Goal: Task Accomplishment & Management: Complete application form

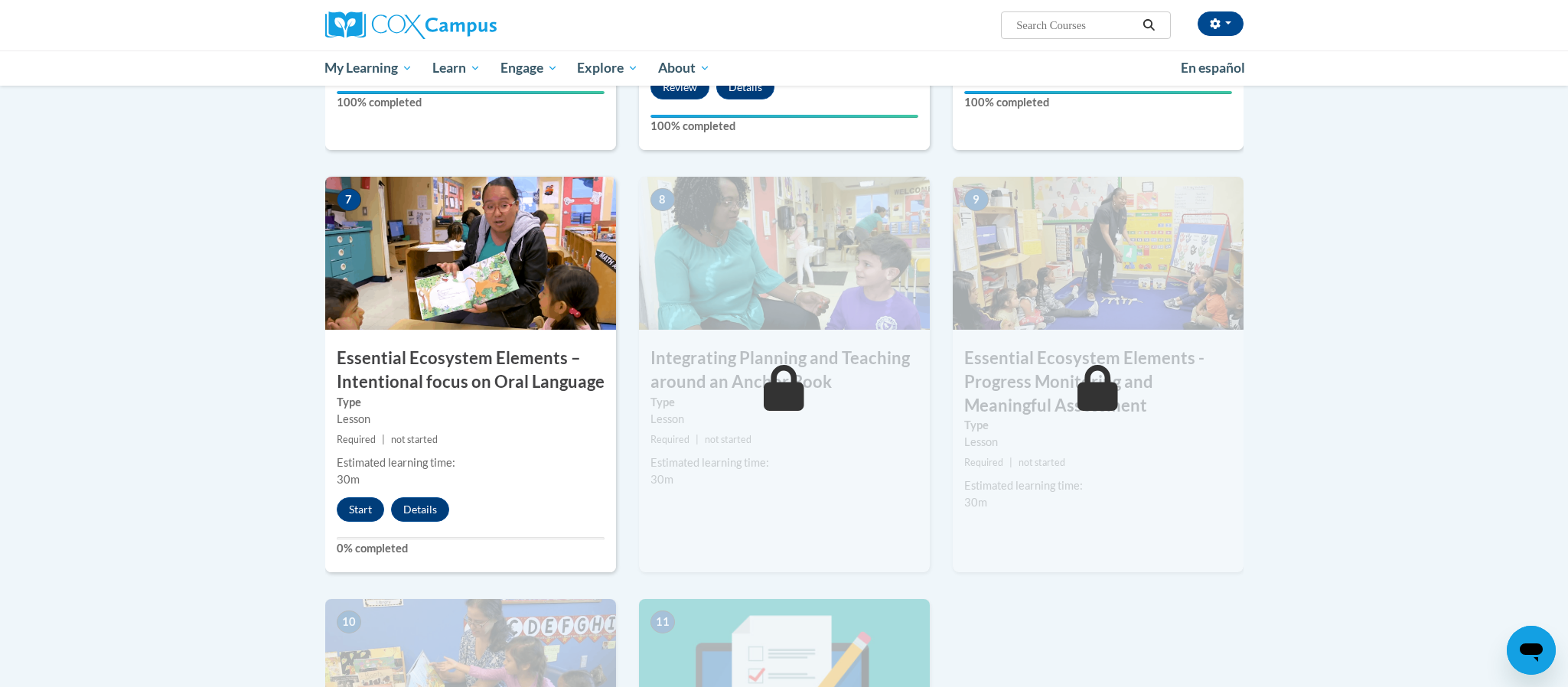
scroll to position [1105, 0]
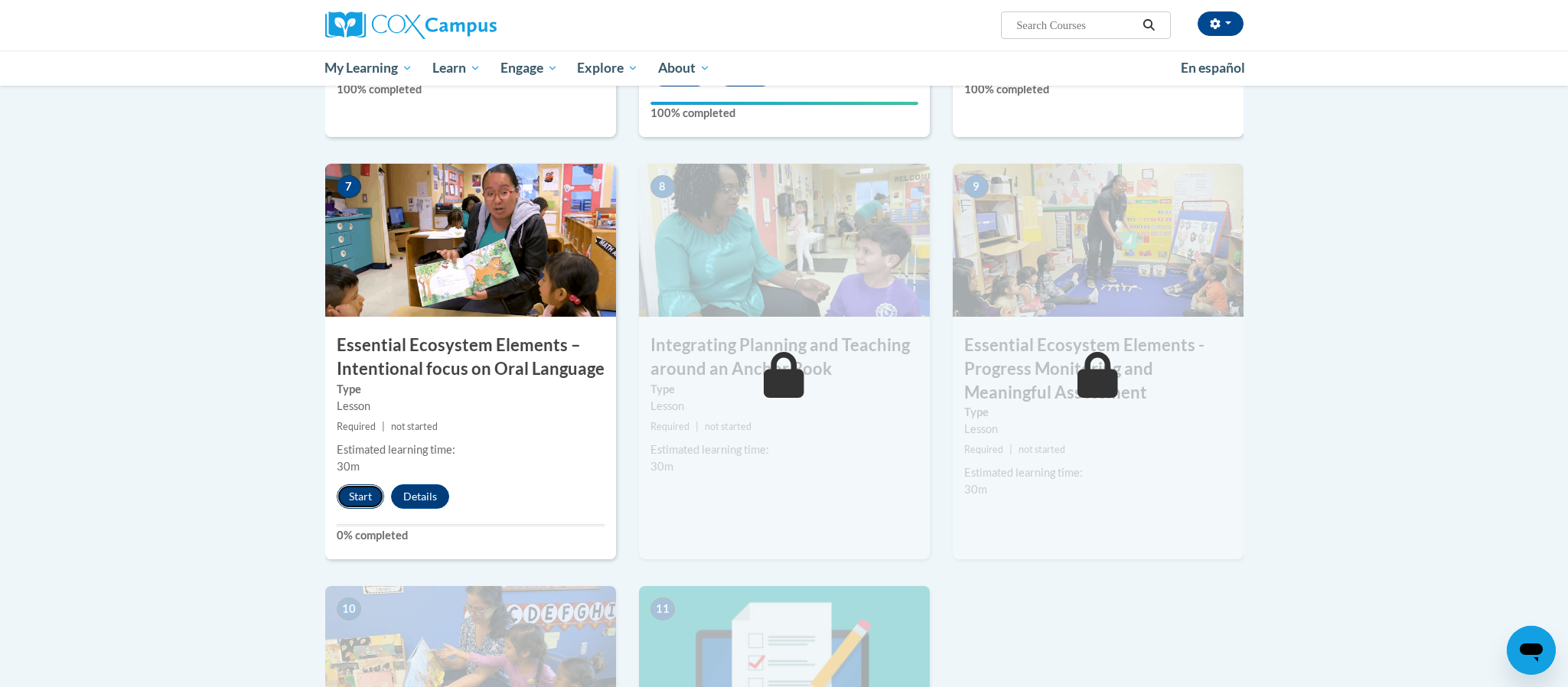
click at [359, 502] on button "Start" at bounding box center [360, 496] width 47 height 24
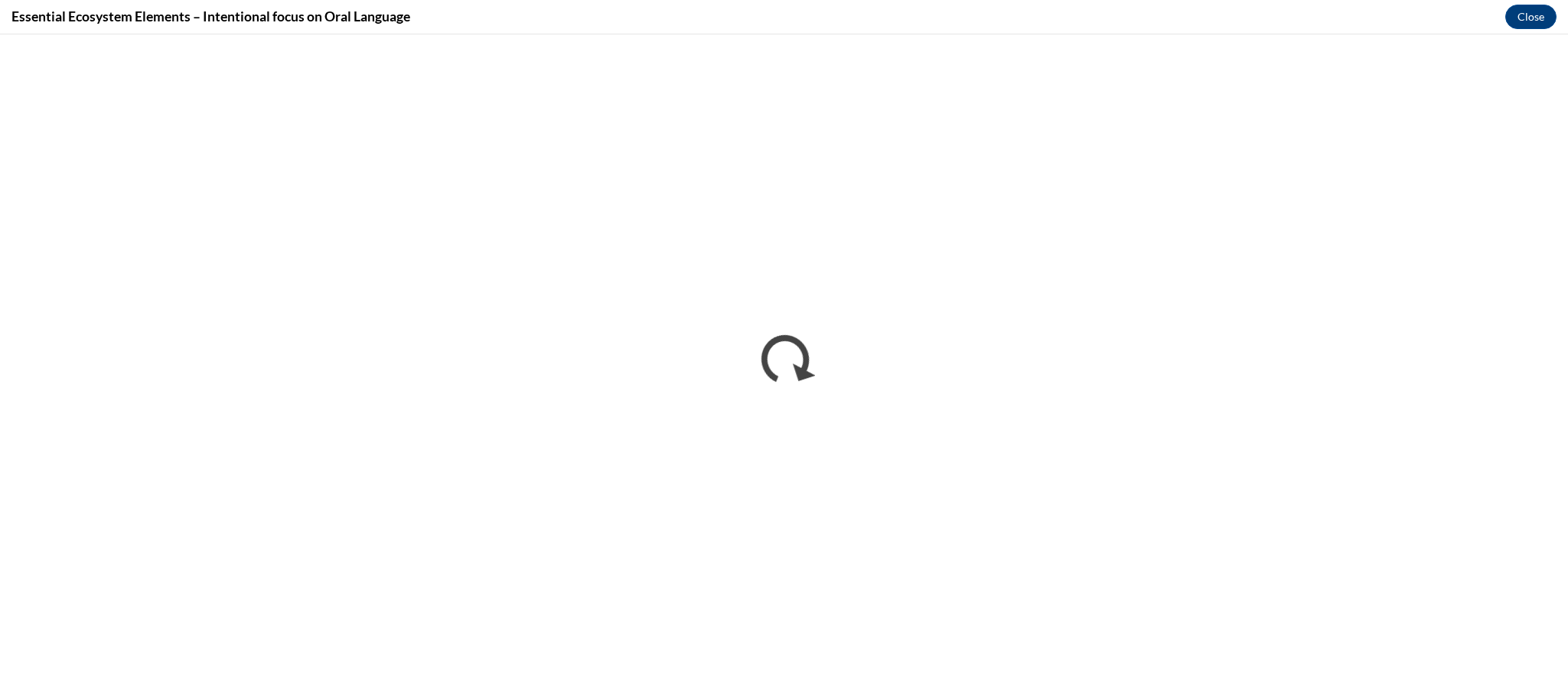
scroll to position [0, 0]
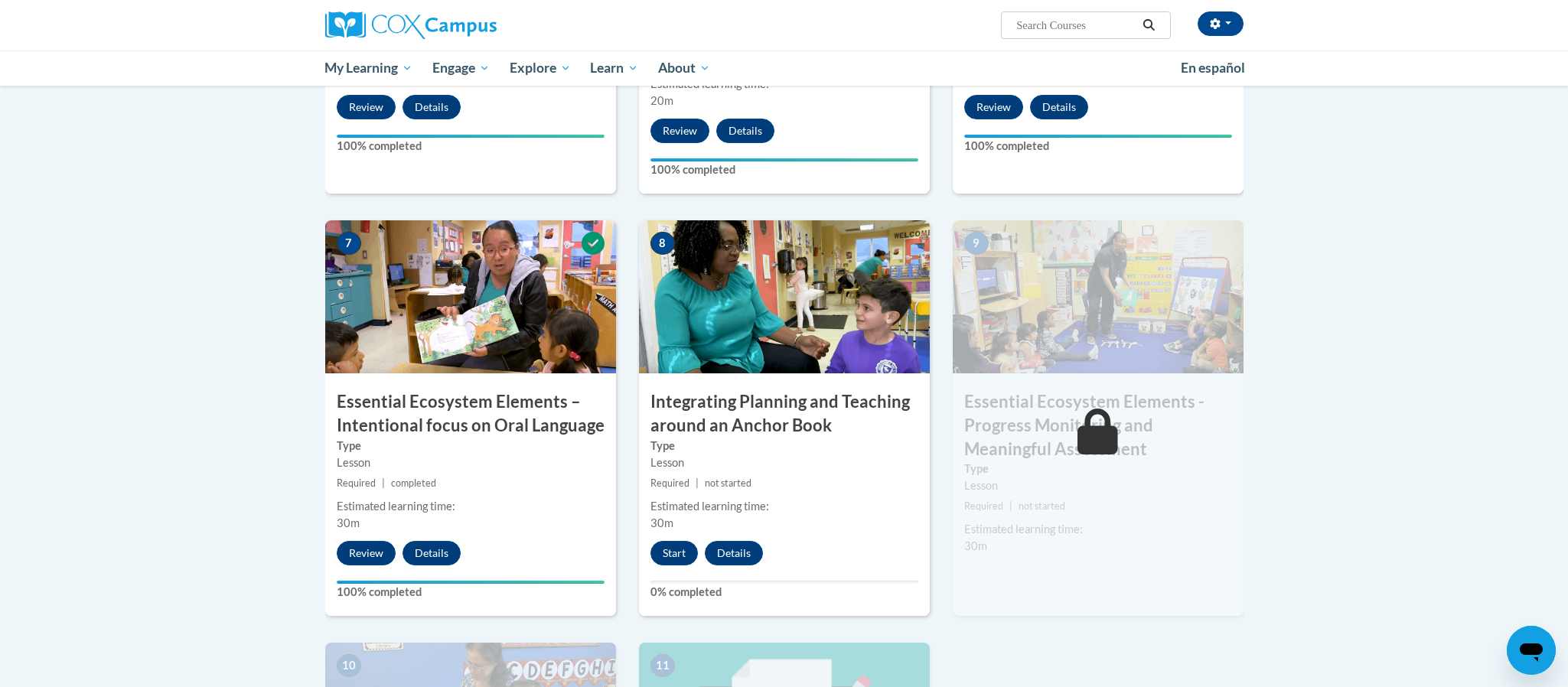
scroll to position [1050, 0]
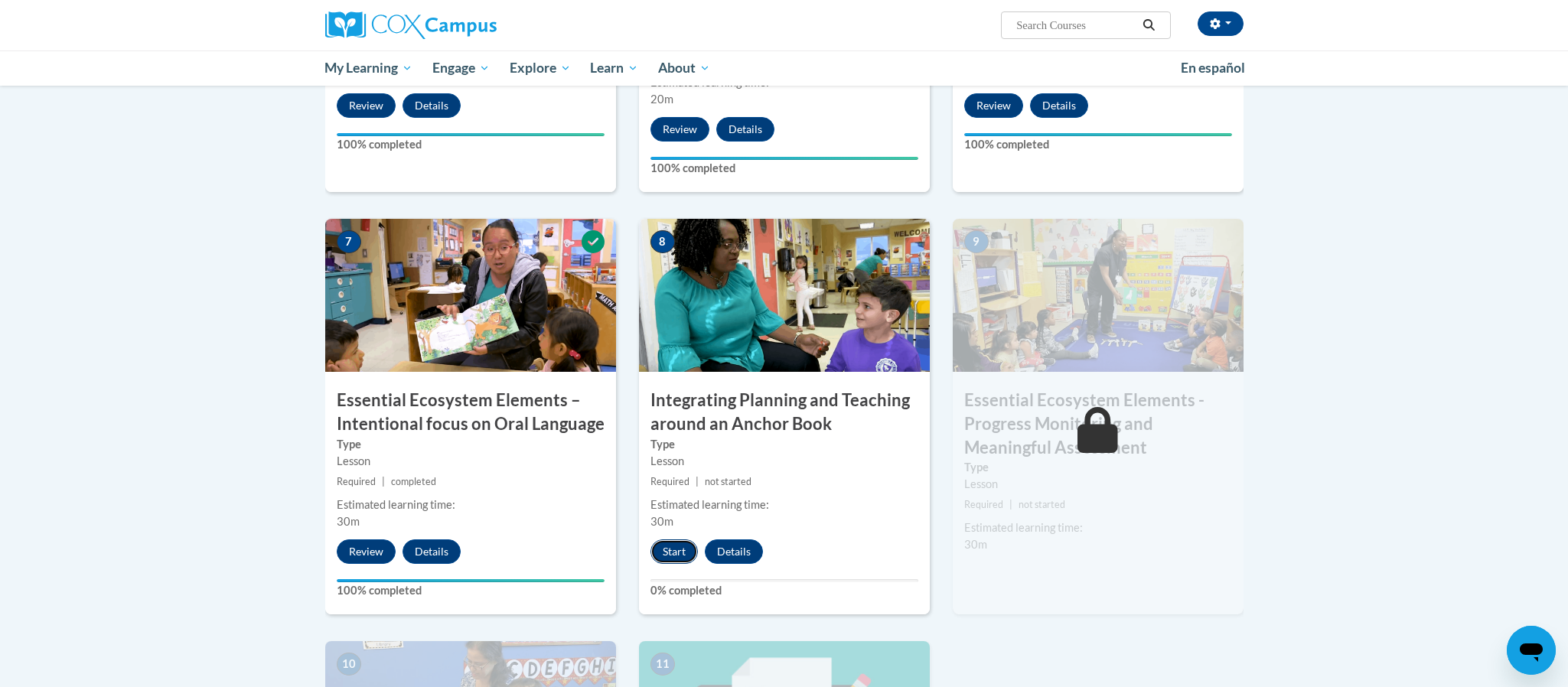
click at [659, 548] on button "Start" at bounding box center [674, 551] width 47 height 24
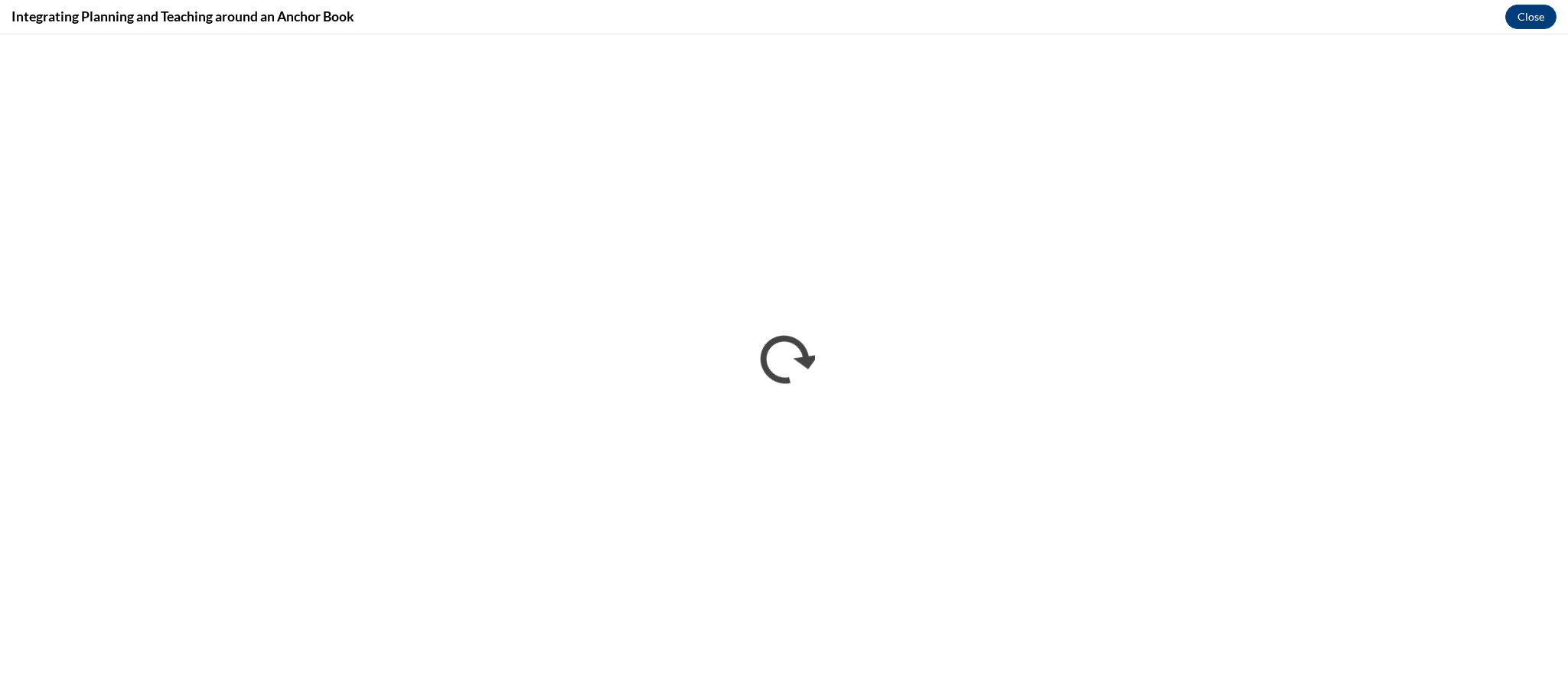
scroll to position [0, 0]
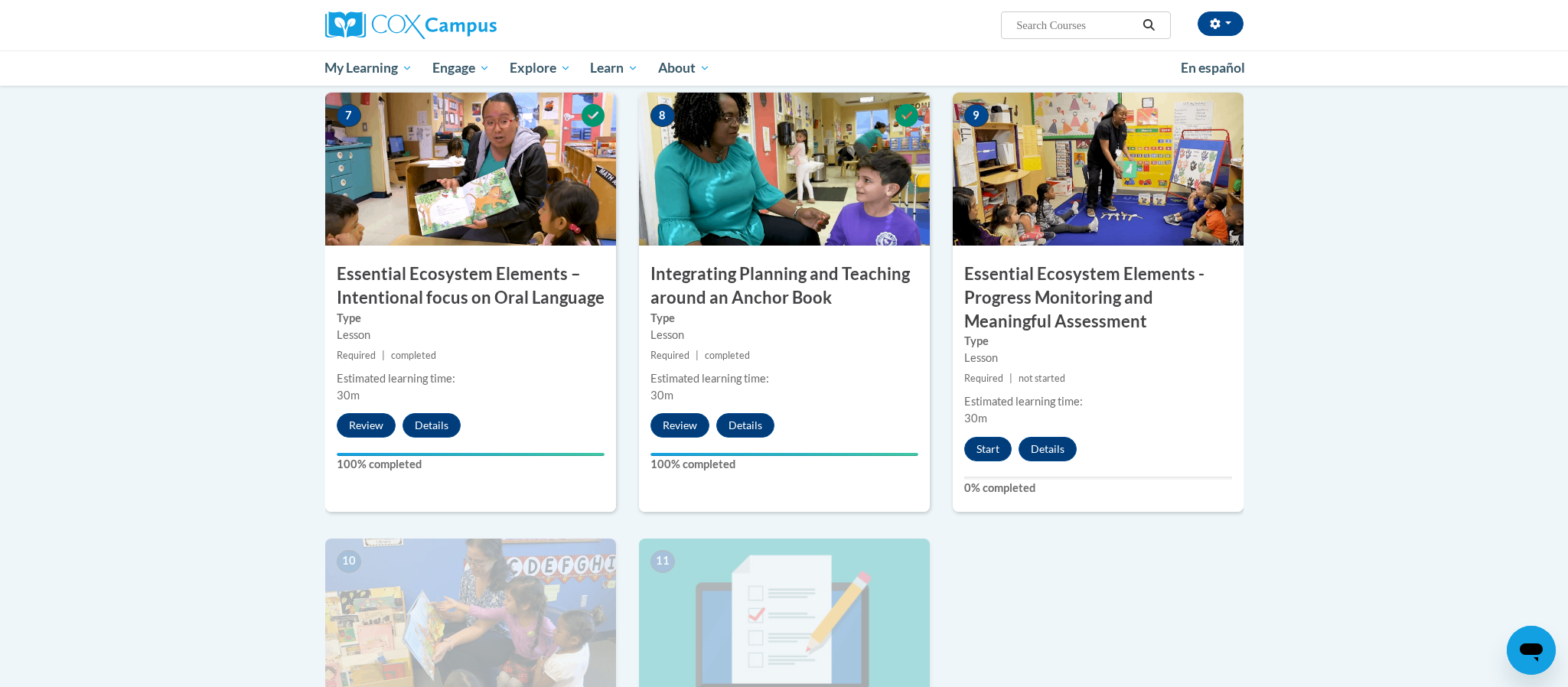
scroll to position [1174, 0]
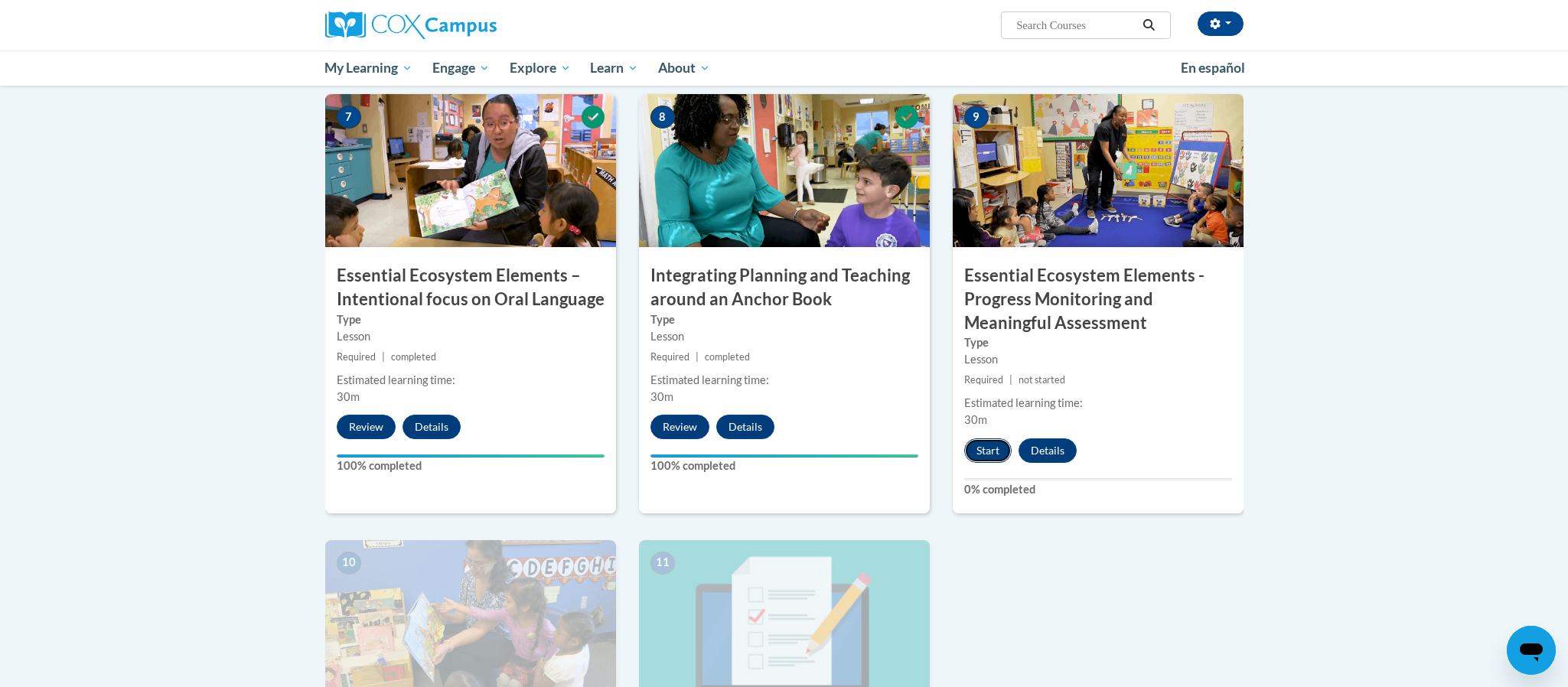
click at [985, 460] on button "Start" at bounding box center [987, 451] width 47 height 24
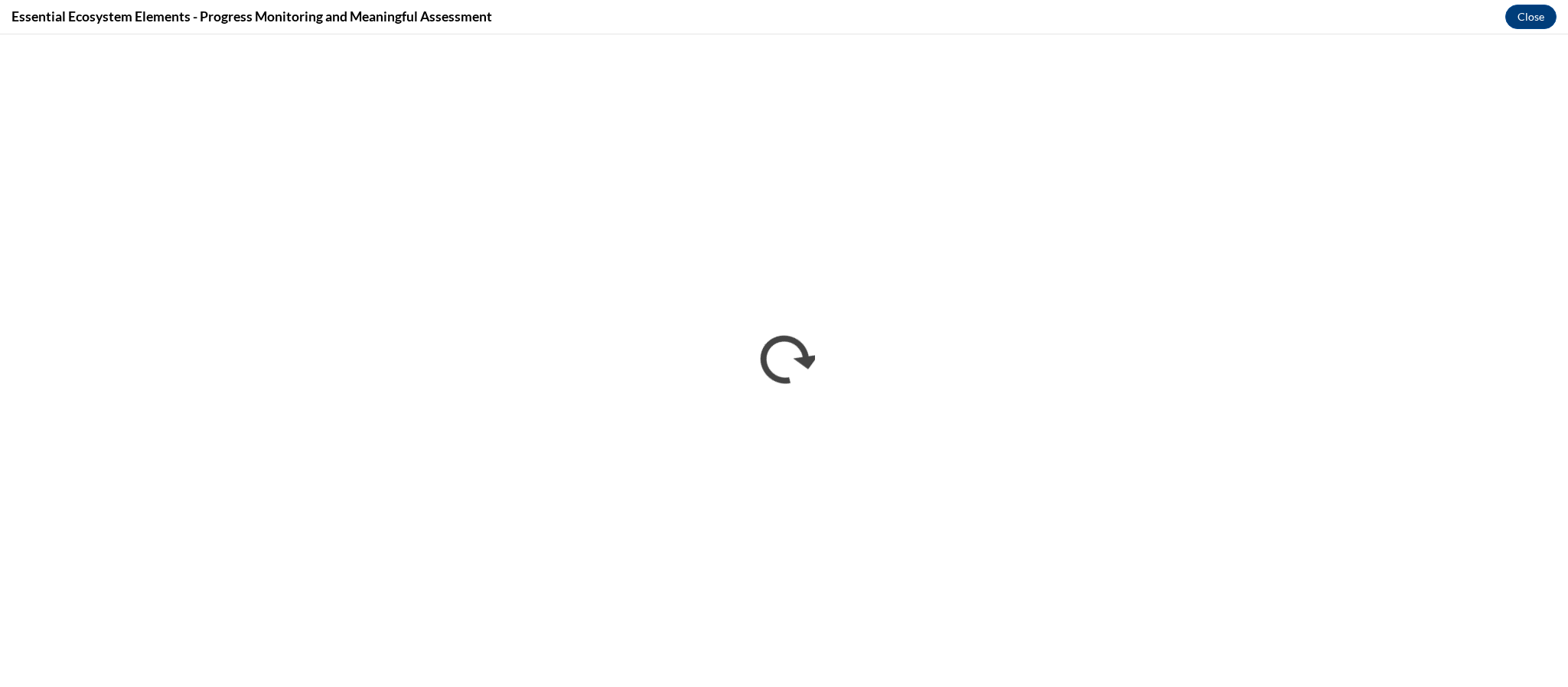
scroll to position [0, 0]
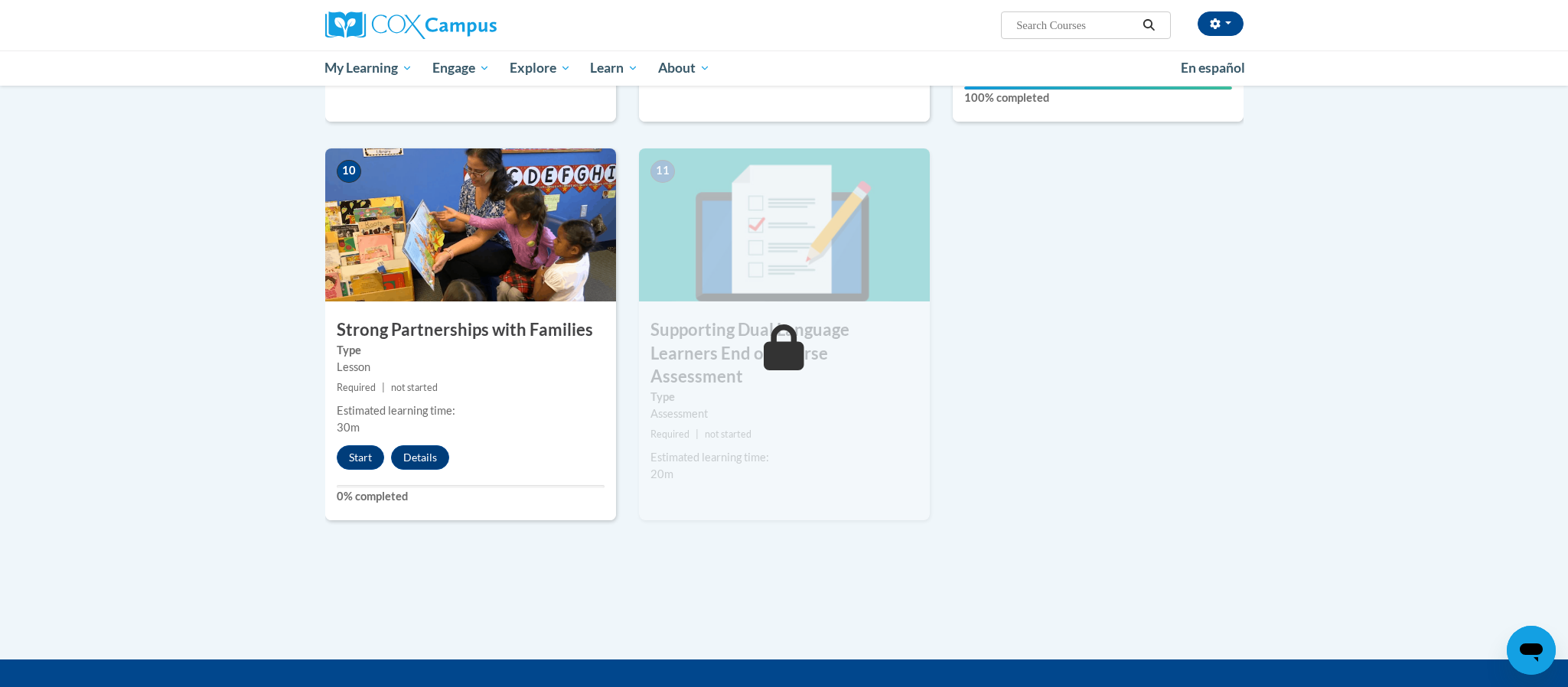
scroll to position [1578, 0]
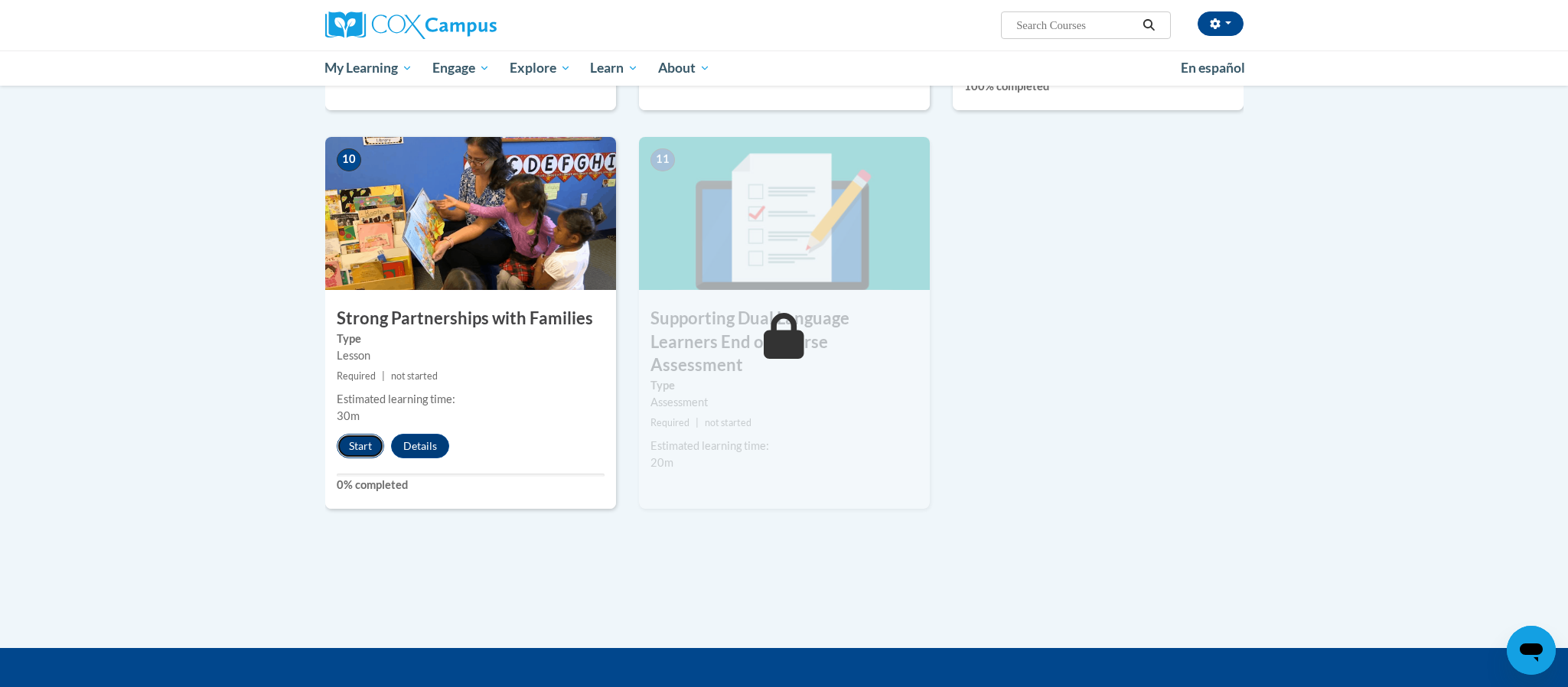
click at [363, 447] on button "Start" at bounding box center [360, 446] width 47 height 24
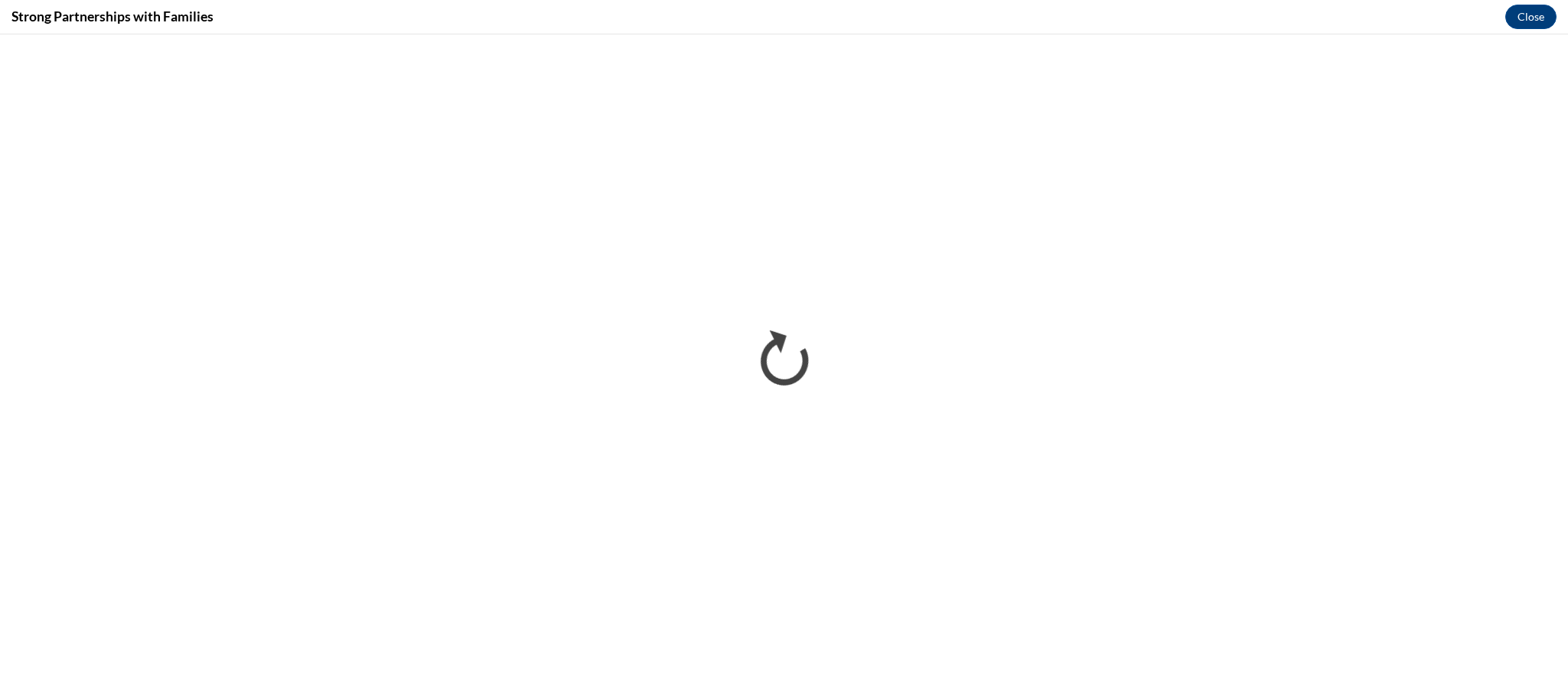
scroll to position [0, 0]
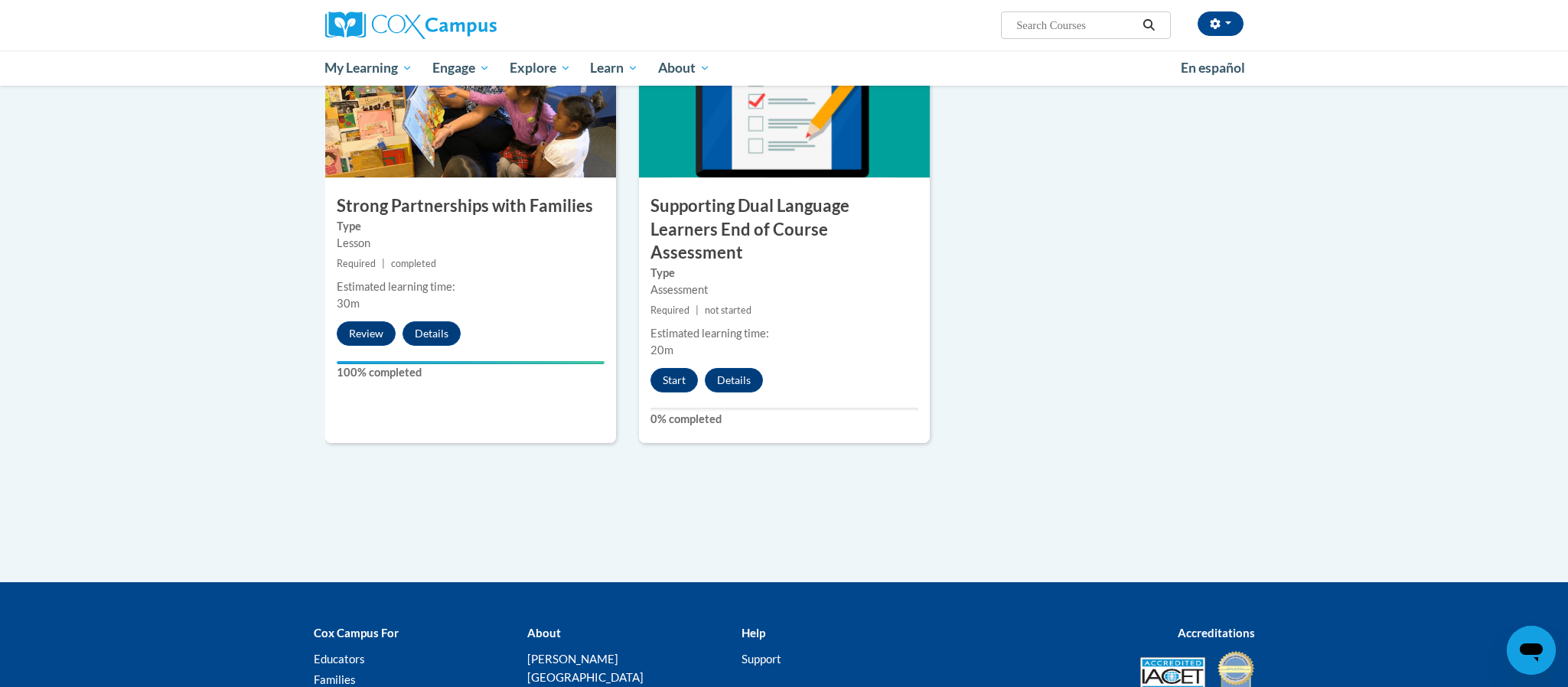
scroll to position [1683, 0]
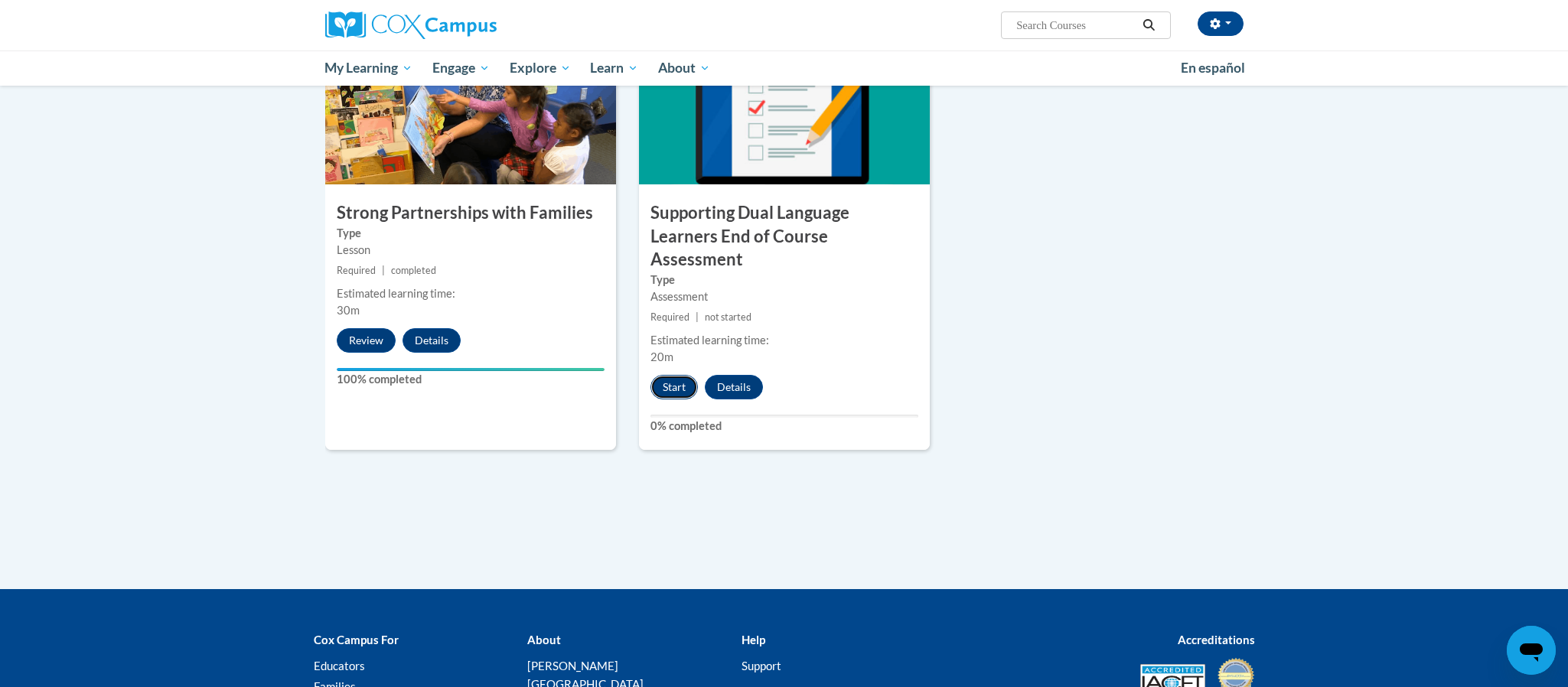
click at [665, 375] on button "Start" at bounding box center [674, 387] width 47 height 24
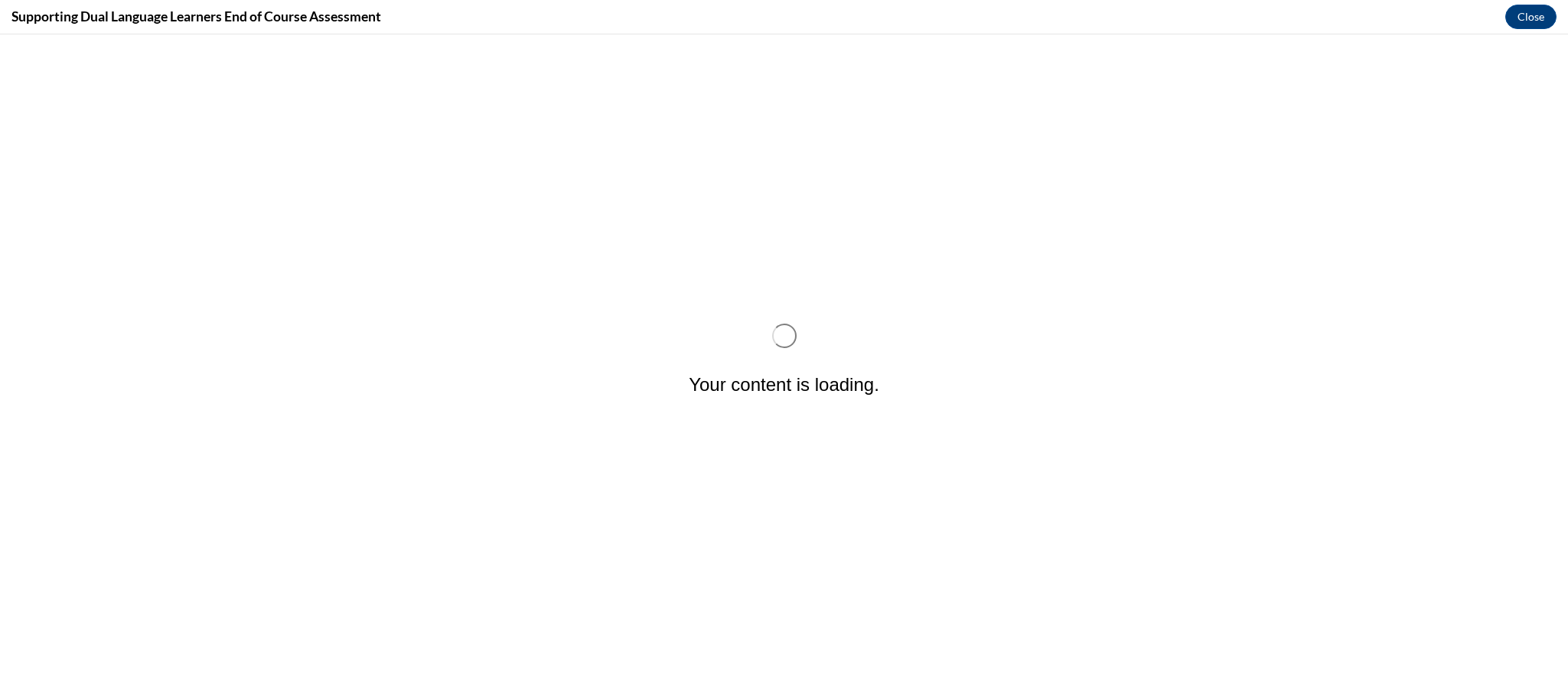
scroll to position [0, 0]
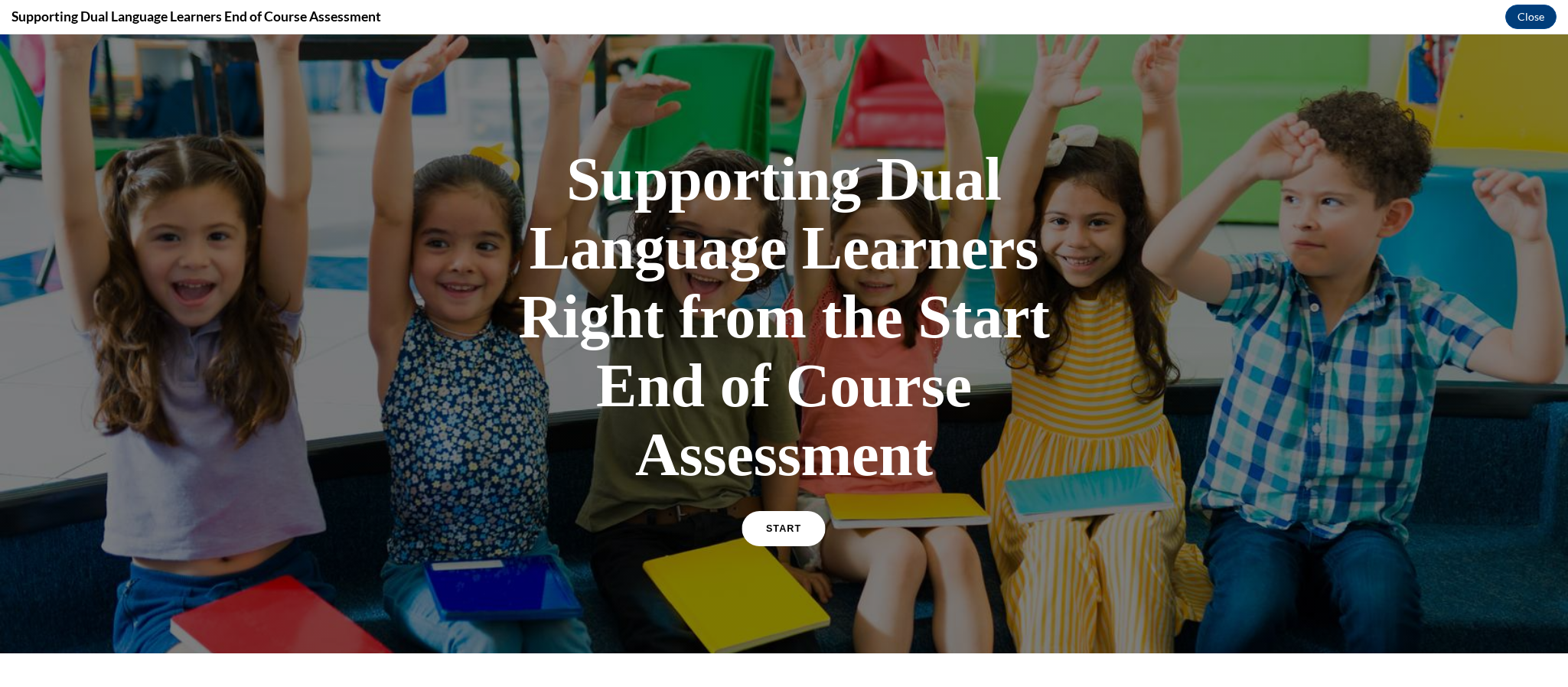
click at [776, 534] on link "START" at bounding box center [784, 529] width 83 height 35
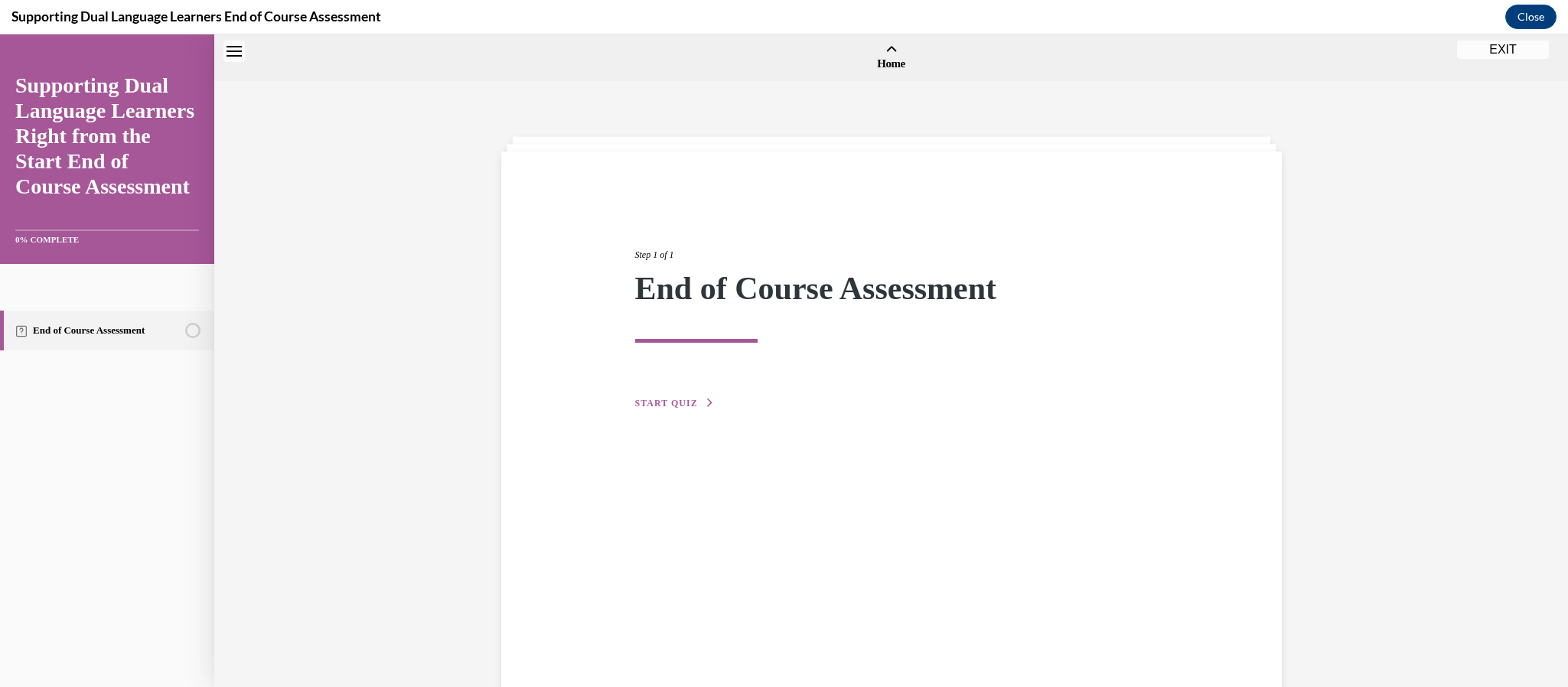
scroll to position [46, 0]
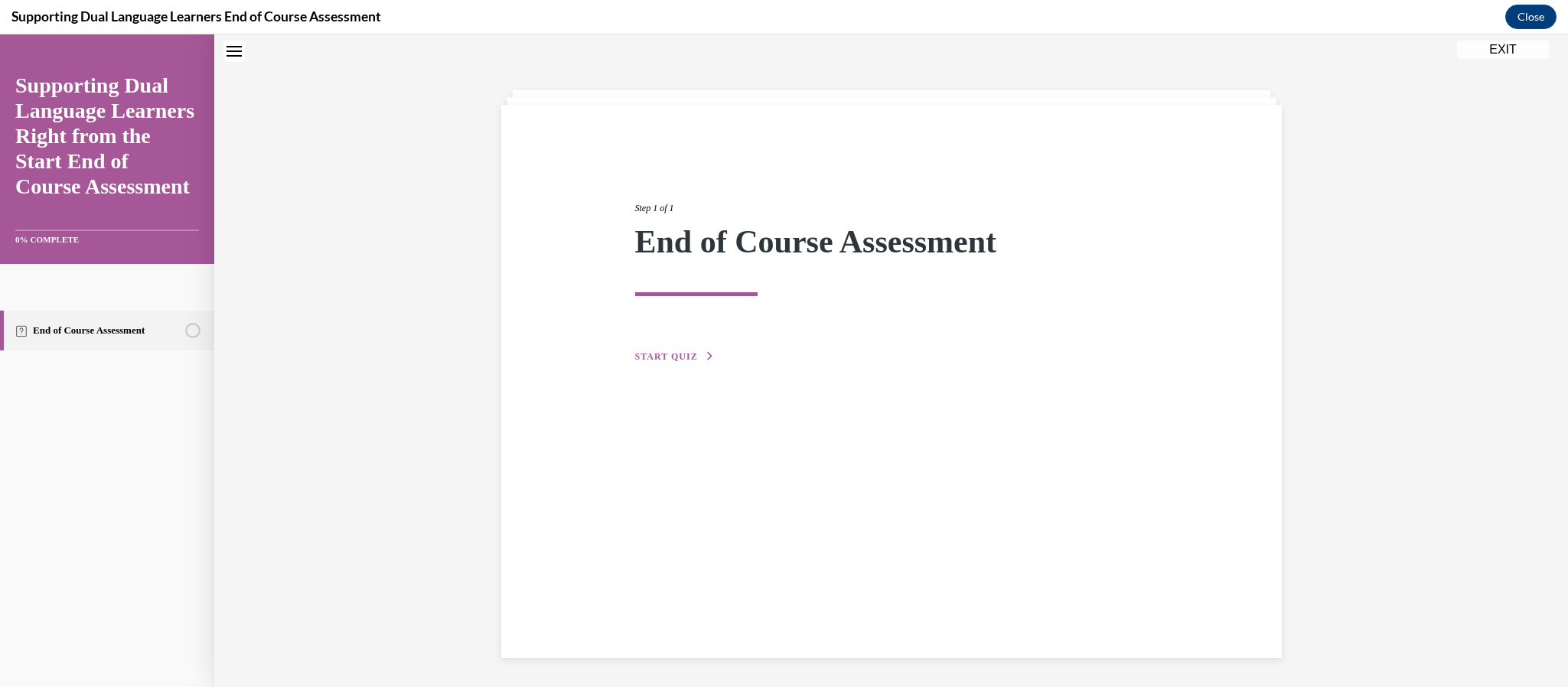
click at [779, 457] on div "Step 1 of 1 End of Course Assessment START QUIZ" at bounding box center [892, 382] width 781 height 554
click at [694, 357] on span "START QUIZ" at bounding box center [666, 356] width 63 height 11
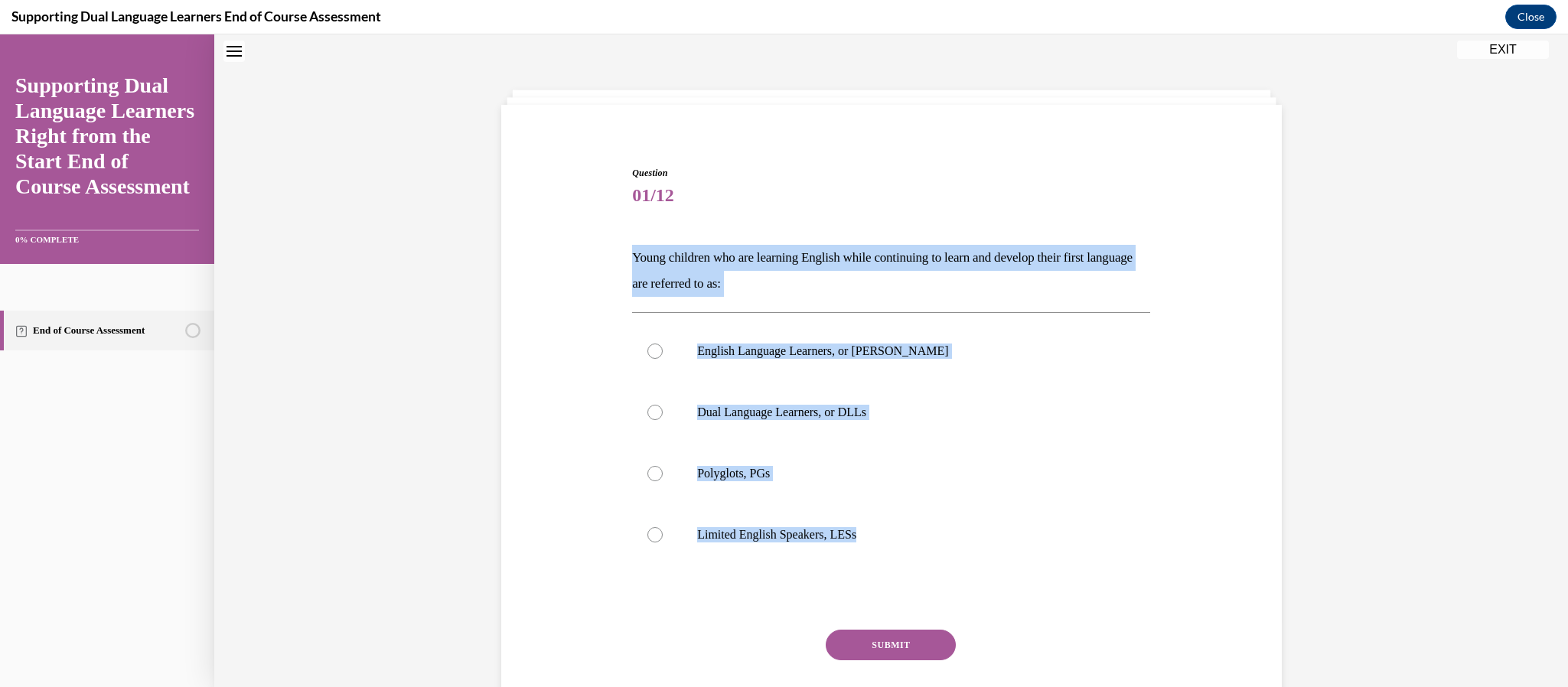
drag, startPoint x: 865, startPoint y: 540, endPoint x: 629, endPoint y: 261, distance: 365.4
click at [629, 261] on div "Question 01/12 Young children who are learning English while continuing to lear…" at bounding box center [891, 449] width 526 height 613
copy div "Young children who are learning English while continuing to learn and develop t…"
click at [850, 409] on p "Dual Language Learners, or DLLs" at bounding box center [905, 413] width 415 height 15
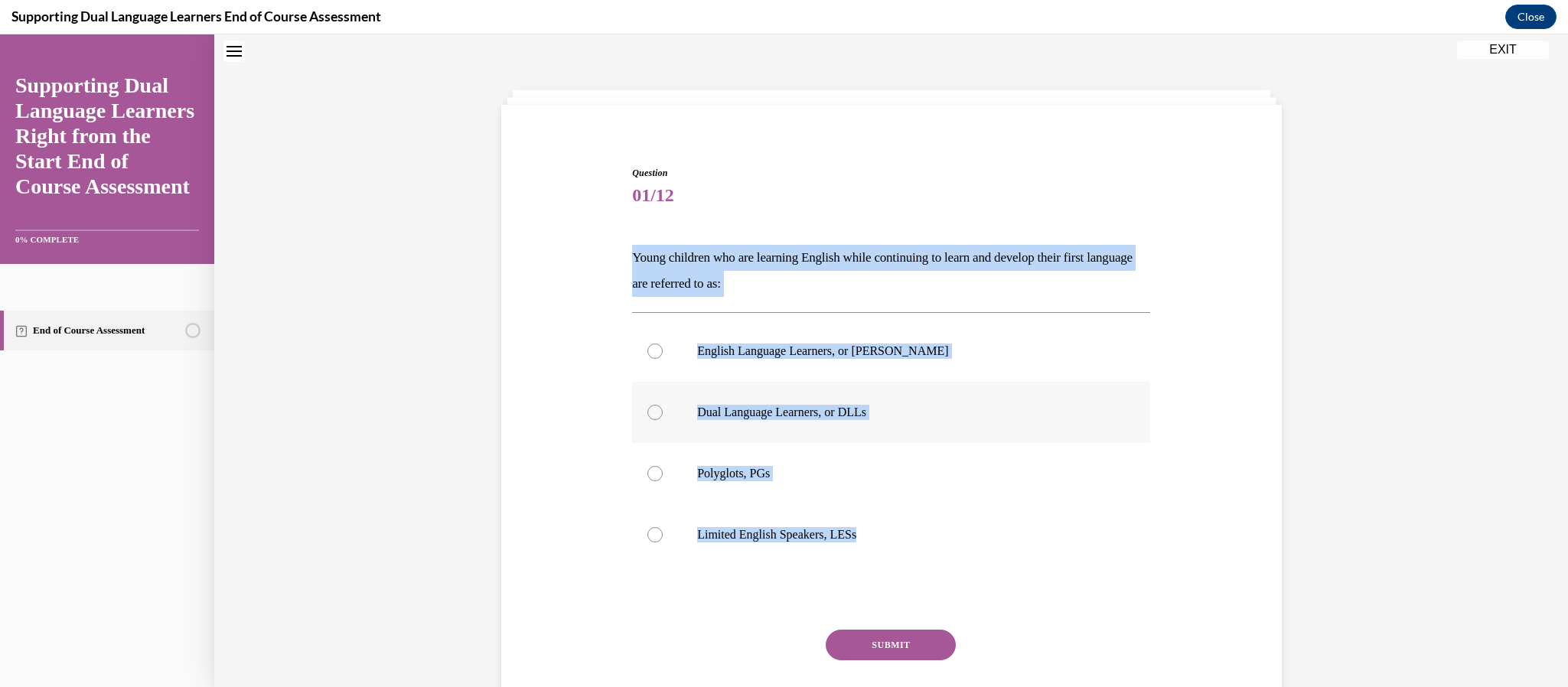
click at [663, 409] on input "Dual Language Learners, or DLLs" at bounding box center [655, 413] width 15 height 15
radio input "true"
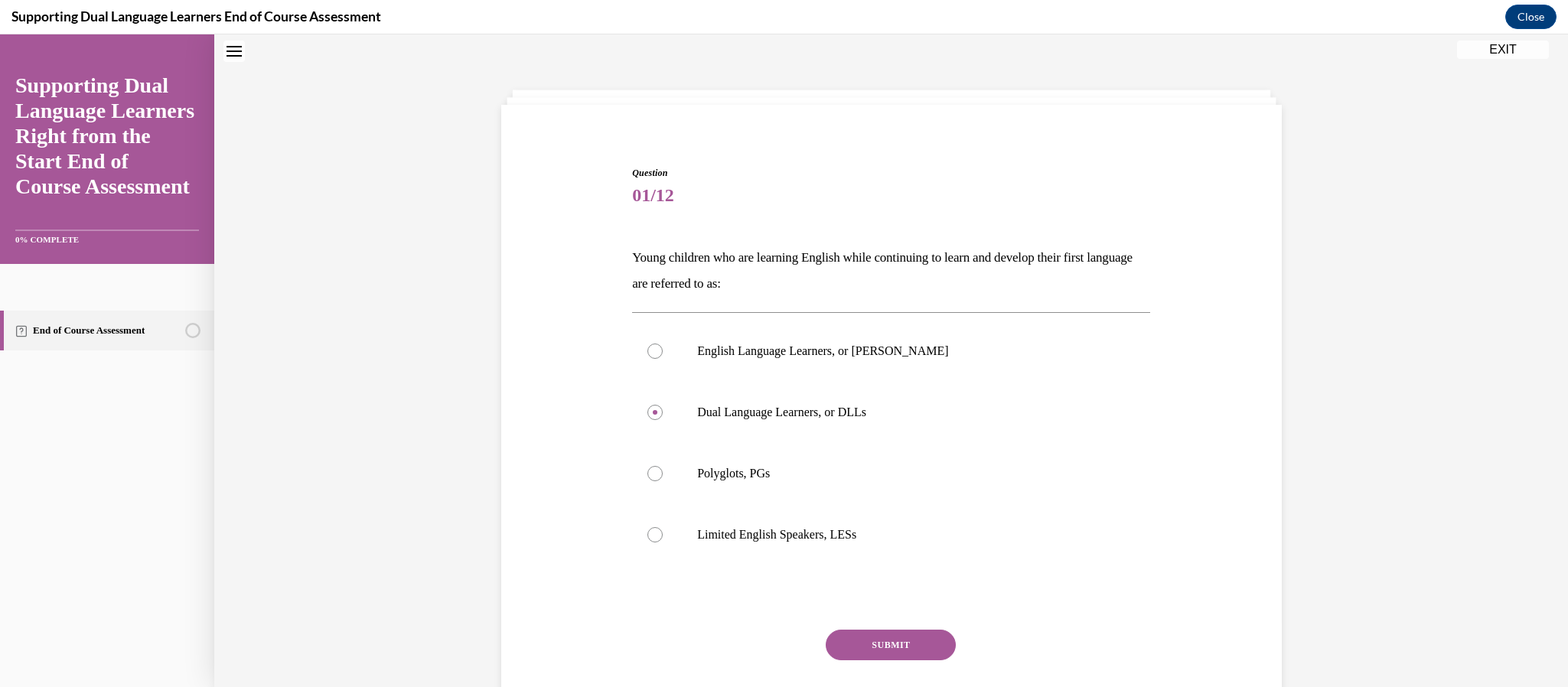
click at [917, 635] on button "SUBMIT" at bounding box center [891, 646] width 130 height 31
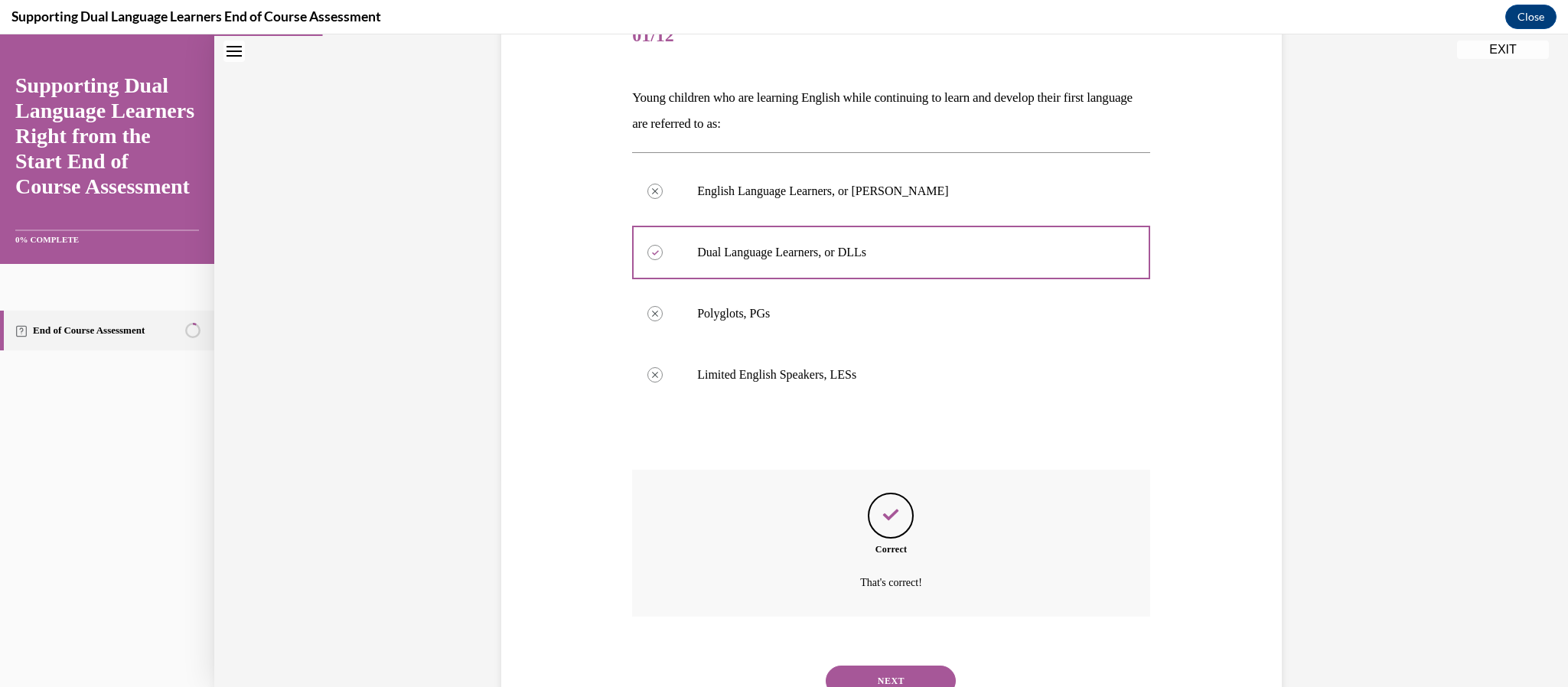
scroll to position [268, 0]
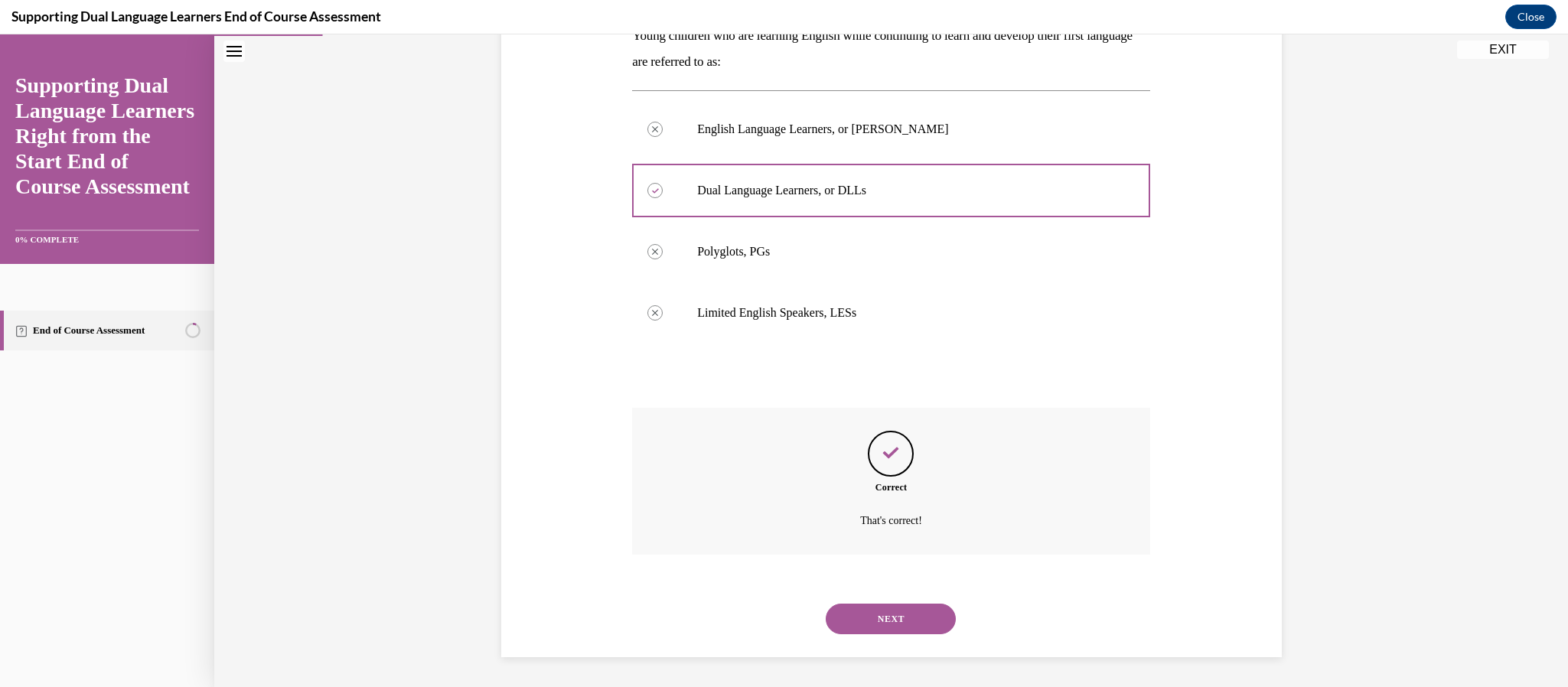
click at [915, 626] on button "NEXT" at bounding box center [891, 619] width 130 height 31
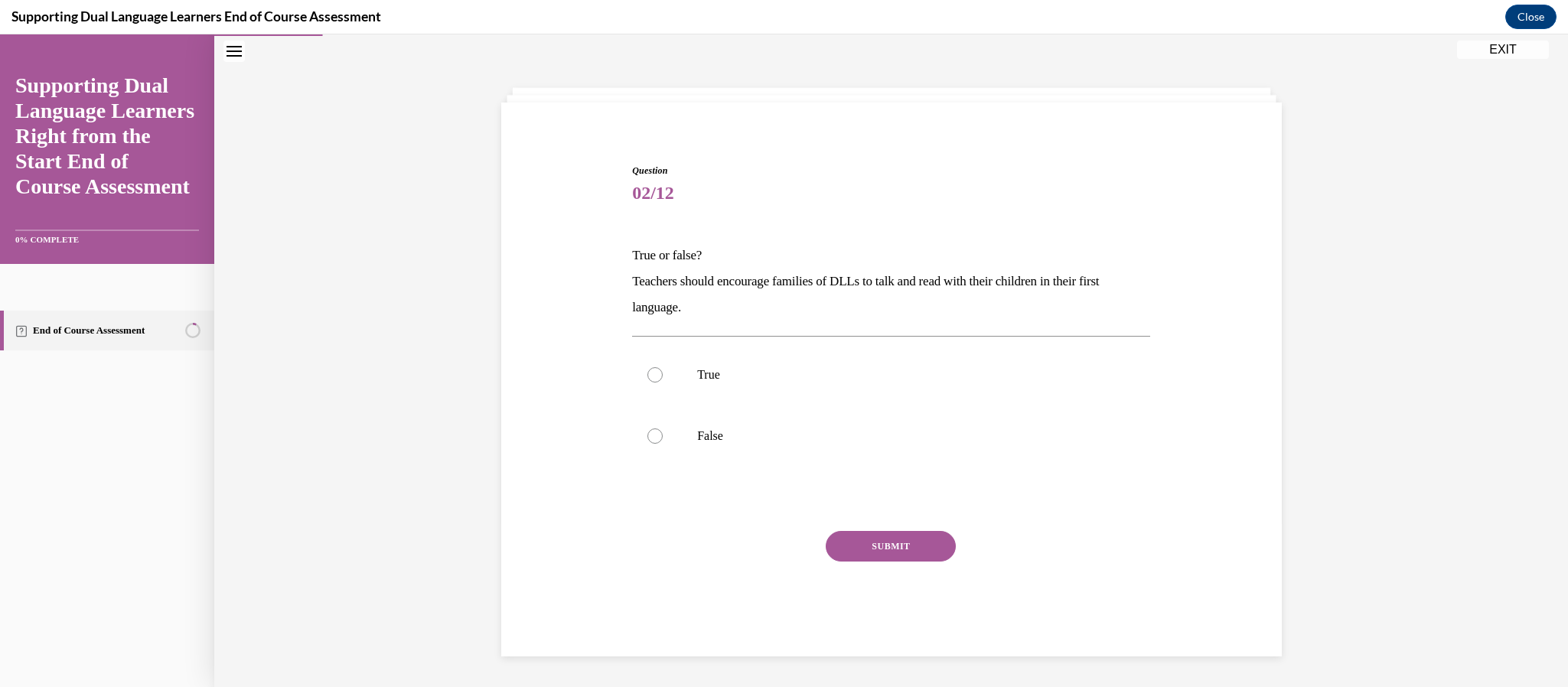
scroll to position [46, 0]
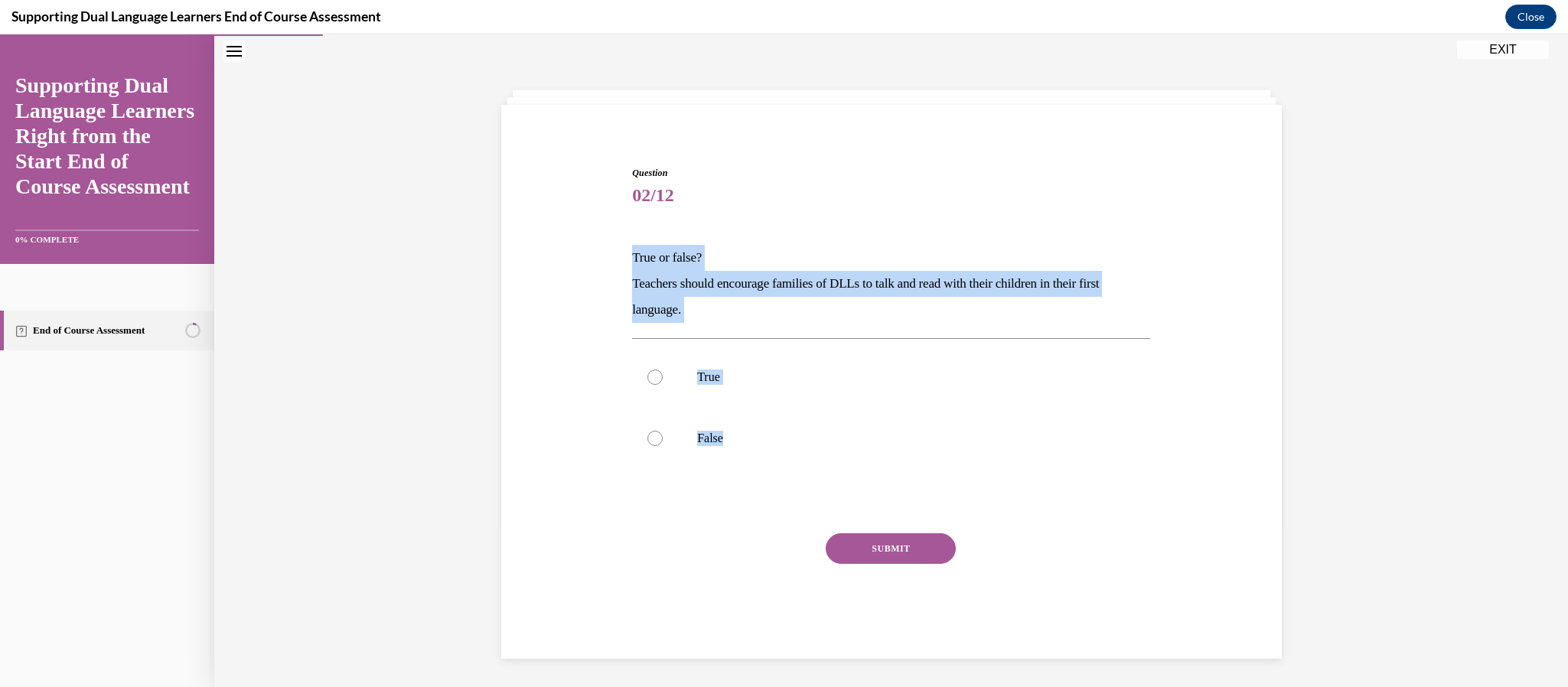
drag, startPoint x: 795, startPoint y: 443, endPoint x: 627, endPoint y: 265, distance: 244.8
click at [628, 265] on div "Question 02/12 True or false? Teachers should encourage families of DLLs to tal…" at bounding box center [891, 400] width 526 height 516
copy div "True or false? Teachers should encourage families of DLLs to talk and read with…"
click at [676, 378] on label "True" at bounding box center [891, 376] width 518 height 61
click at [663, 378] on input "True" at bounding box center [655, 377] width 15 height 15
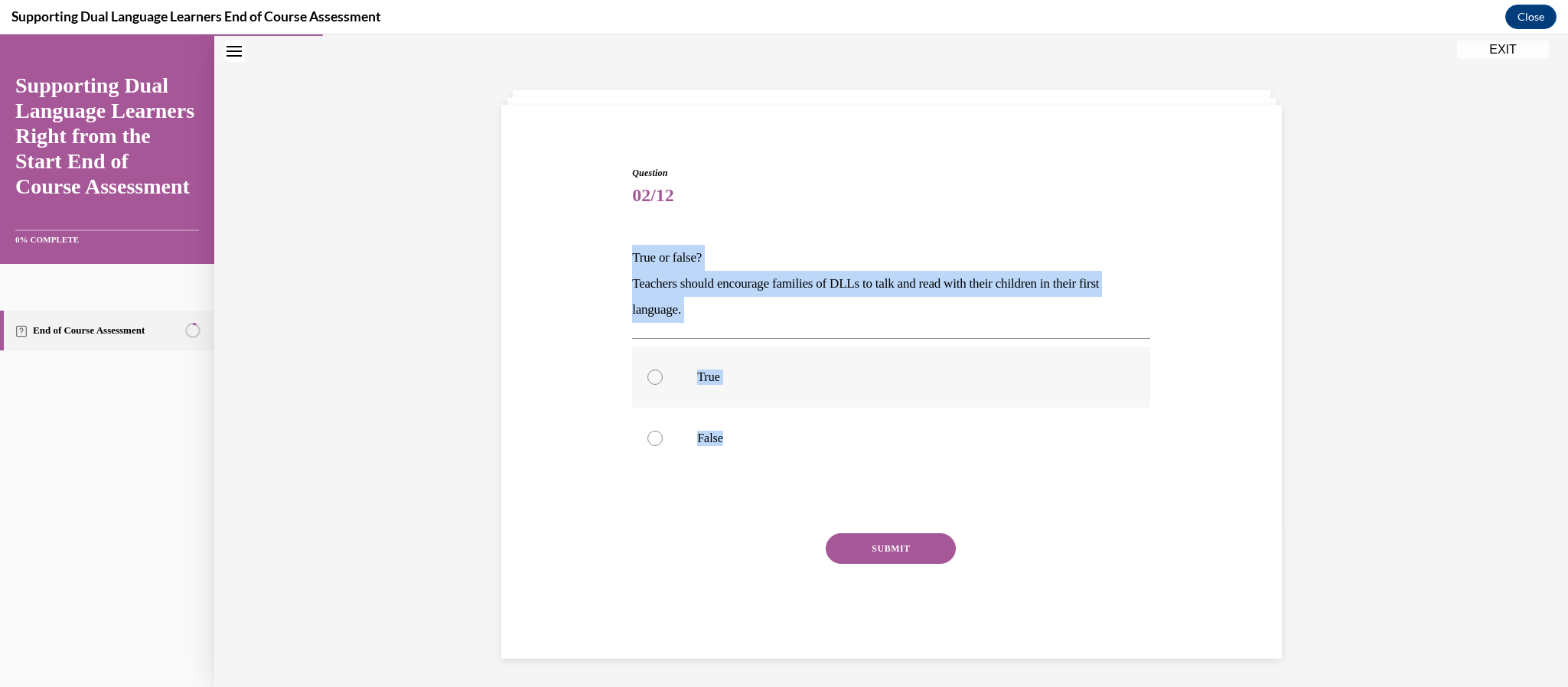
radio input "true"
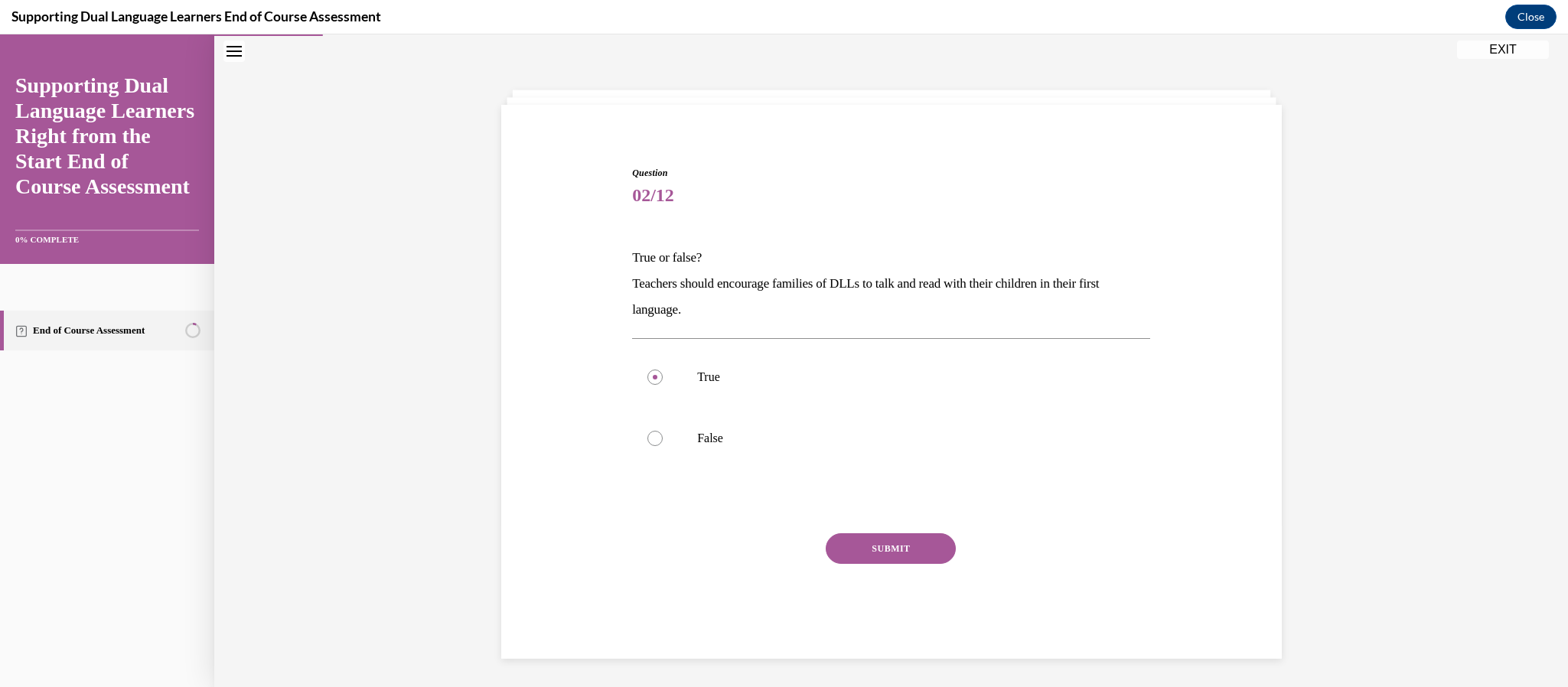
click at [903, 557] on button "SUBMIT" at bounding box center [891, 549] width 130 height 31
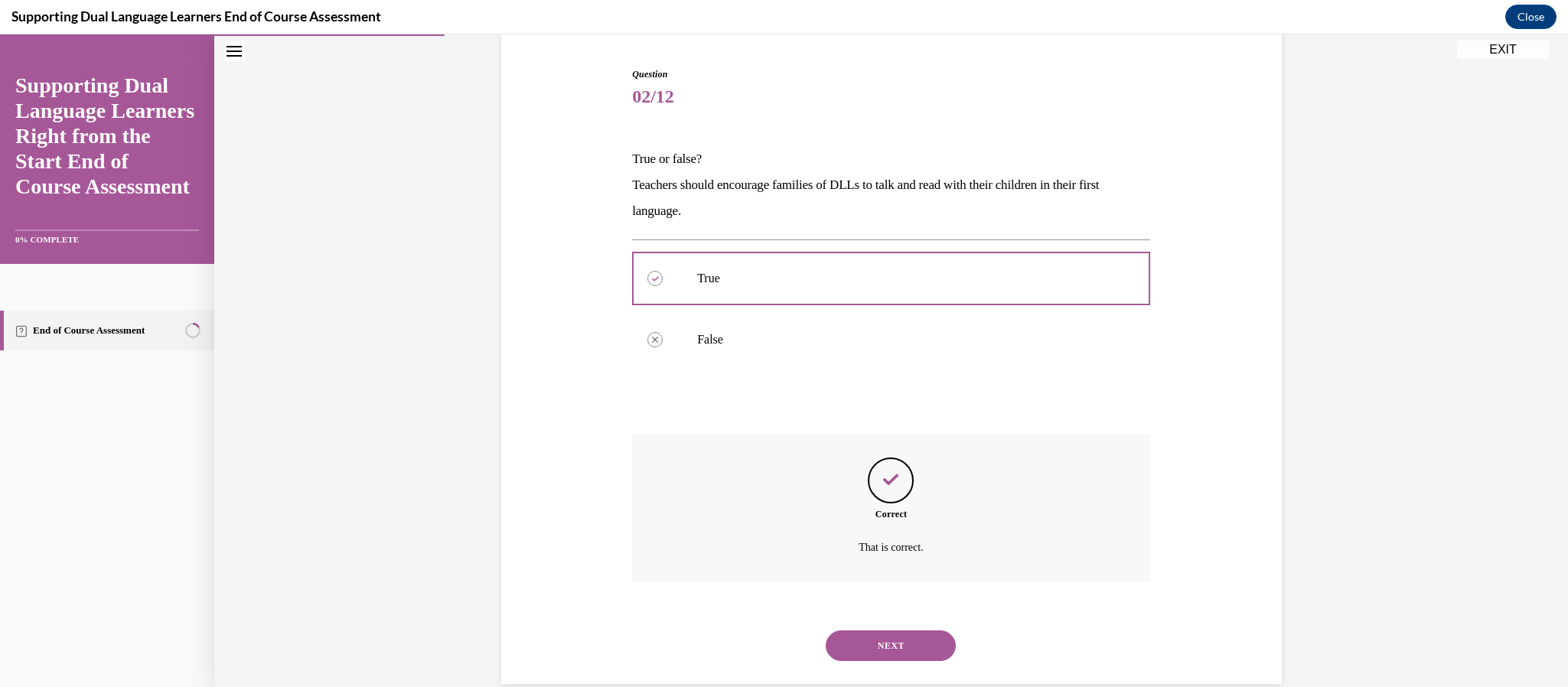
scroll to position [172, 0]
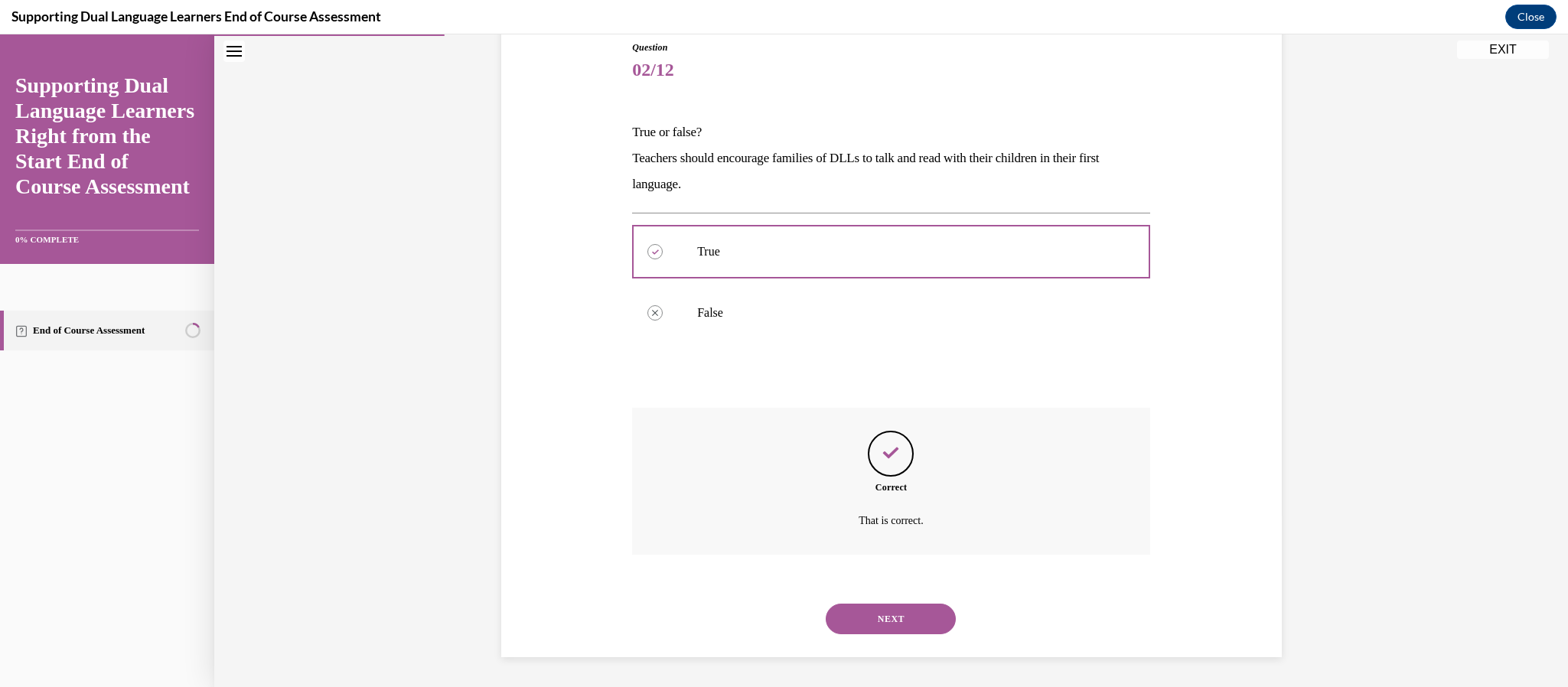
click at [902, 608] on button "NEXT" at bounding box center [891, 619] width 130 height 31
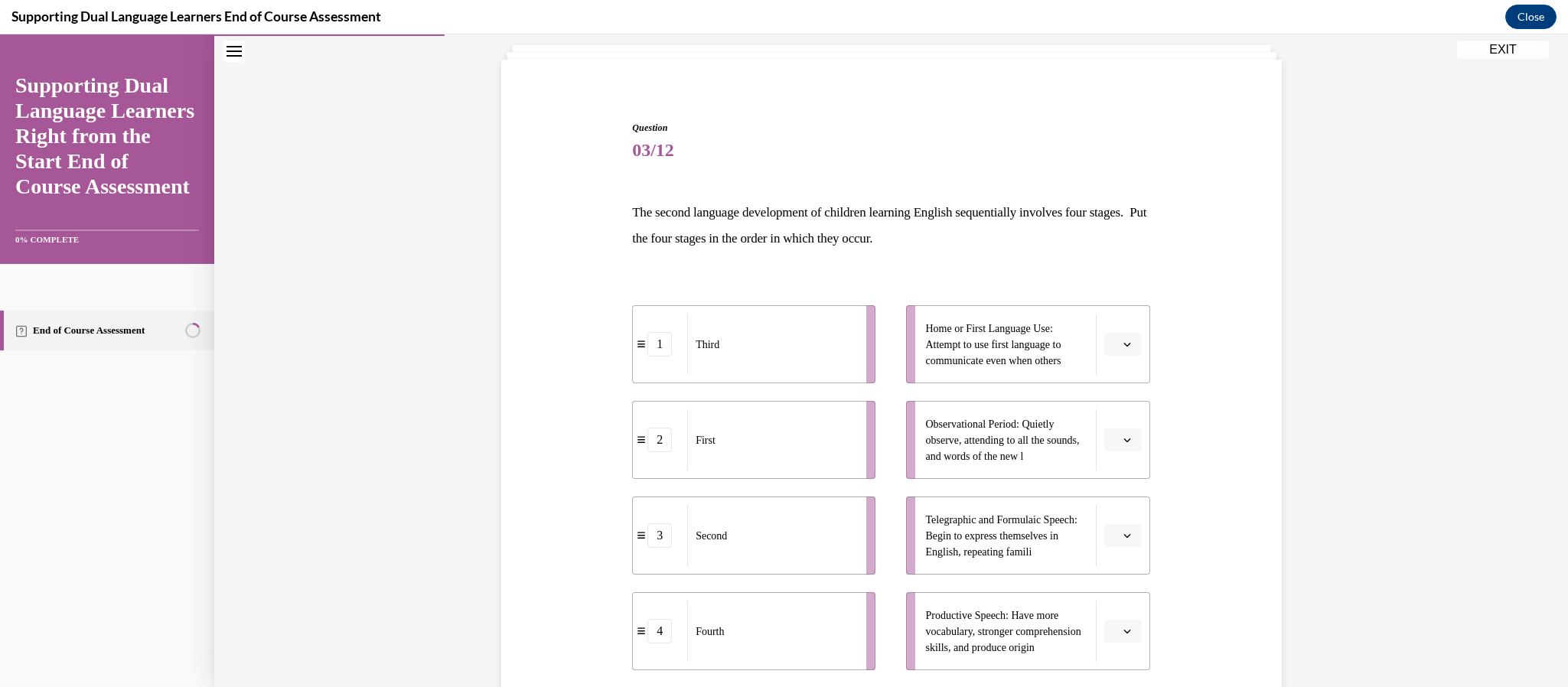
scroll to position [78, 0]
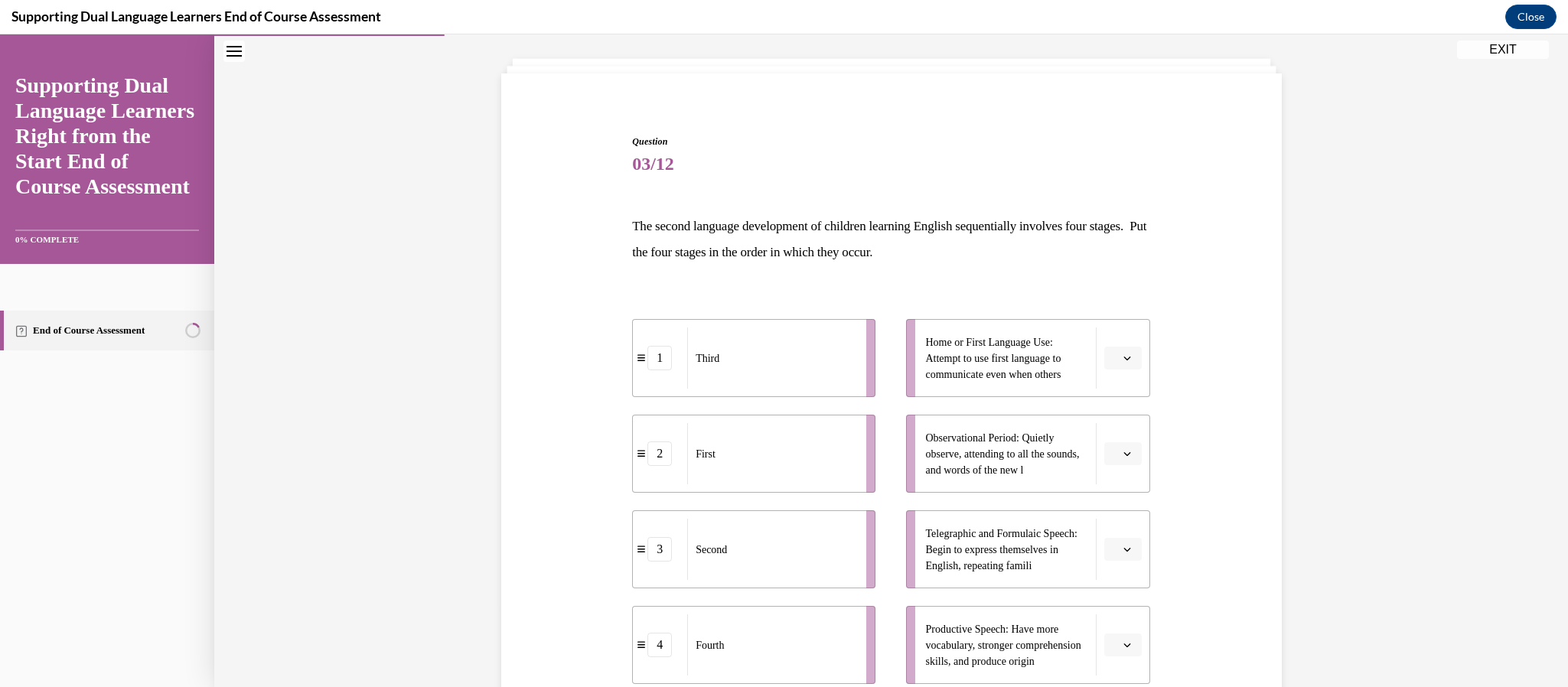
click at [1334, 535] on div "Question 03/12 The second language development of children learning English seq…" at bounding box center [891, 454] width 1354 height 900
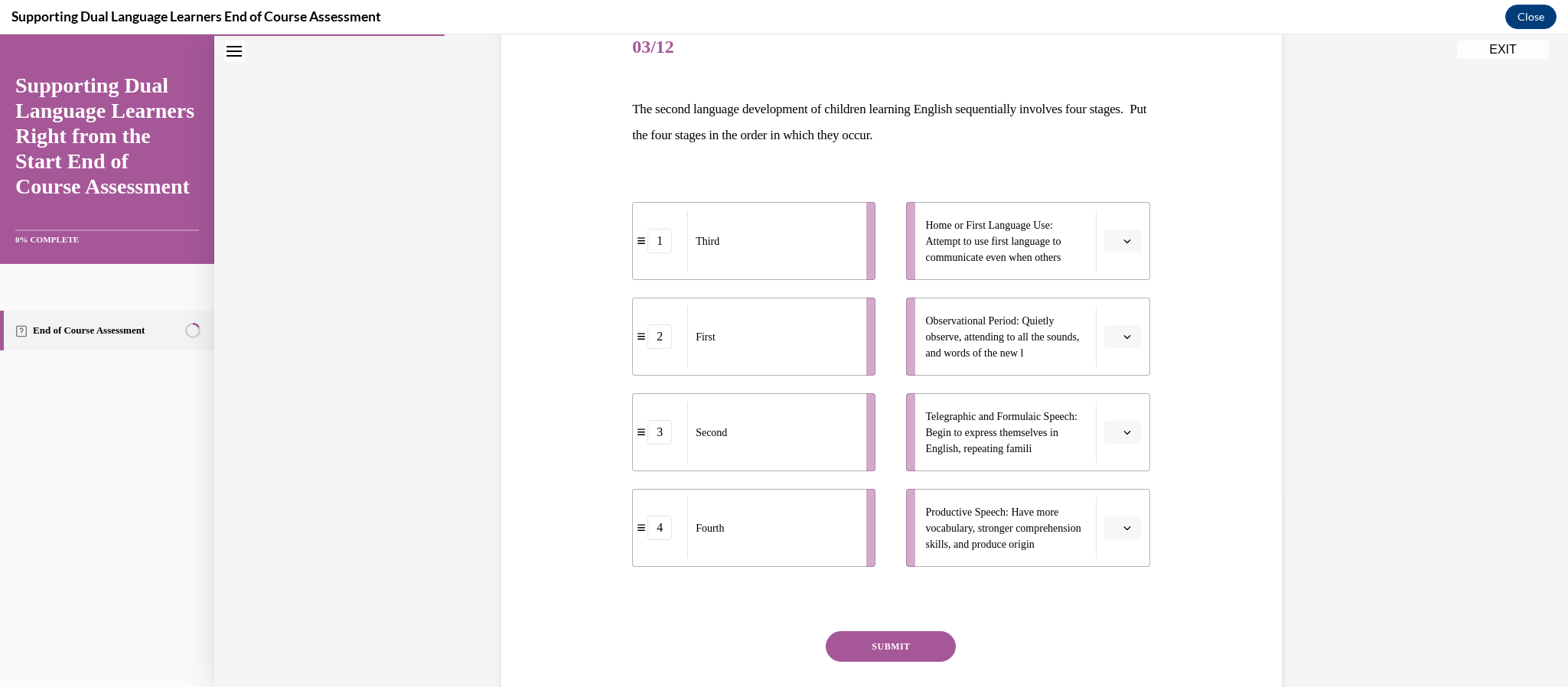
scroll to position [216, 0]
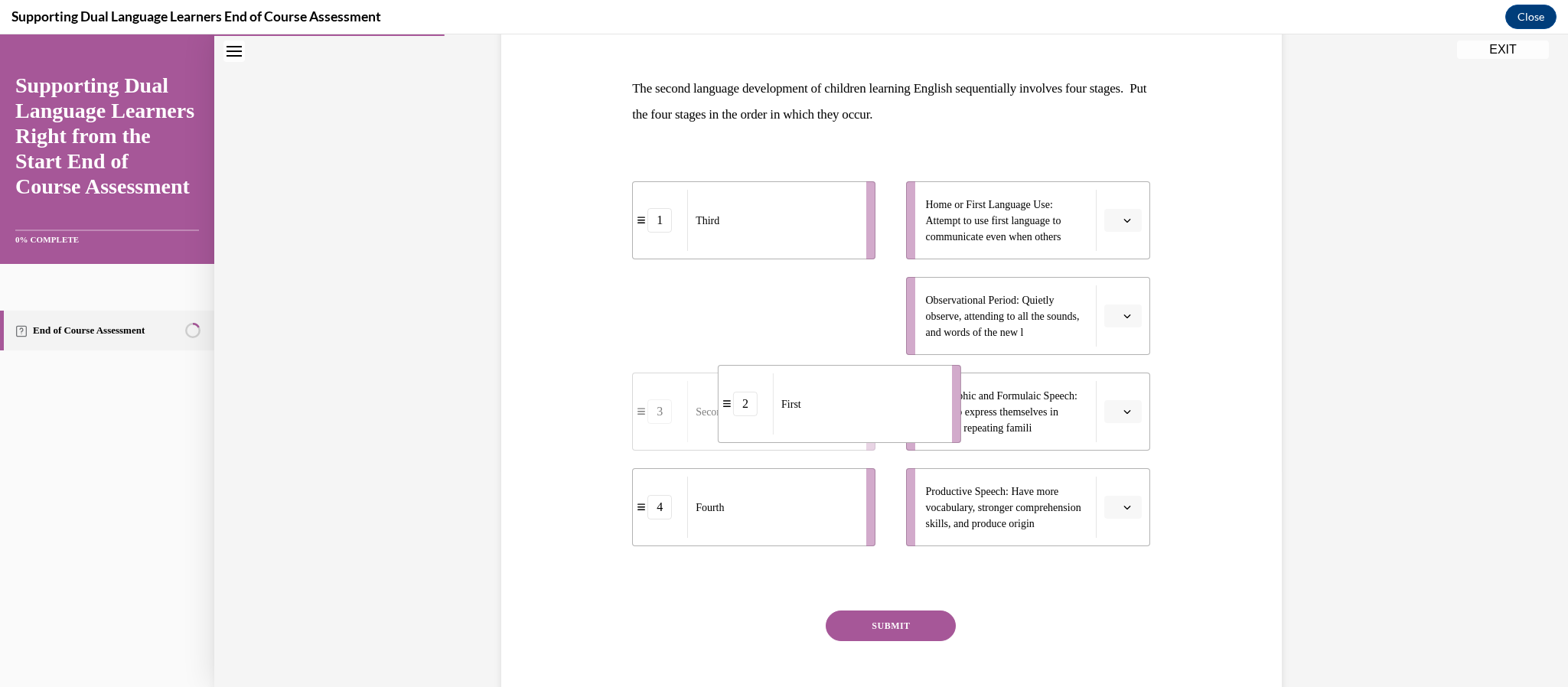
drag, startPoint x: 716, startPoint y: 293, endPoint x: 819, endPoint y: 387, distance: 139.4
click at [779, 334] on div "Second" at bounding box center [771, 316] width 169 height 61
drag, startPoint x: 773, startPoint y: 401, endPoint x: 807, endPoint y: 290, distance: 116.1
click at [807, 290] on div "First" at bounding box center [844, 302] width 169 height 61
click at [1123, 318] on icon "button" at bounding box center [1127, 316] width 8 height 8
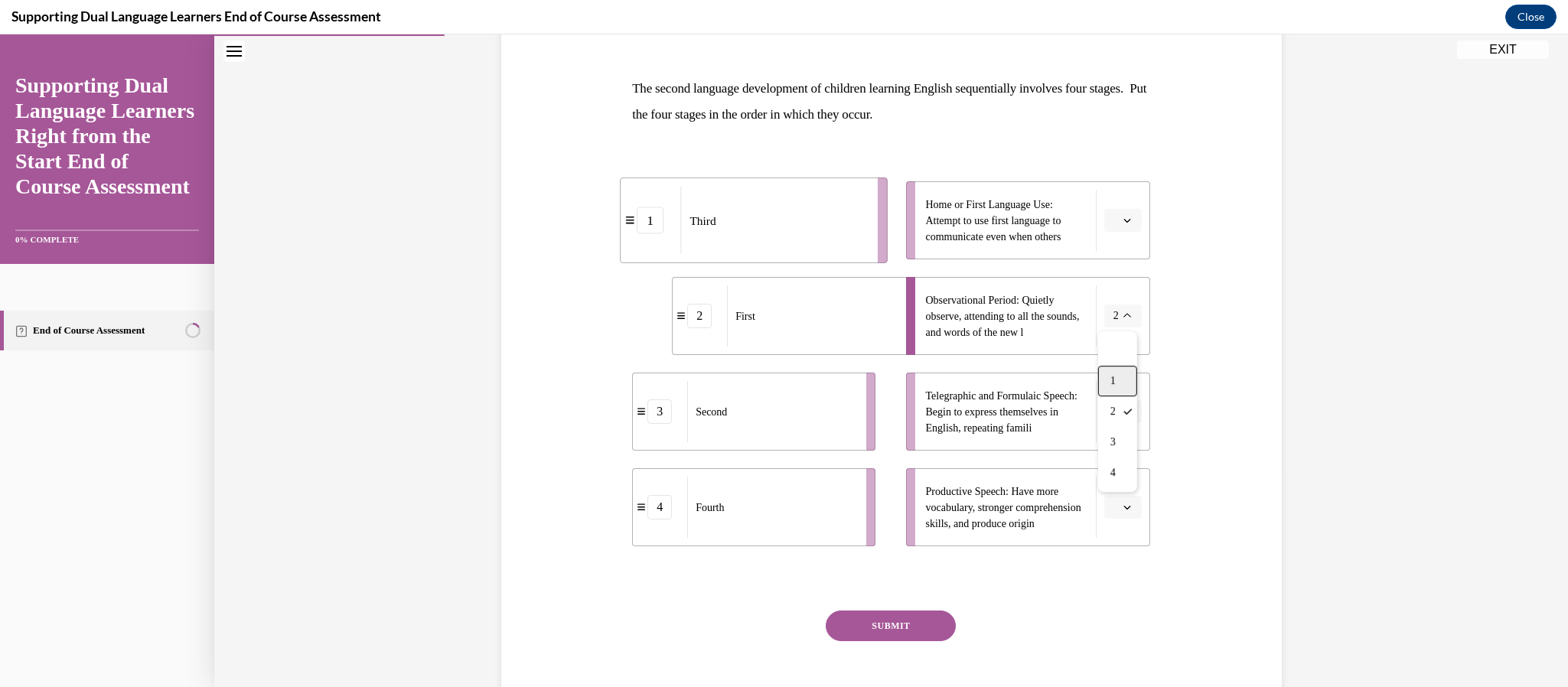
click at [1123, 372] on div "1" at bounding box center [1117, 381] width 39 height 31
click at [870, 324] on div "Third" at bounding box center [812, 316] width 169 height 61
drag, startPoint x: 870, startPoint y: 324, endPoint x: 799, endPoint y: 306, distance: 73.2
click at [799, 306] on div "Third" at bounding box center [789, 310] width 169 height 61
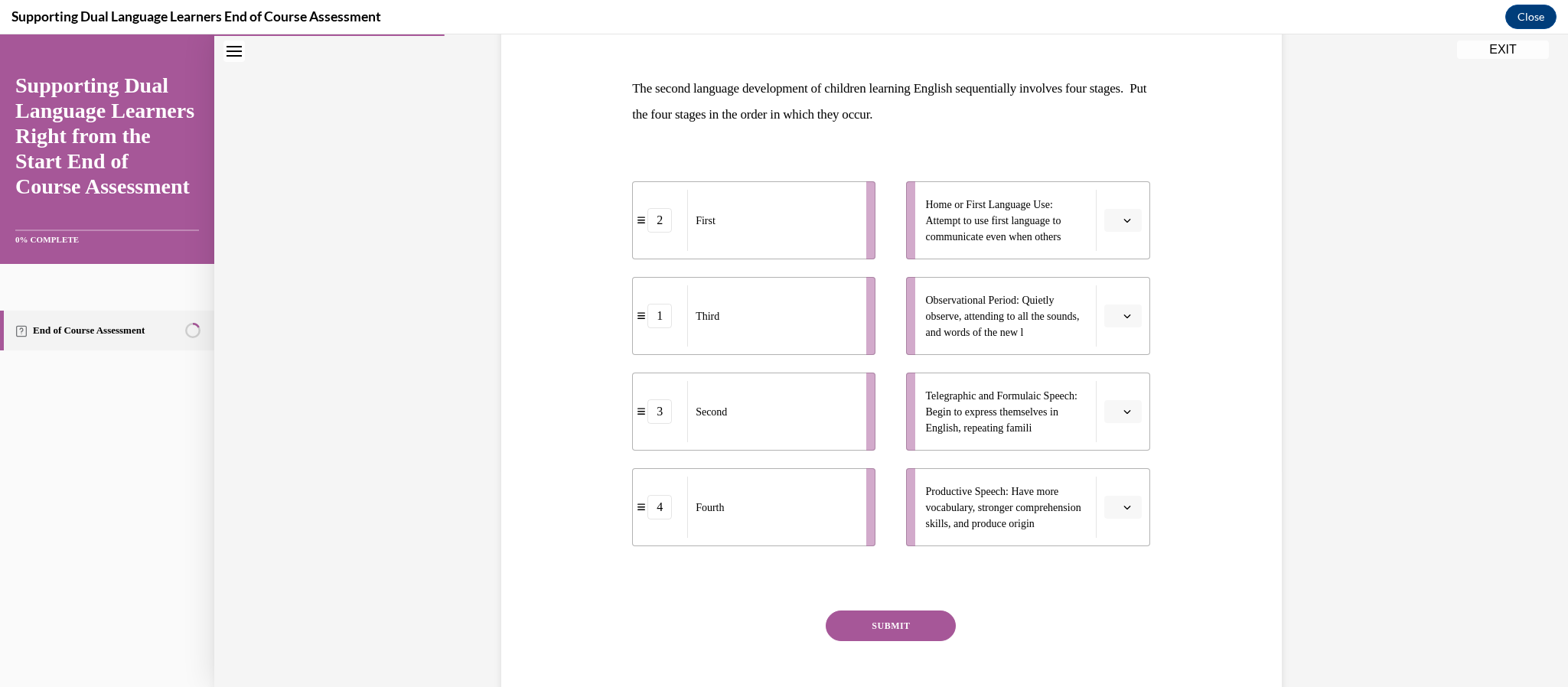
click at [1122, 320] on span "button" at bounding box center [1127, 316] width 11 height 11
click at [1120, 372] on div "1" at bounding box center [1120, 381] width 39 height 31
click at [1128, 221] on icon "button" at bounding box center [1127, 220] width 8 height 8
click at [1127, 310] on div "2" at bounding box center [1120, 316] width 39 height 31
click at [1127, 409] on icon "button" at bounding box center [1127, 412] width 8 height 8
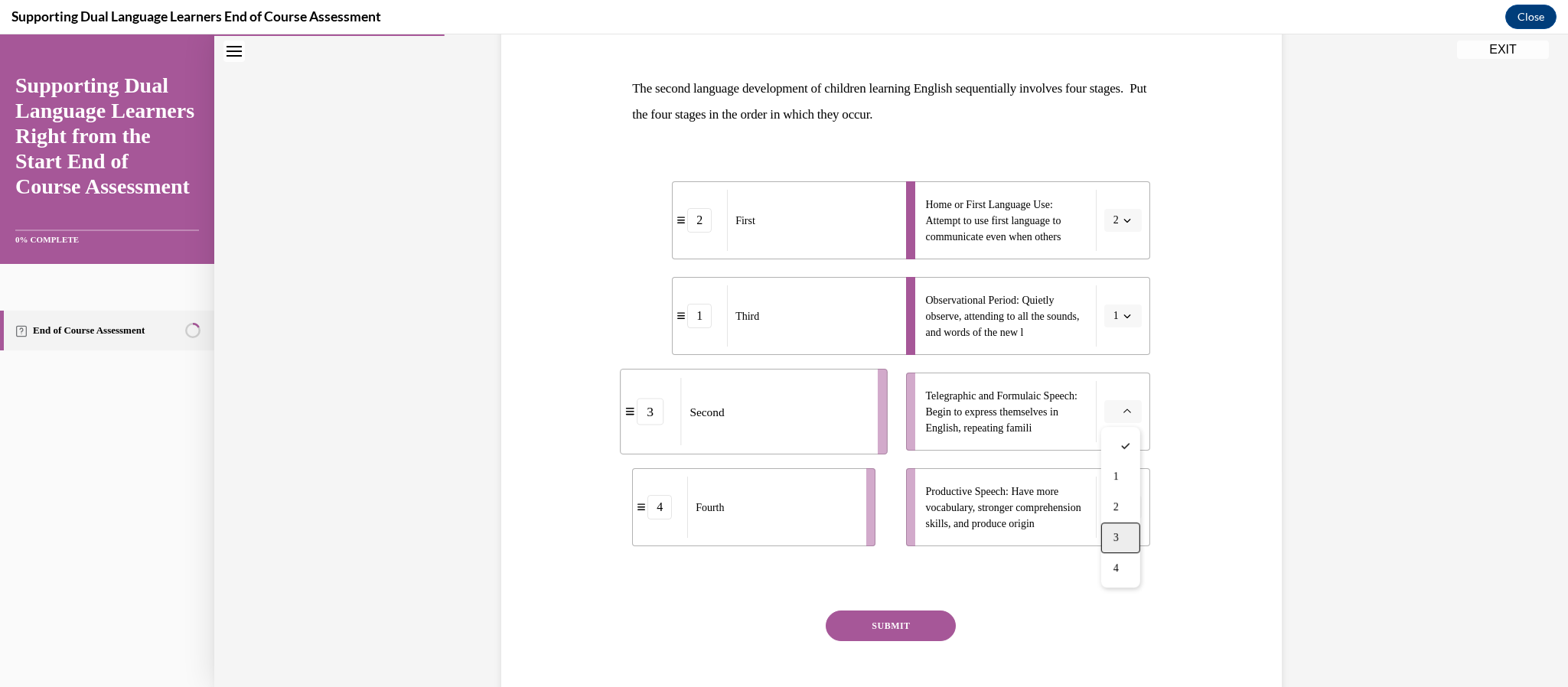
click at [1127, 535] on div "3" at bounding box center [1120, 538] width 39 height 31
click at [1127, 511] on span "button" at bounding box center [1127, 507] width 11 height 11
click at [1133, 666] on div "4" at bounding box center [1120, 665] width 39 height 31
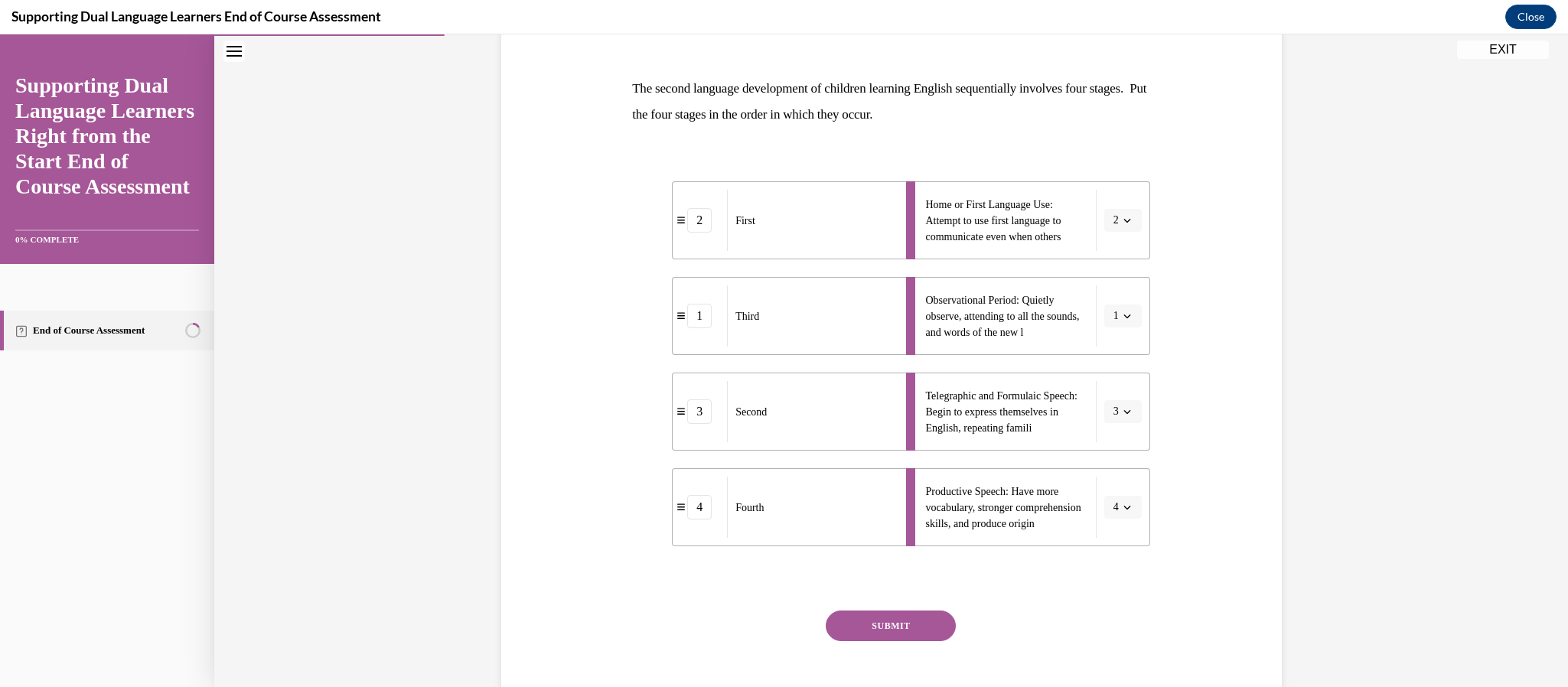
click at [898, 617] on button "SUBMIT" at bounding box center [891, 626] width 130 height 31
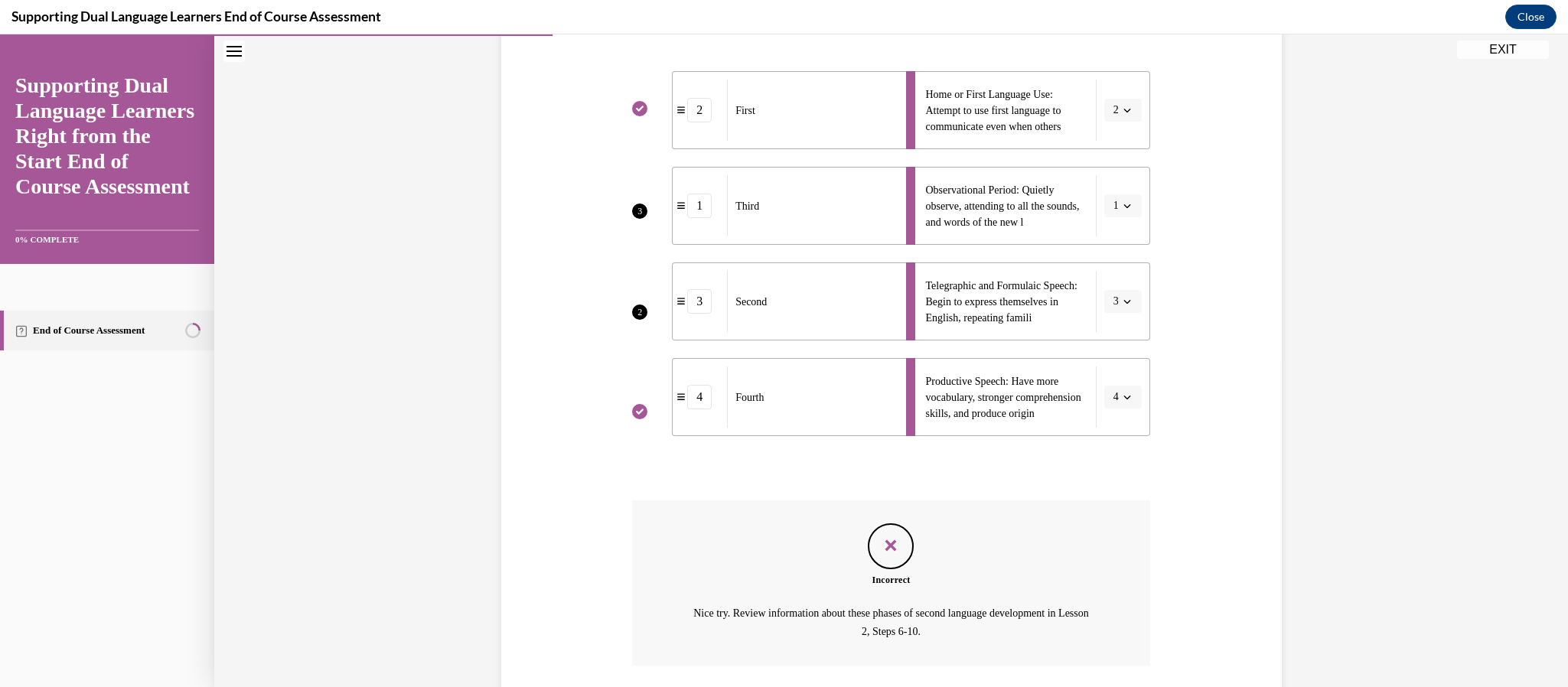
scroll to position [437, 0]
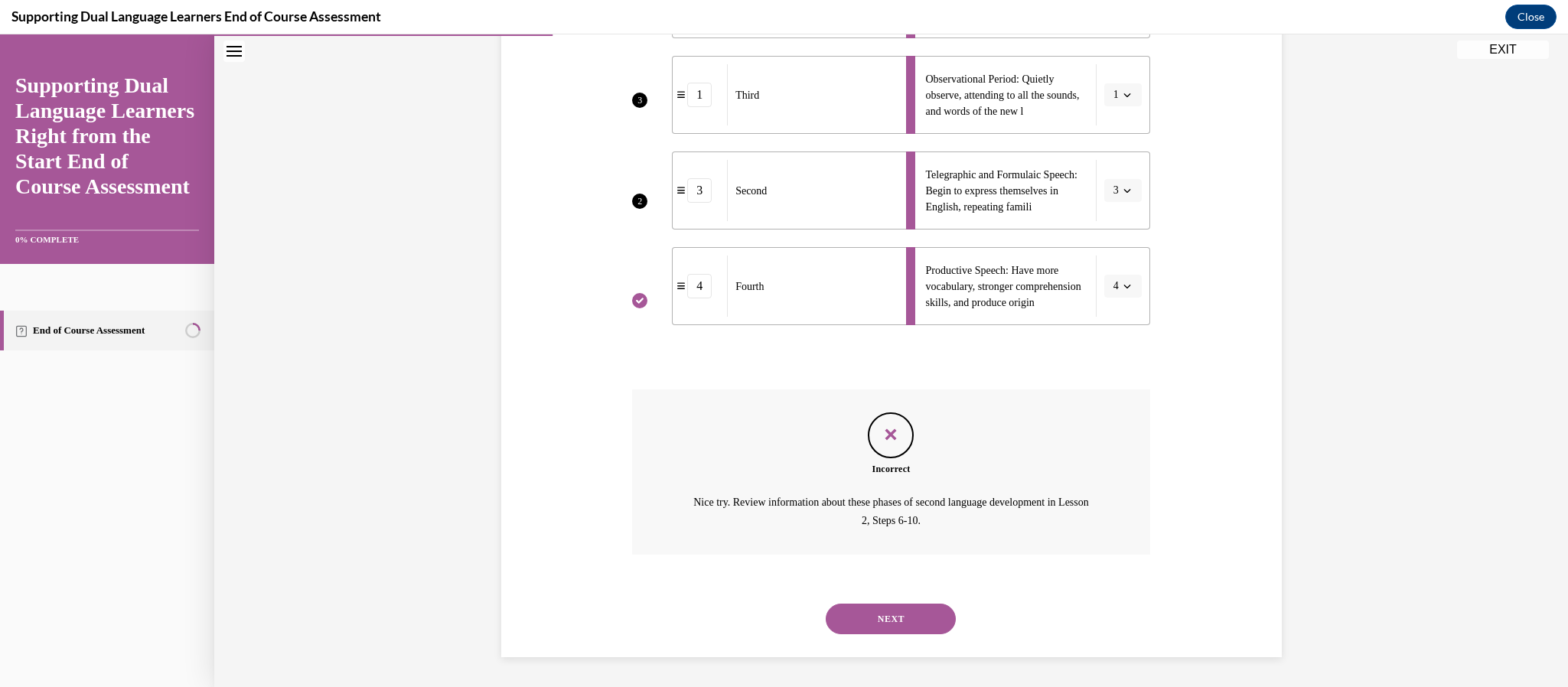
click at [900, 620] on button "NEXT" at bounding box center [891, 619] width 130 height 31
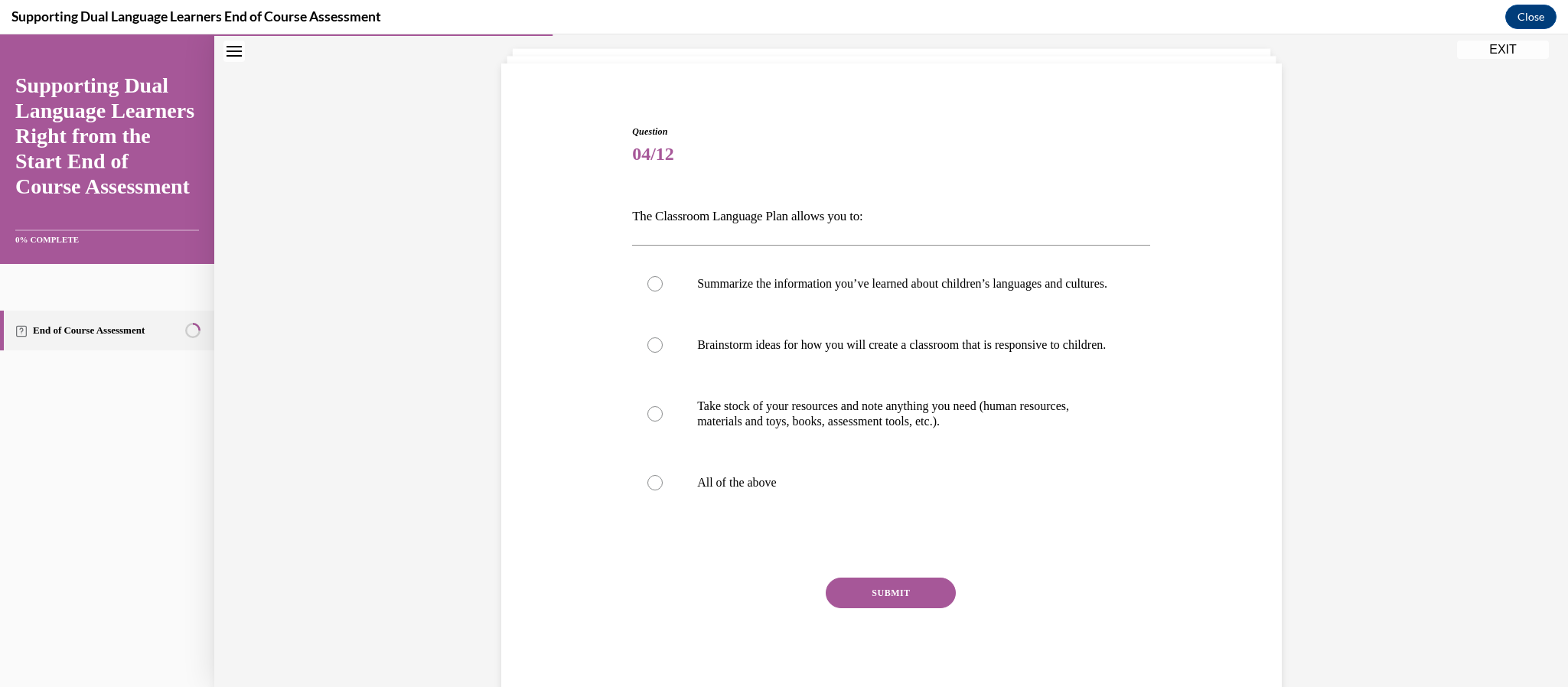
scroll to position [46, 0]
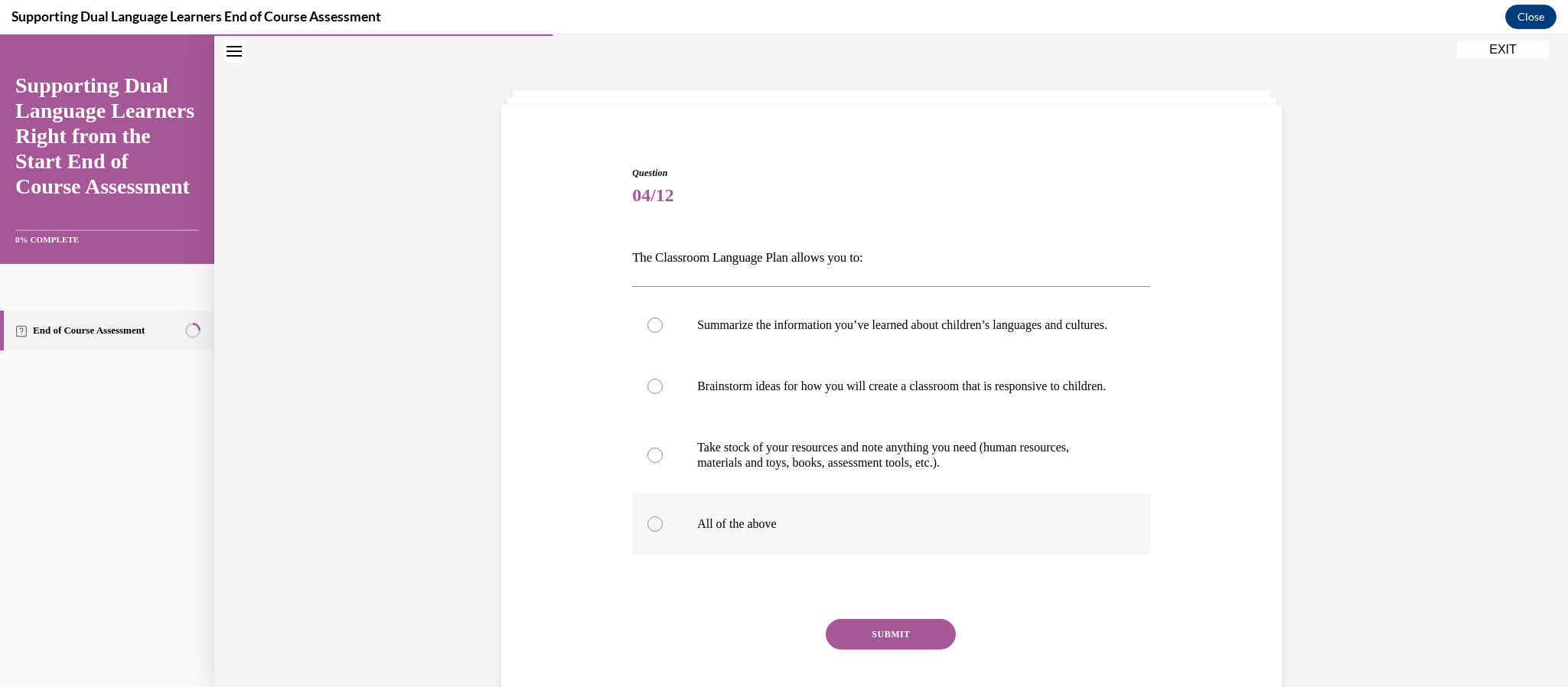
click at [777, 532] on p "All of the above" at bounding box center [905, 524] width 415 height 15
click at [663, 532] on input "All of the above" at bounding box center [655, 524] width 15 height 15
radio input "true"
click at [879, 649] on button "SUBMIT" at bounding box center [891, 635] width 130 height 31
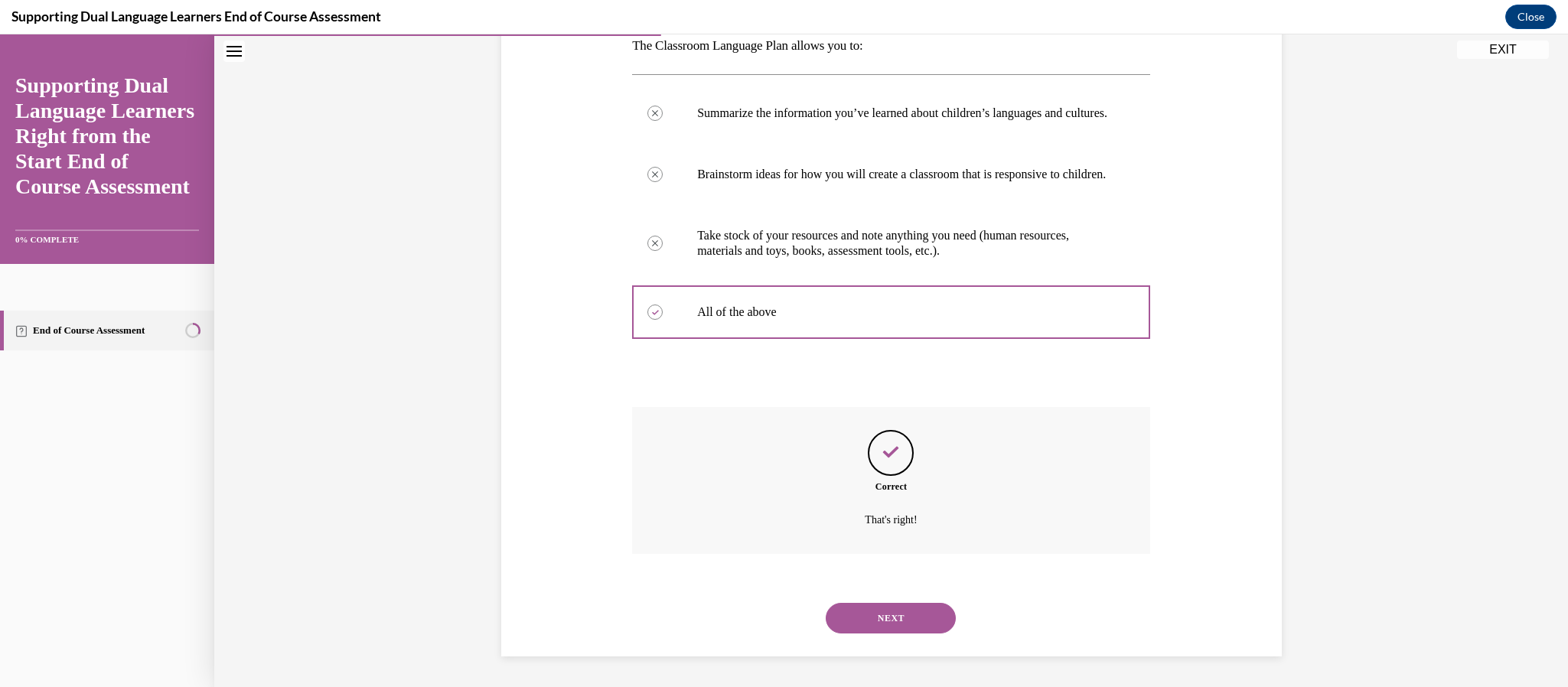
scroll to position [289, 0]
click at [897, 628] on button "NEXT" at bounding box center [891, 618] width 130 height 31
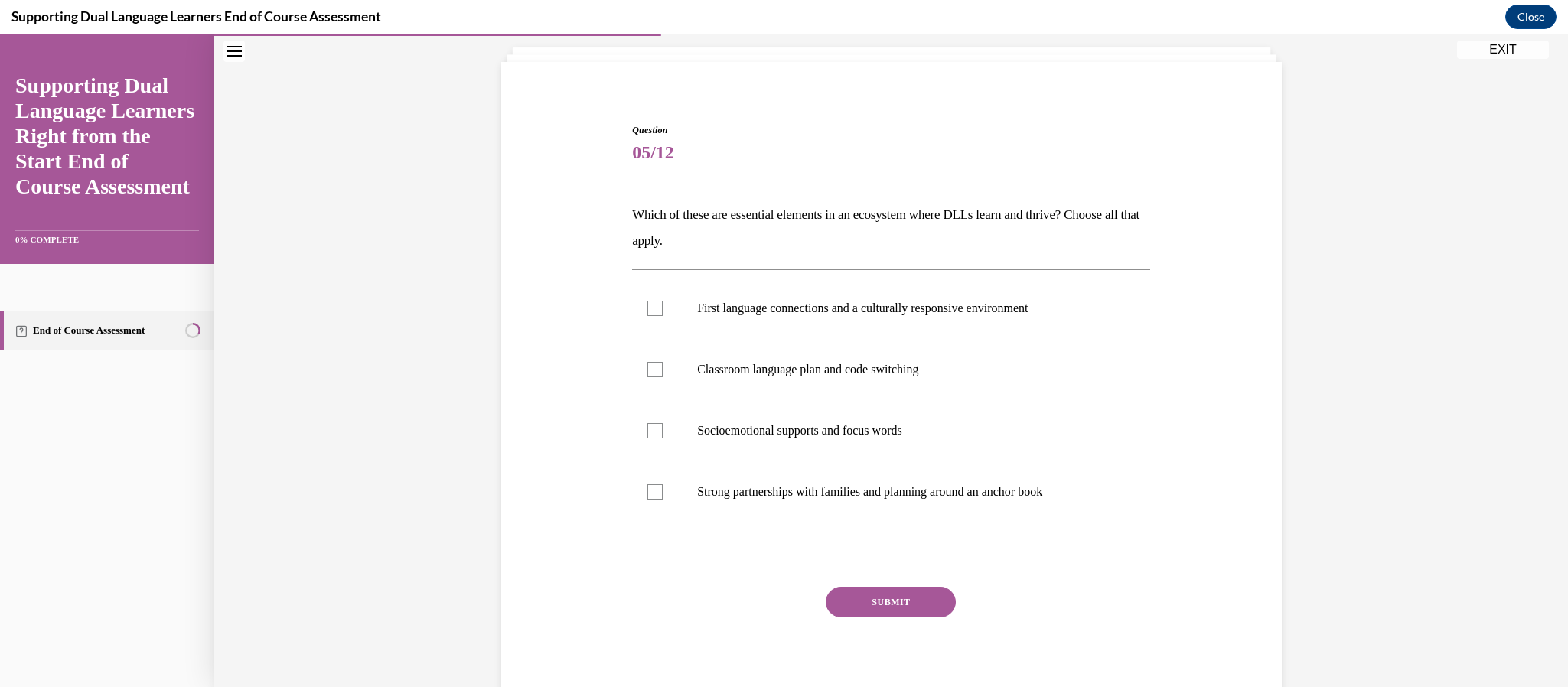
scroll to position [46, 0]
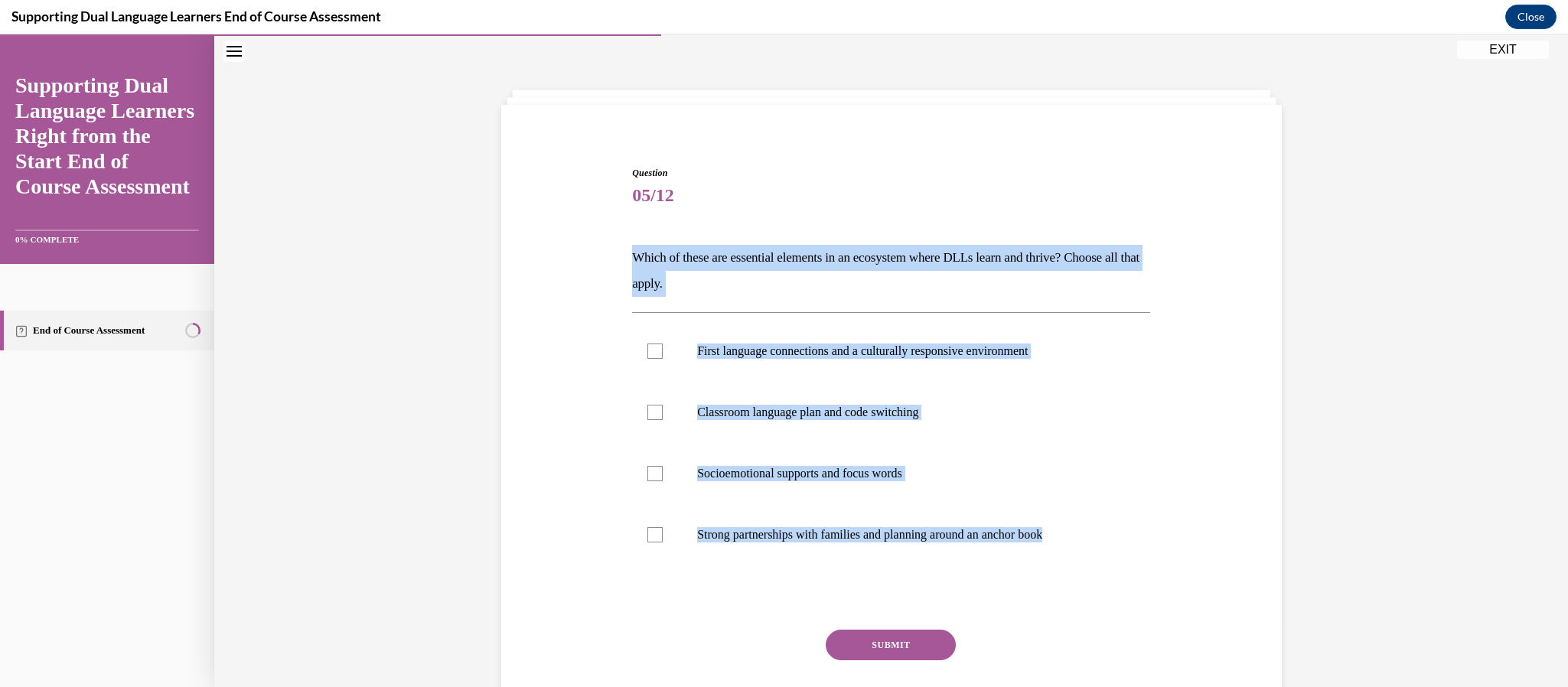
drag, startPoint x: 1080, startPoint y: 539, endPoint x: 632, endPoint y: 256, distance: 529.9
click at [632, 256] on div "Question 05/12 Which of these are essential elements in an ecosystem where DLLs…" at bounding box center [891, 460] width 518 height 590
copy div "Which of these are essential elements in an ecosystem where DLLs learn and thri…"
click at [657, 353] on div at bounding box center [655, 351] width 15 height 15
click at [657, 353] on input "First language connections and a culturally responsive environment" at bounding box center [655, 351] width 15 height 15
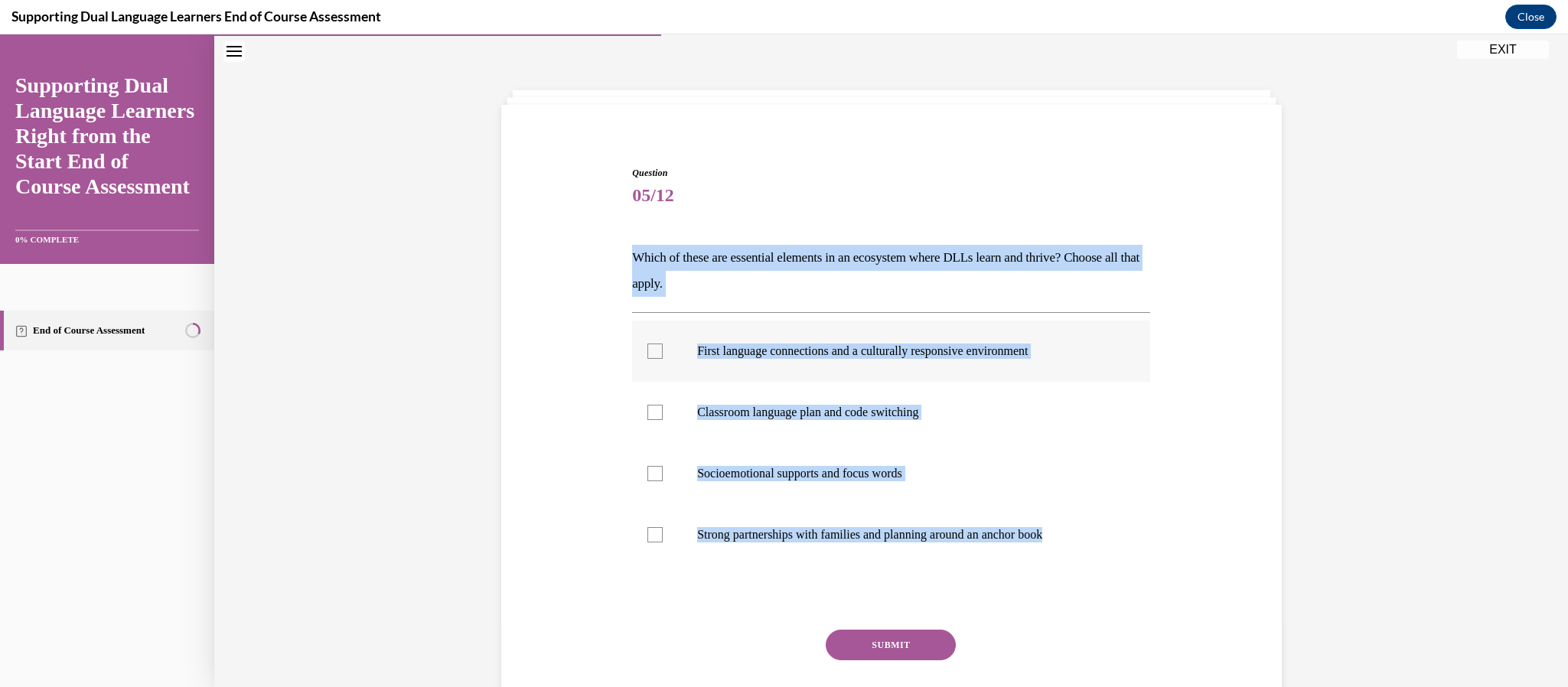
checkbox input "true"
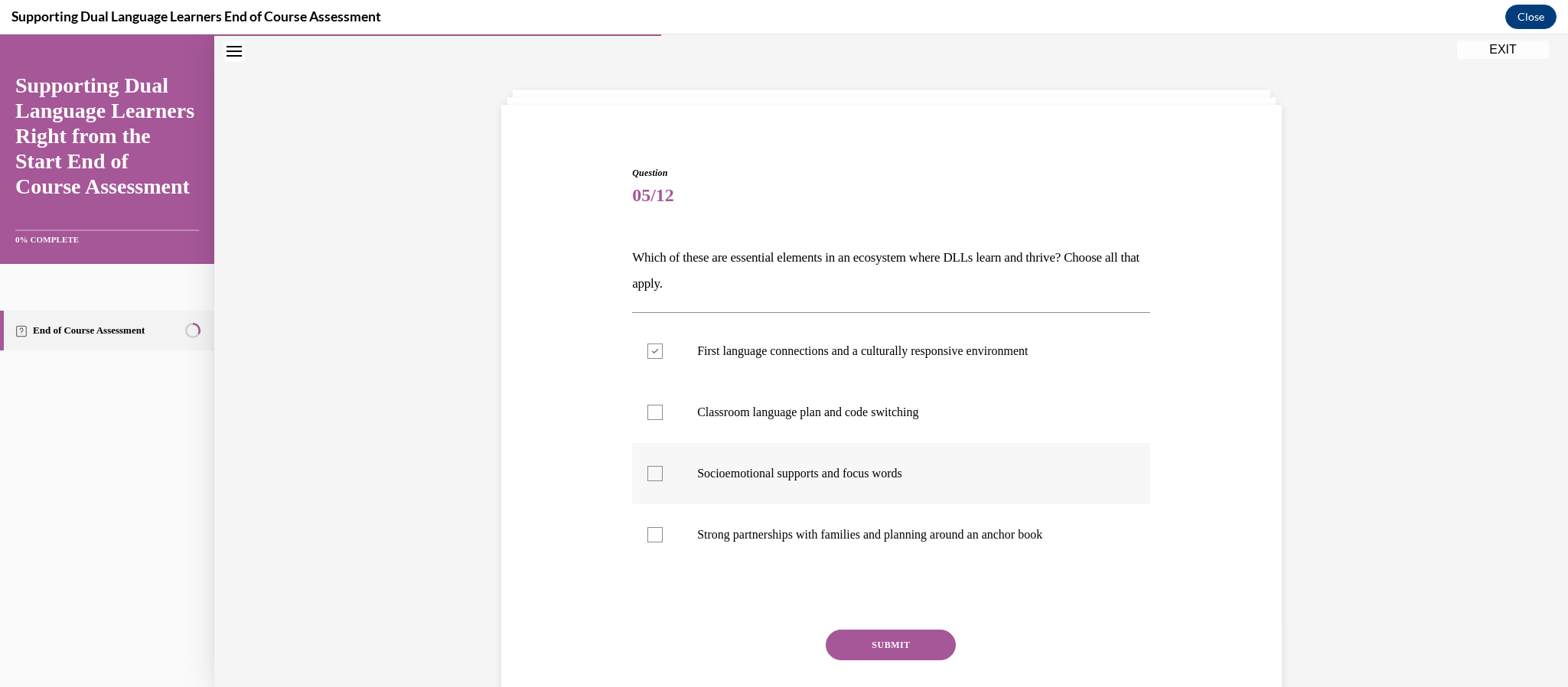
click at [656, 483] on label "Socioemotional supports and focus words" at bounding box center [891, 473] width 518 height 61
click at [656, 481] on input "Socioemotional supports and focus words" at bounding box center [655, 474] width 15 height 15
checkbox input "true"
click at [653, 535] on div at bounding box center [655, 536] width 15 height 15
click at [653, 535] on input "Strong partnerships with families and planning around an anchor book" at bounding box center [655, 536] width 15 height 15
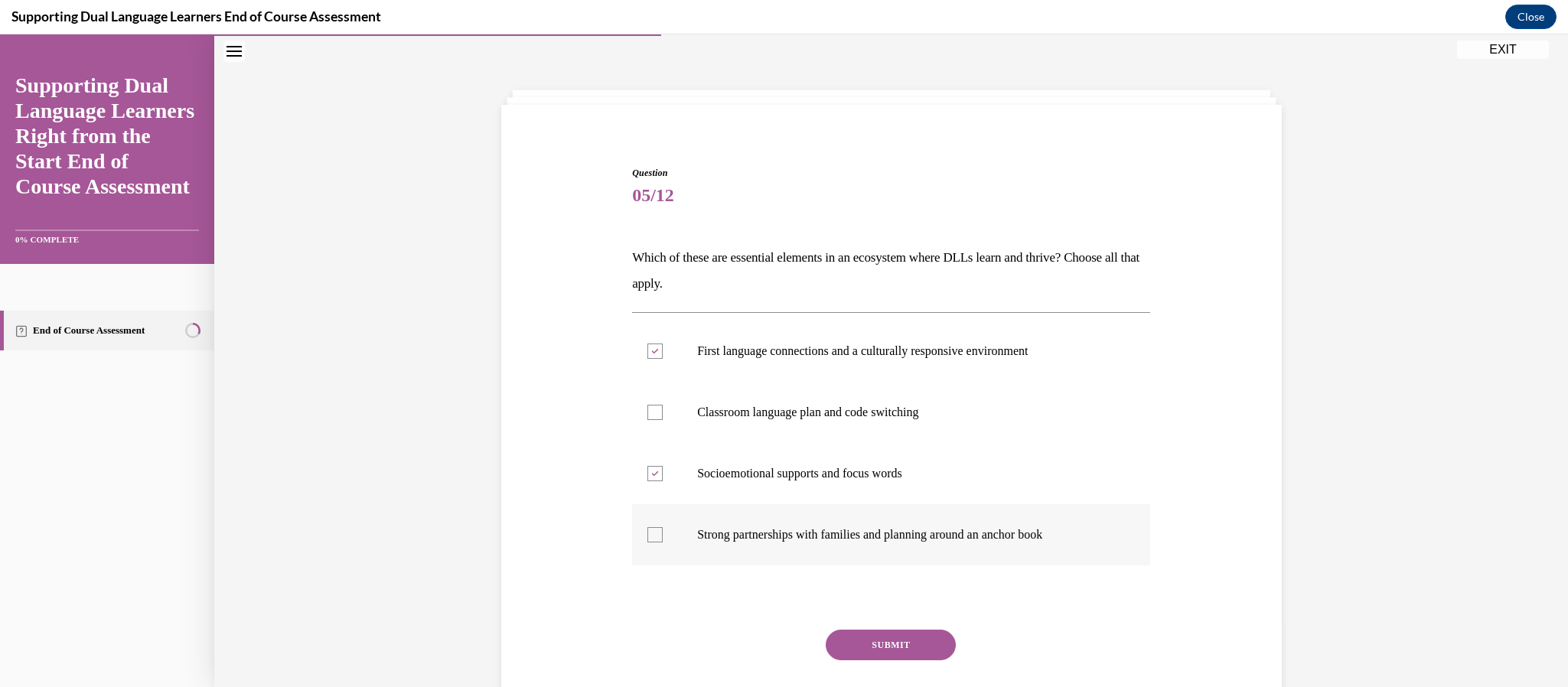
checkbox input "true"
click at [853, 640] on button "SUBMIT" at bounding box center [891, 646] width 130 height 31
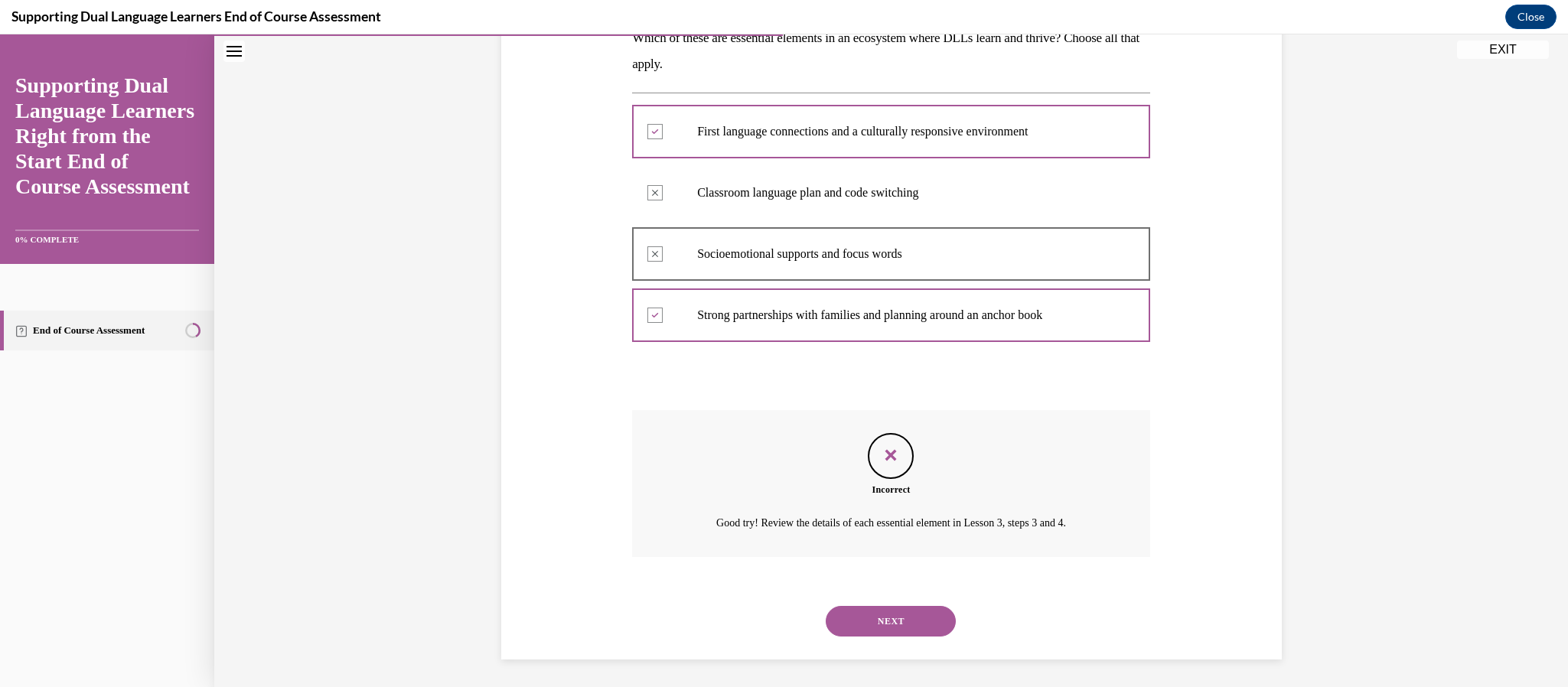
scroll to position [268, 0]
click at [911, 618] on button "NEXT" at bounding box center [891, 619] width 130 height 31
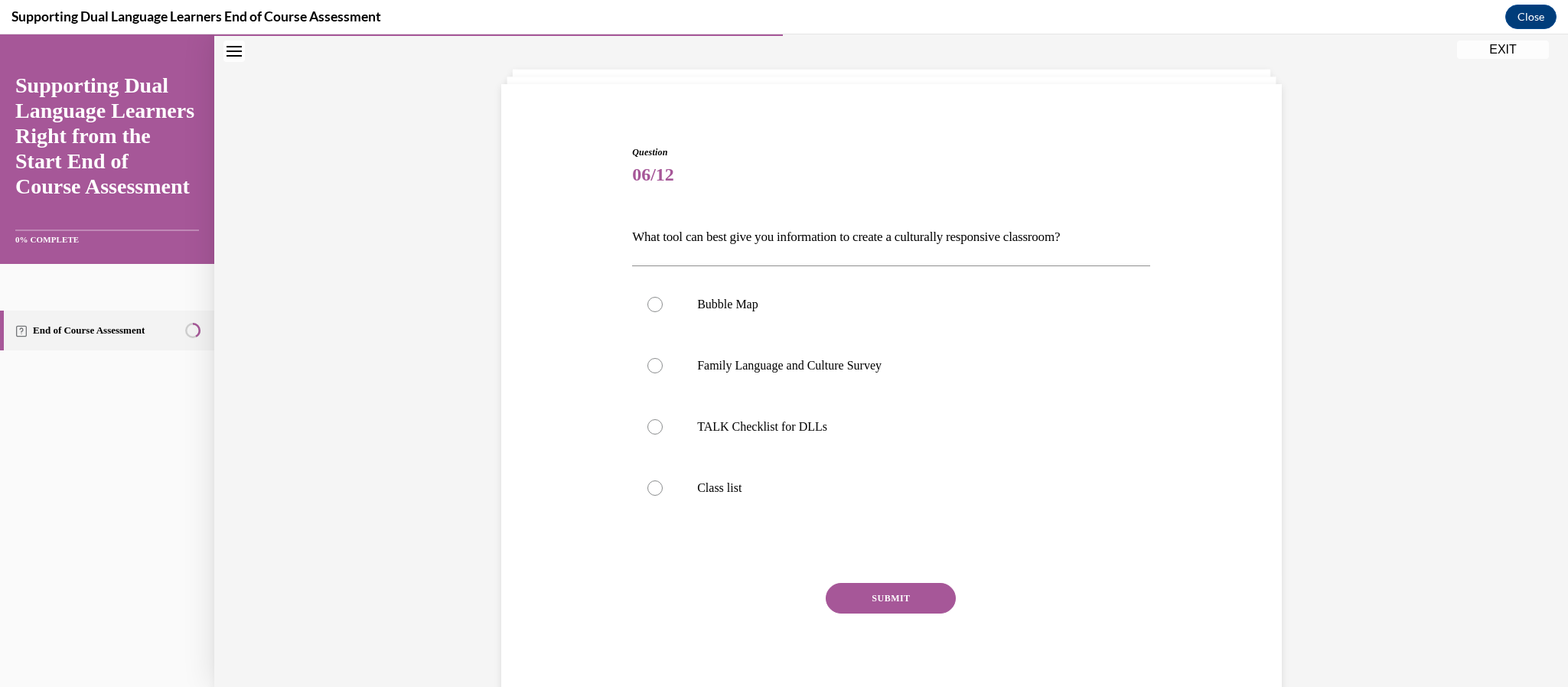
scroll to position [46, 0]
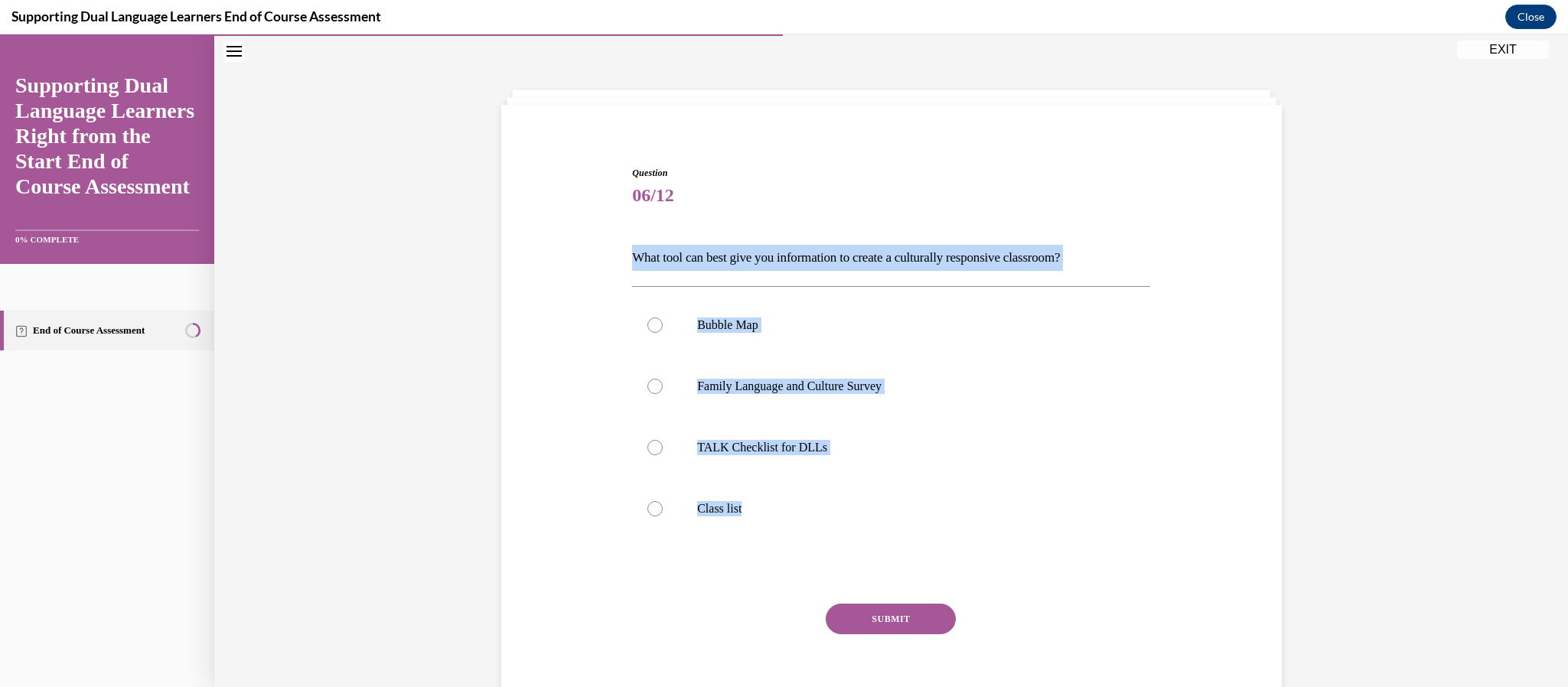
drag, startPoint x: 820, startPoint y: 528, endPoint x: 622, endPoint y: 260, distance: 333.2
click at [622, 260] on div "Question 06/12 What tool can best give you information to create a culturally r…" at bounding box center [892, 425] width 788 height 609
copy div "What tool can best give you information to create a culturally responsive class…"
click at [812, 392] on p "Family Language and Culture Survey" at bounding box center [905, 387] width 415 height 15
click at [663, 392] on input "Family Language and Culture Survey" at bounding box center [655, 387] width 15 height 15
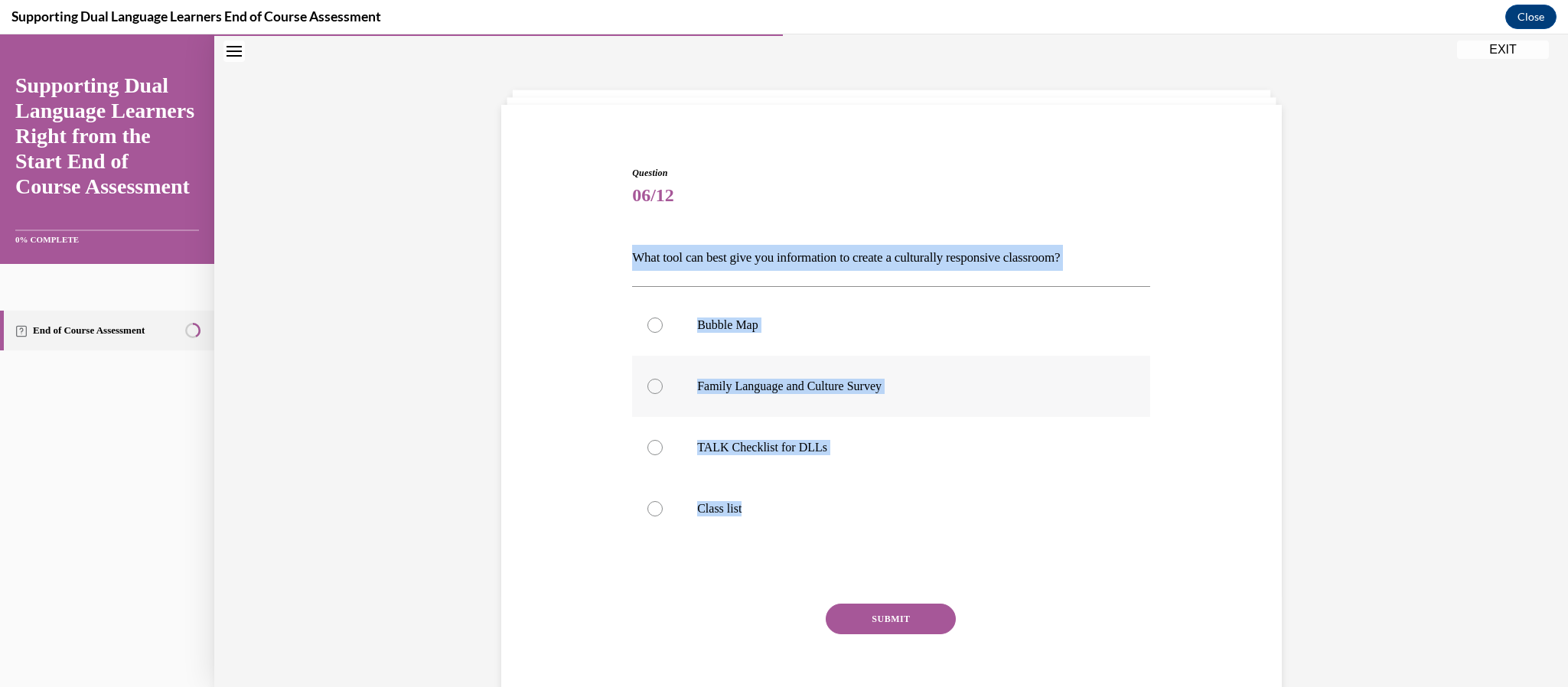
radio input "true"
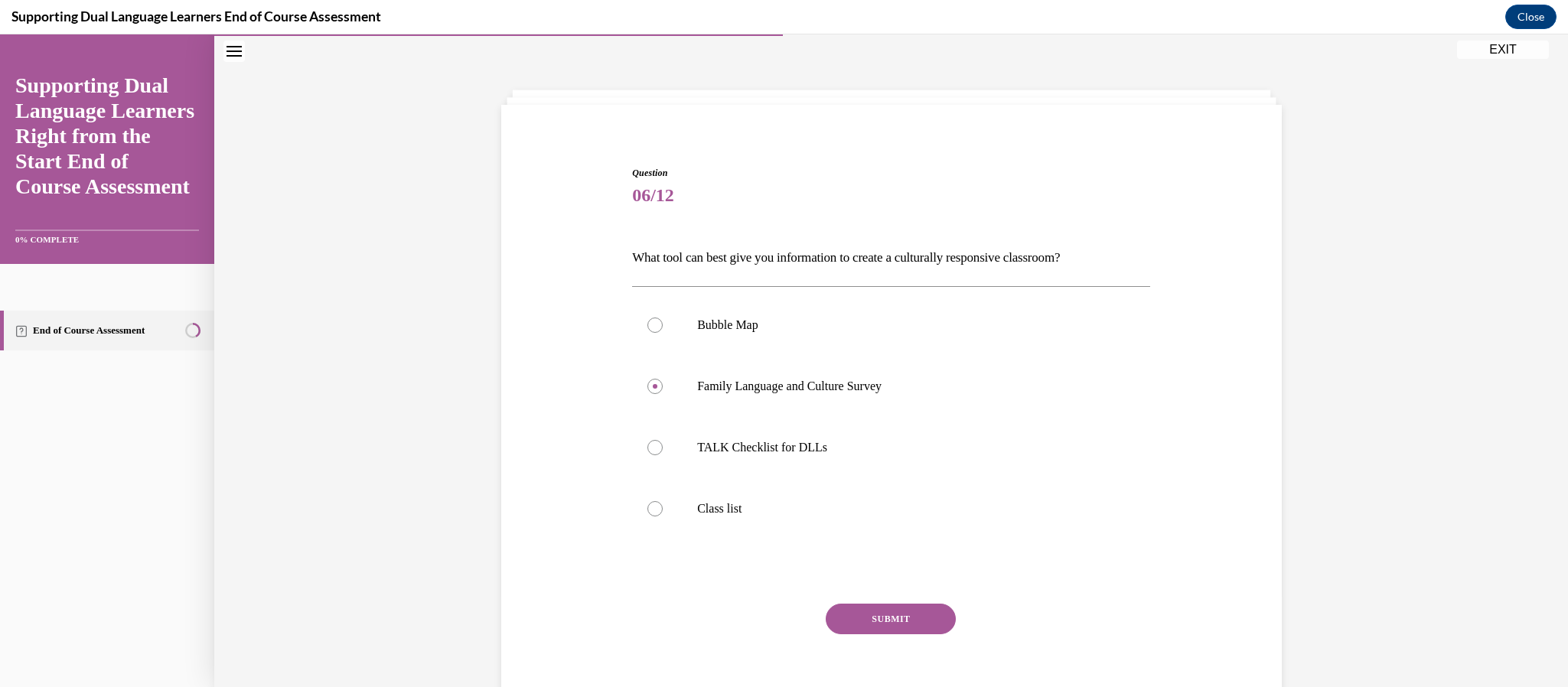
click at [897, 618] on button "SUBMIT" at bounding box center [891, 619] width 130 height 31
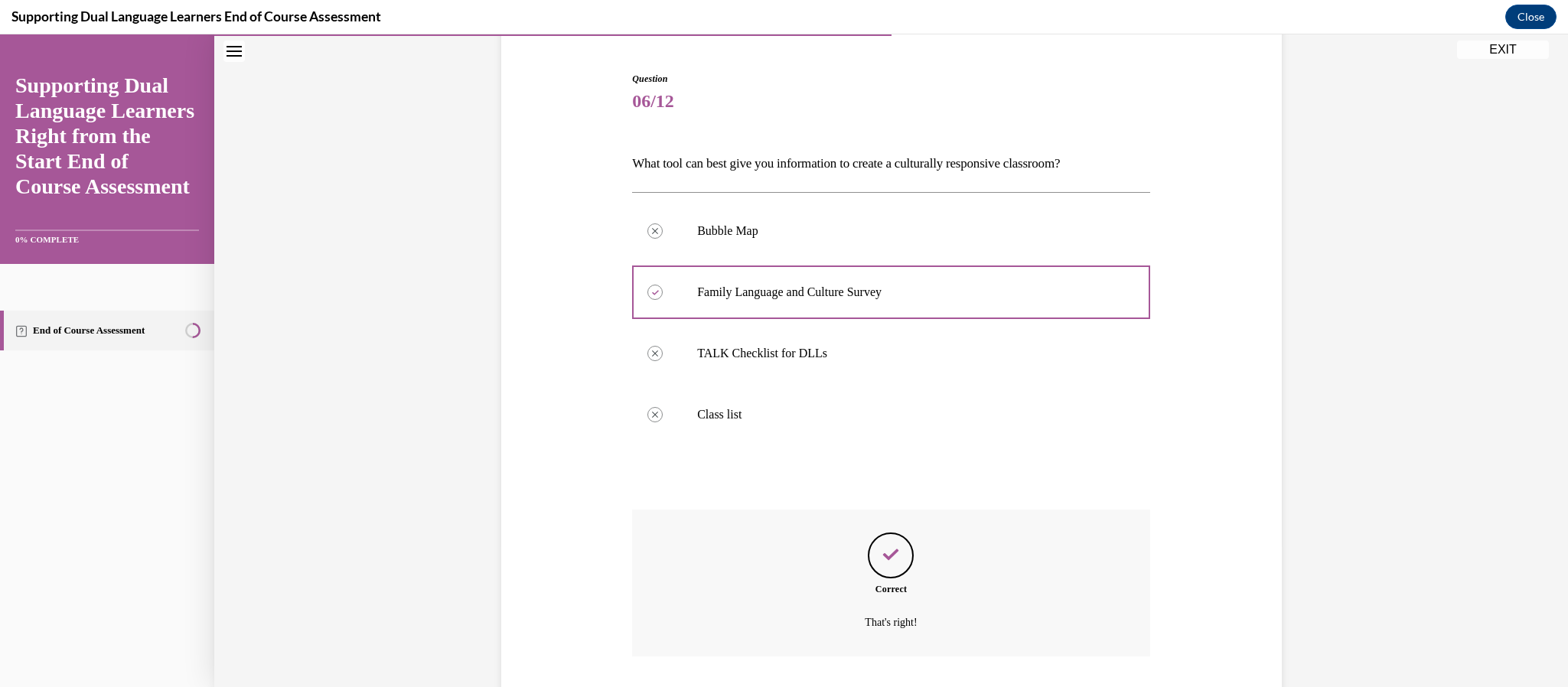
scroll to position [243, 0]
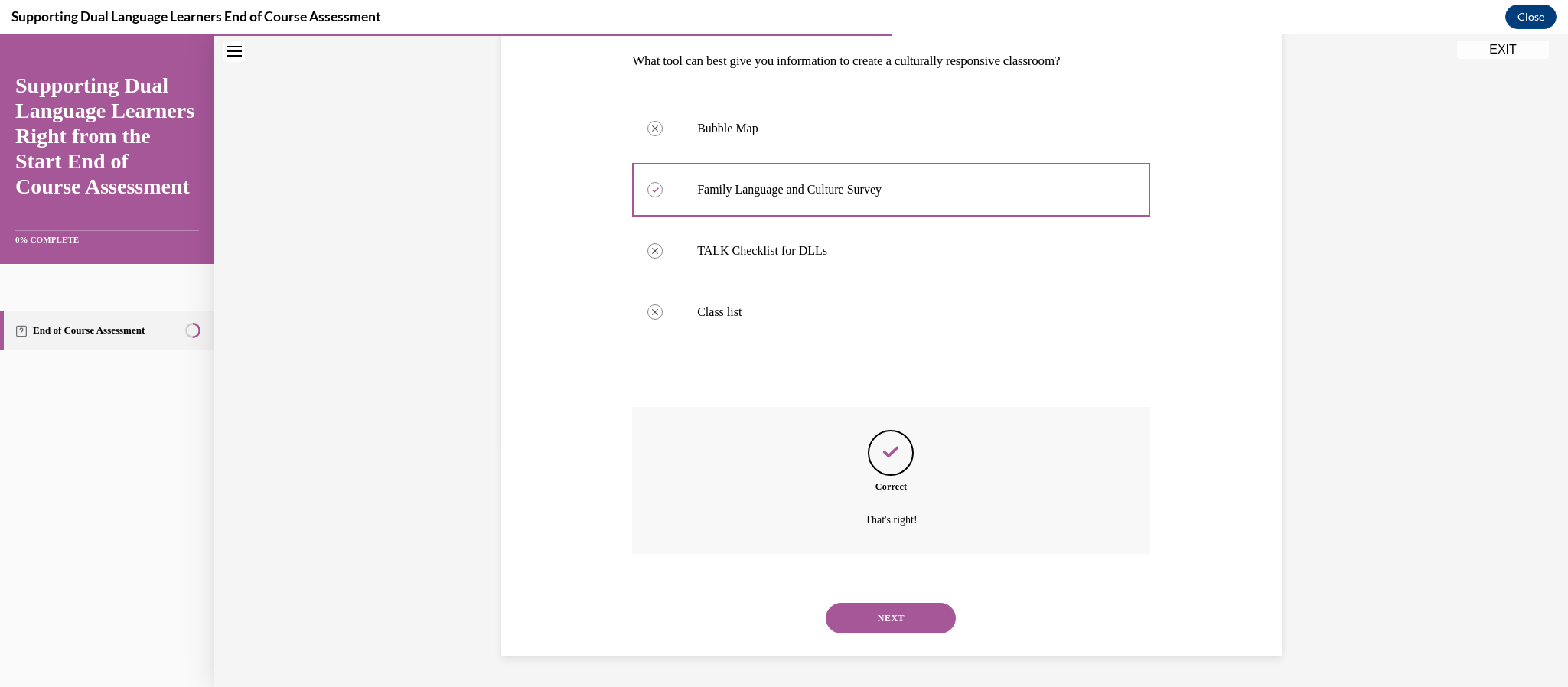
click at [896, 621] on button "NEXT" at bounding box center [891, 618] width 130 height 31
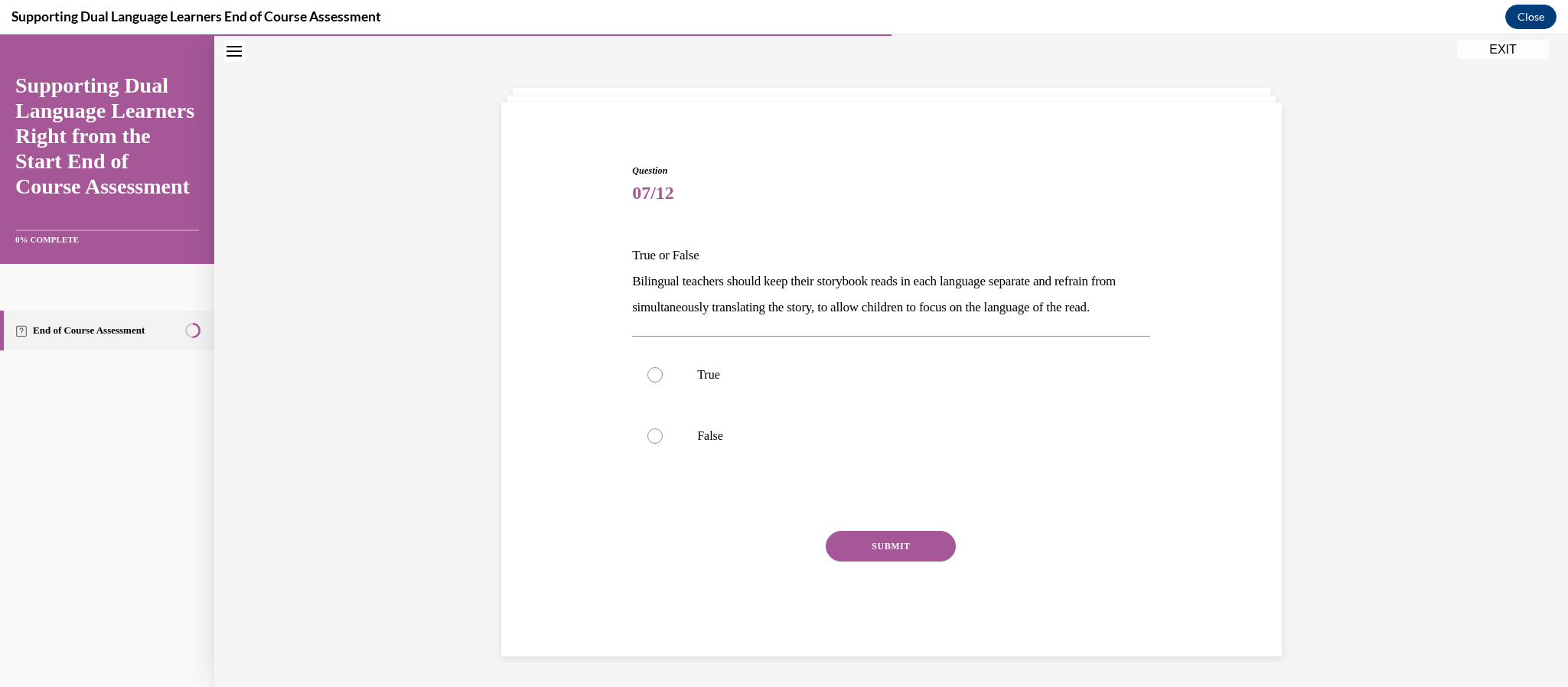
scroll to position [46, 0]
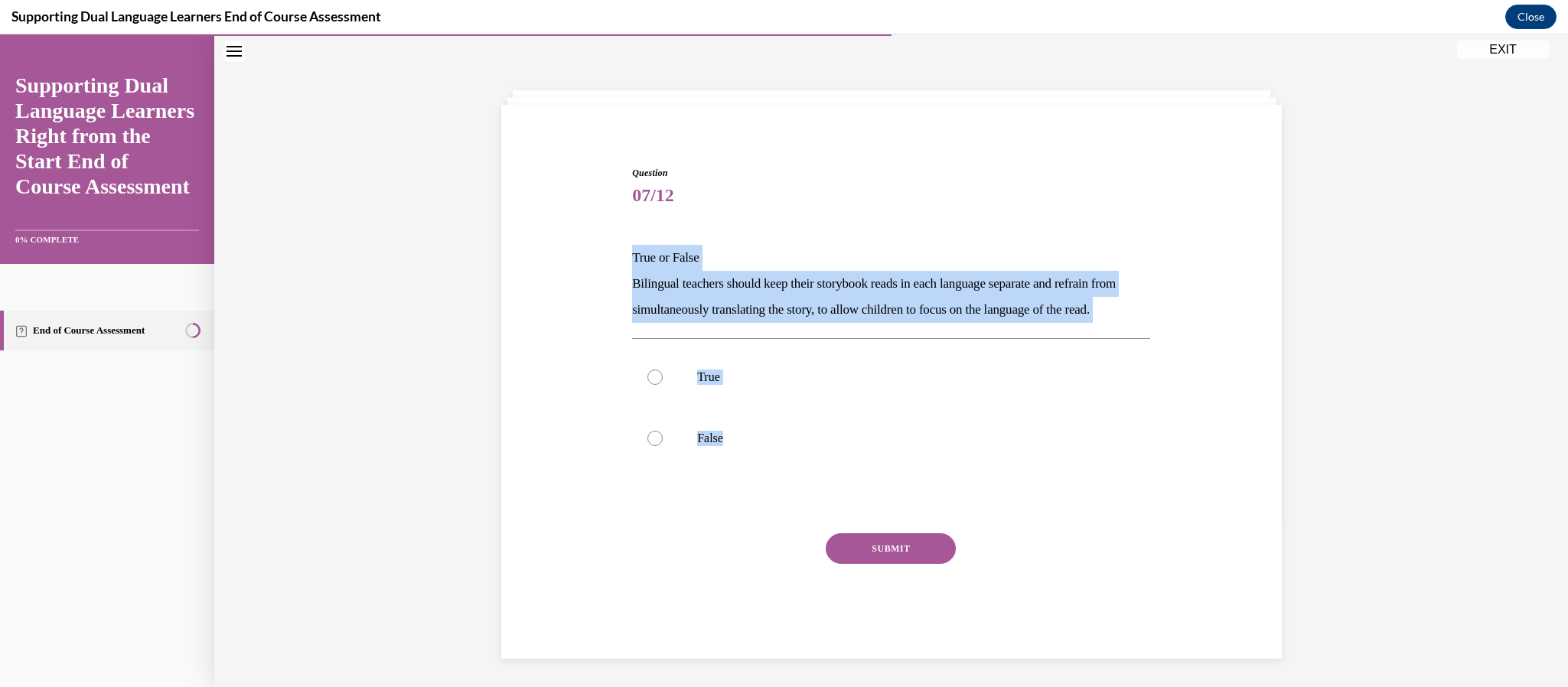
drag, startPoint x: 736, startPoint y: 467, endPoint x: 628, endPoint y: 264, distance: 229.9
click at [628, 264] on div "Question 07/12 True or False Bilingual teachers should keep their storybook rea…" at bounding box center [891, 400] width 526 height 516
copy div "True or False Bilingual teachers should keep their storybook reads in each lang…"
click at [651, 408] on label "True" at bounding box center [891, 376] width 518 height 61
click at [651, 385] on input "True" at bounding box center [655, 377] width 15 height 15
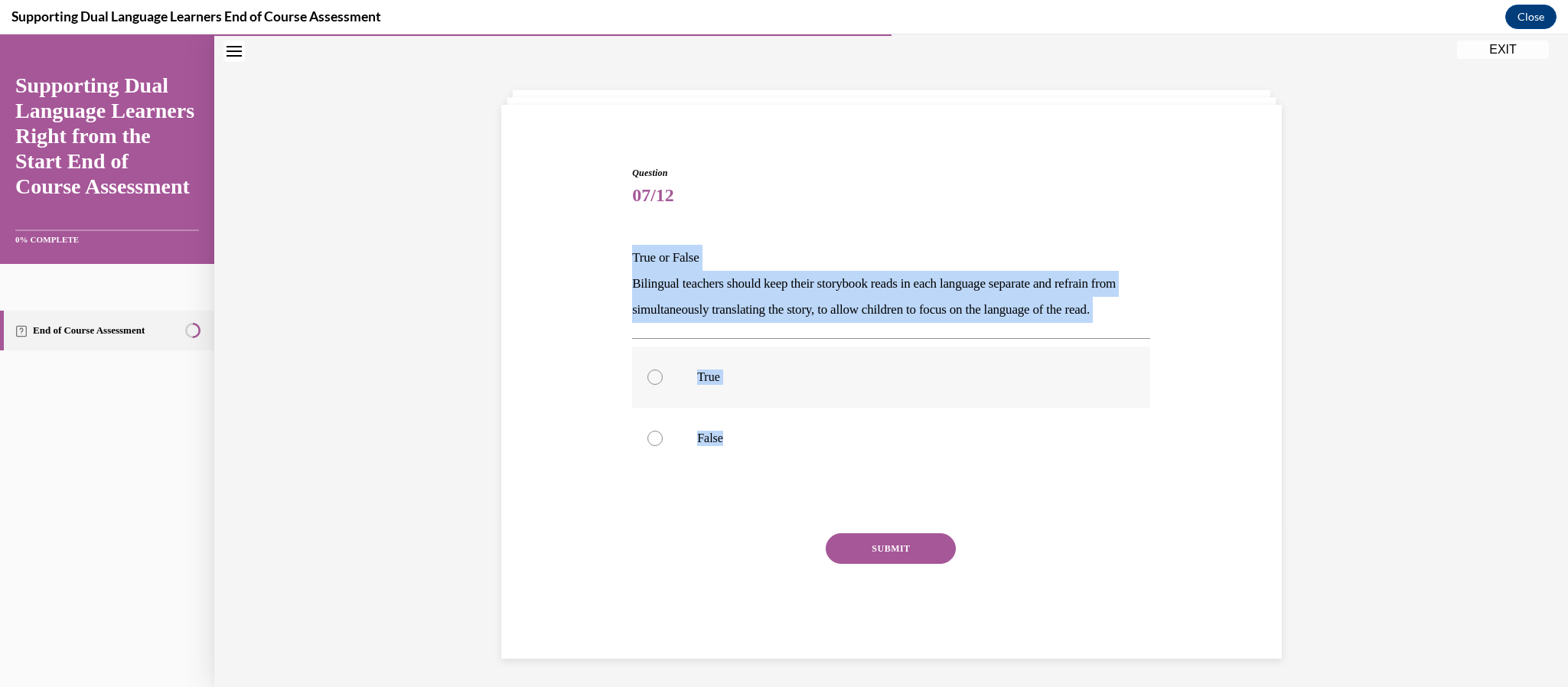
radio input "true"
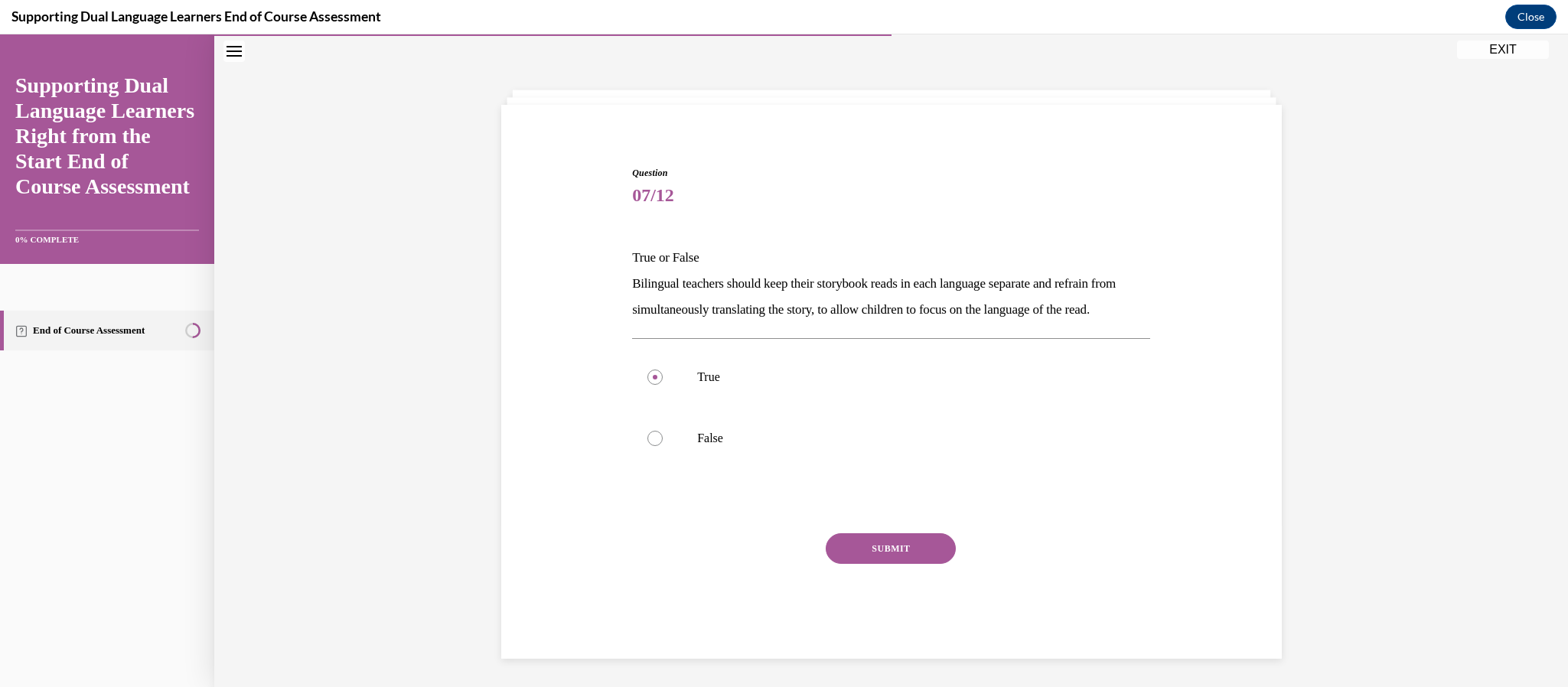
click at [933, 564] on button "SUBMIT" at bounding box center [891, 549] width 130 height 31
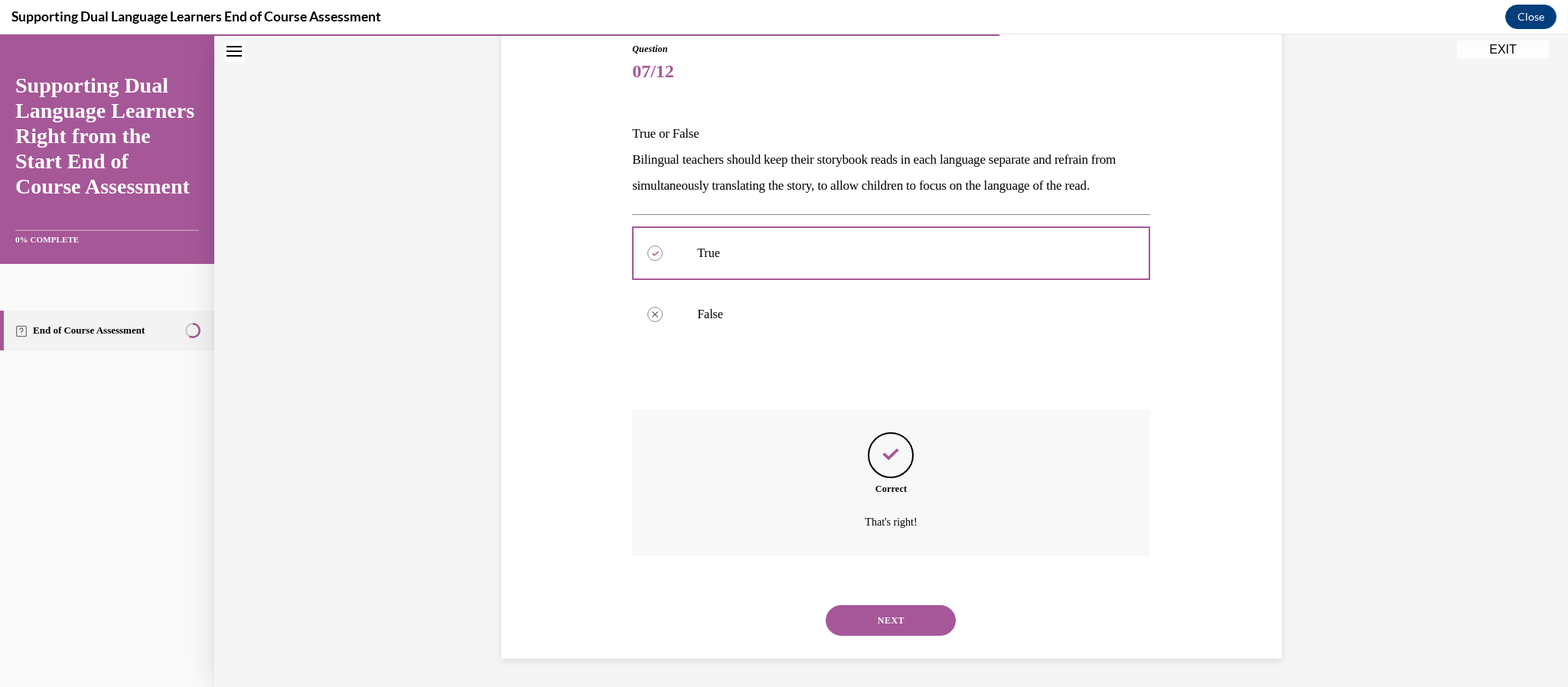
scroll to position [198, 0]
click at [915, 613] on button "NEXT" at bounding box center [891, 618] width 130 height 31
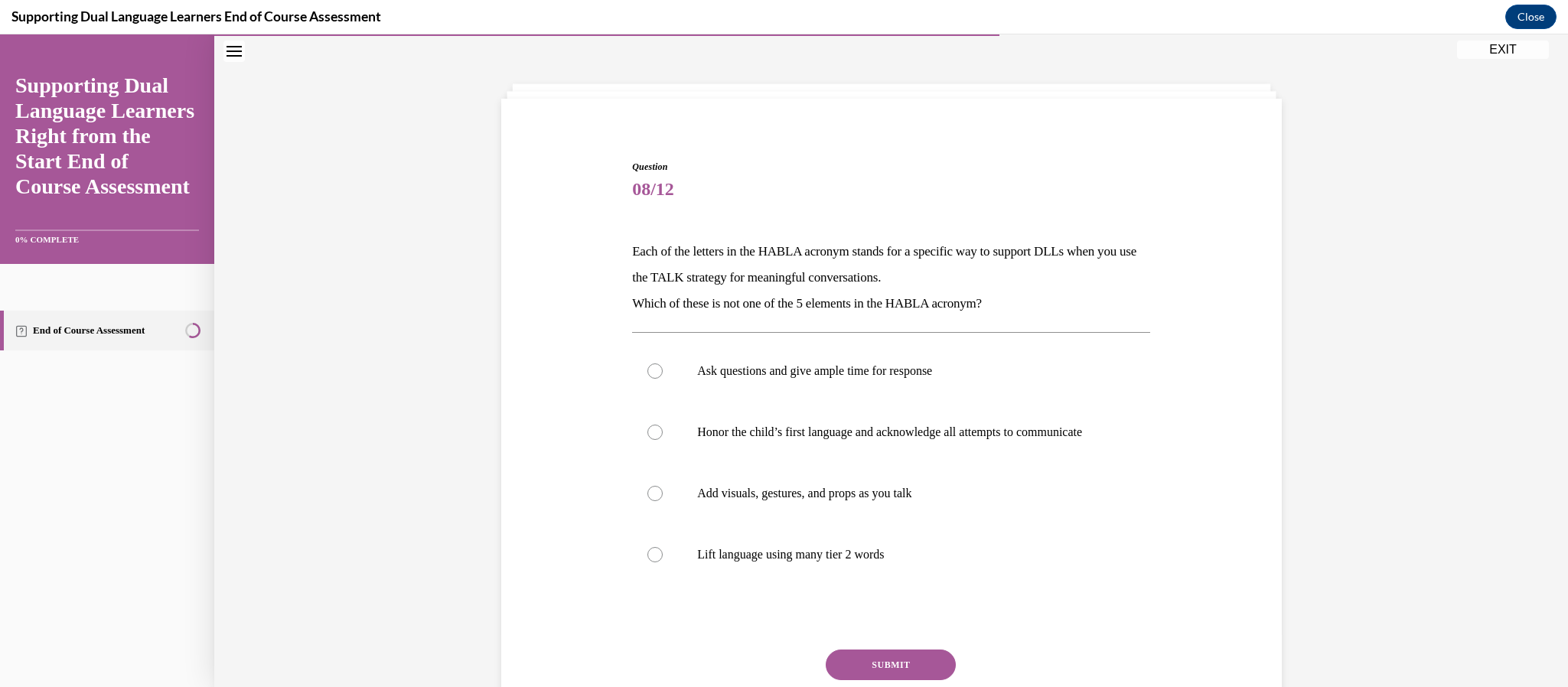
scroll to position [79, 0]
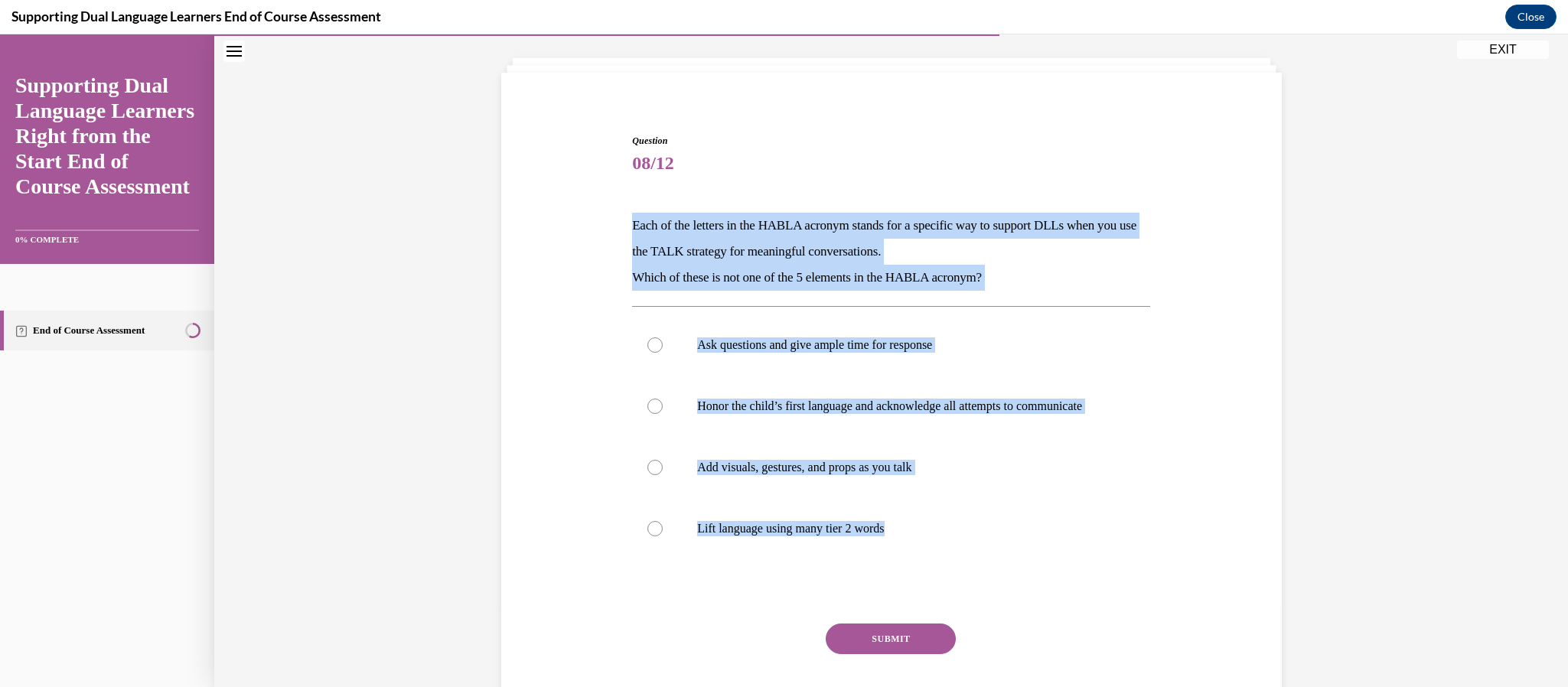
drag, startPoint x: 905, startPoint y: 549, endPoint x: 615, endPoint y: 235, distance: 427.4
click at [615, 235] on div "Question 08/12 Each of the letters in the HABLA acronym stands for a specific w…" at bounding box center [892, 418] width 788 height 661
copy div "Each of the letters in the HABLA acronym stands for a specific way to support D…"
click at [582, 386] on div "Question 08/12 Each of the letters in the HABLA acronym stands for a specific w…" at bounding box center [892, 418] width 788 height 661
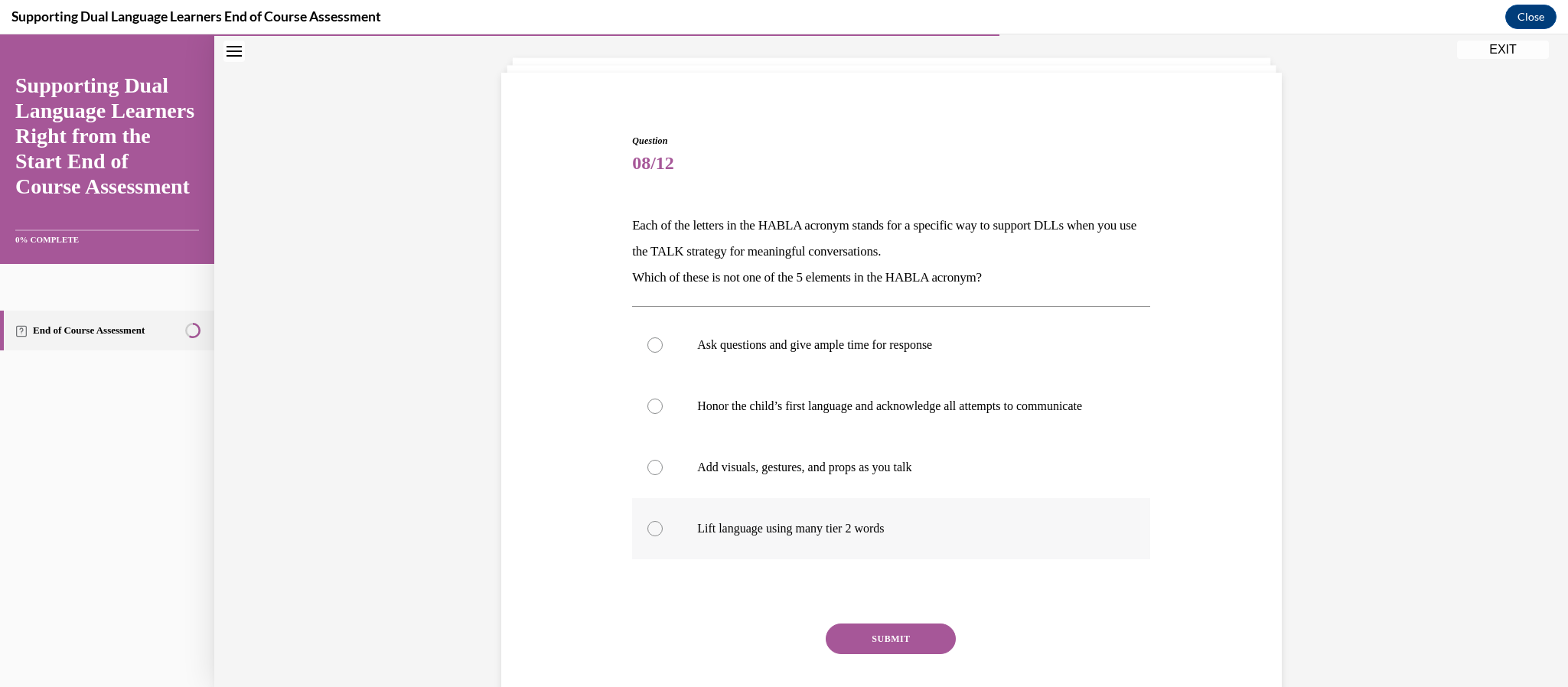
click at [656, 536] on div at bounding box center [655, 529] width 15 height 15
click at [656, 536] on input "Lift language using many tier 2 words" at bounding box center [655, 529] width 15 height 15
radio input "true"
click at [852, 646] on button "SUBMIT" at bounding box center [891, 639] width 130 height 31
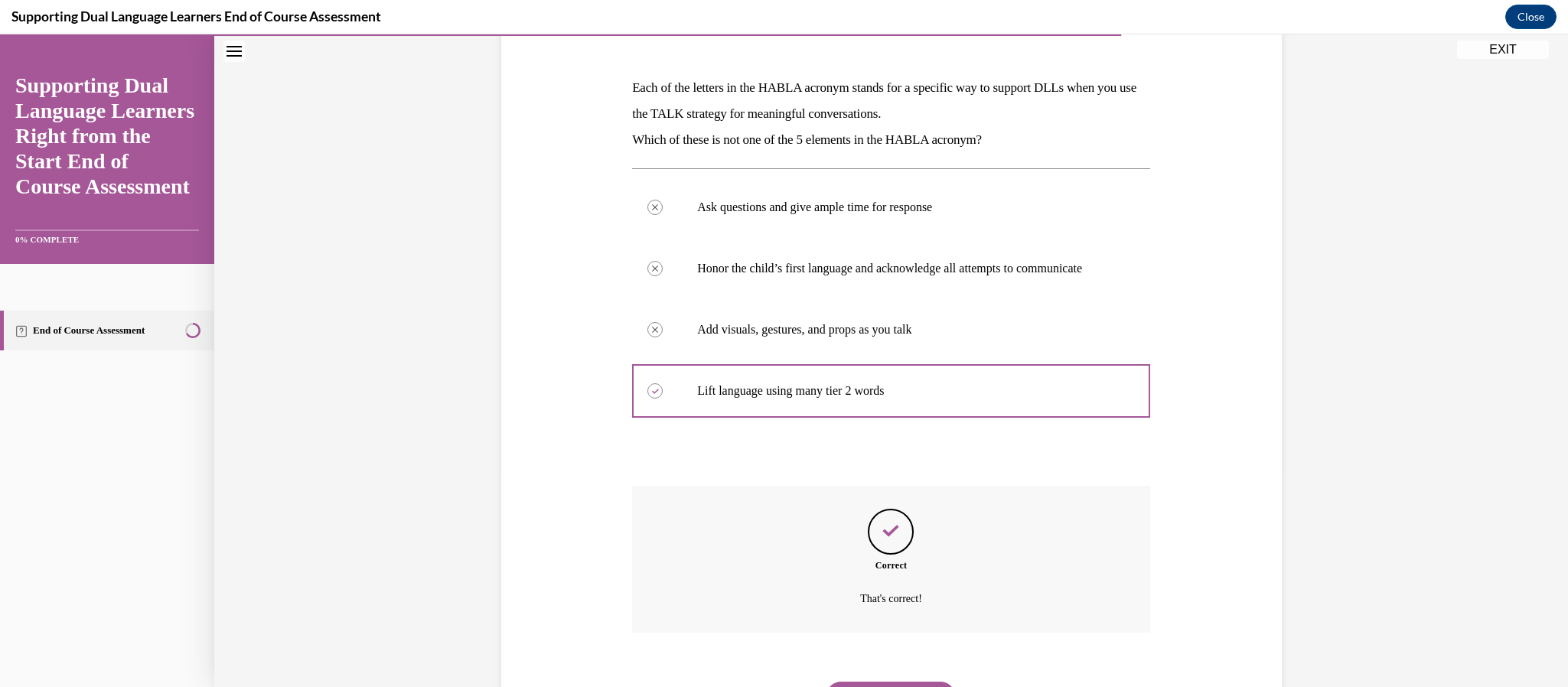
scroll to position [310, 0]
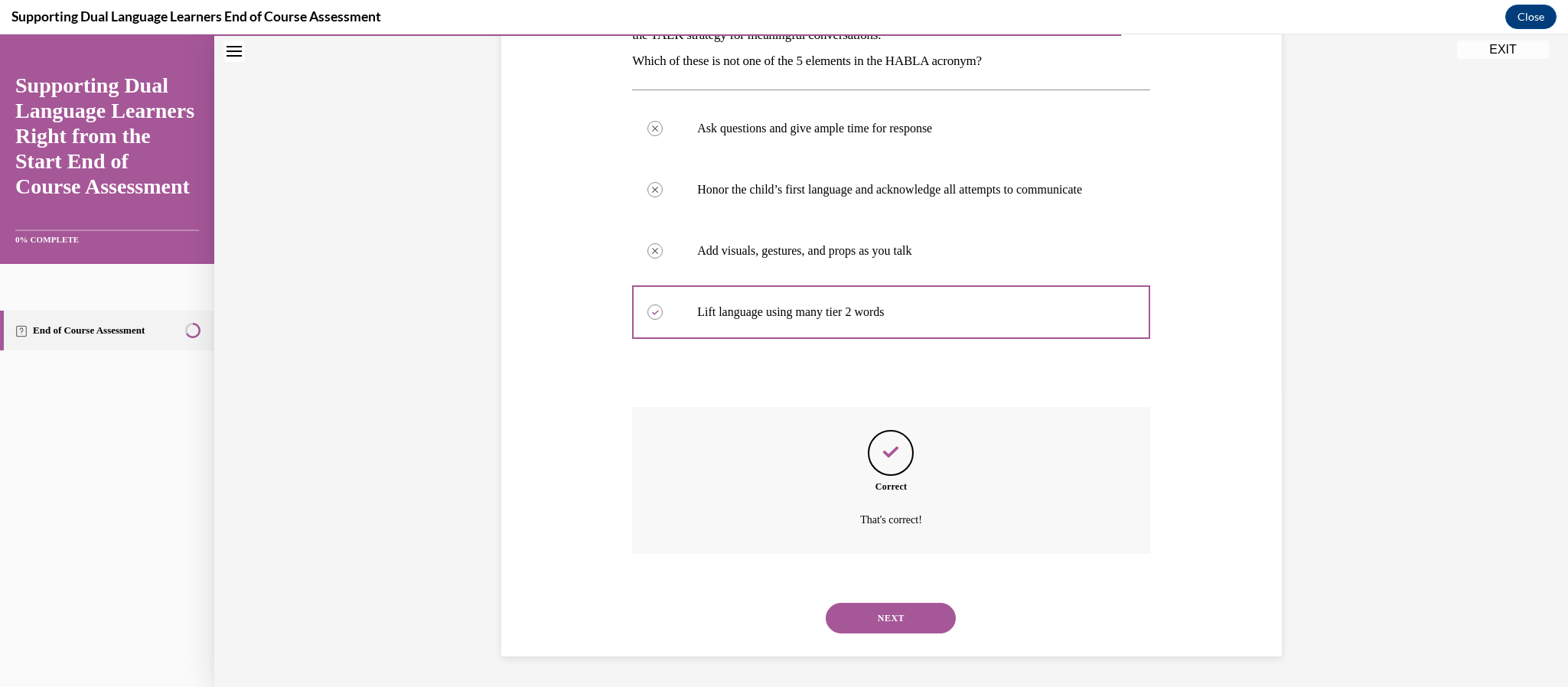
click at [873, 631] on button "NEXT" at bounding box center [891, 618] width 130 height 31
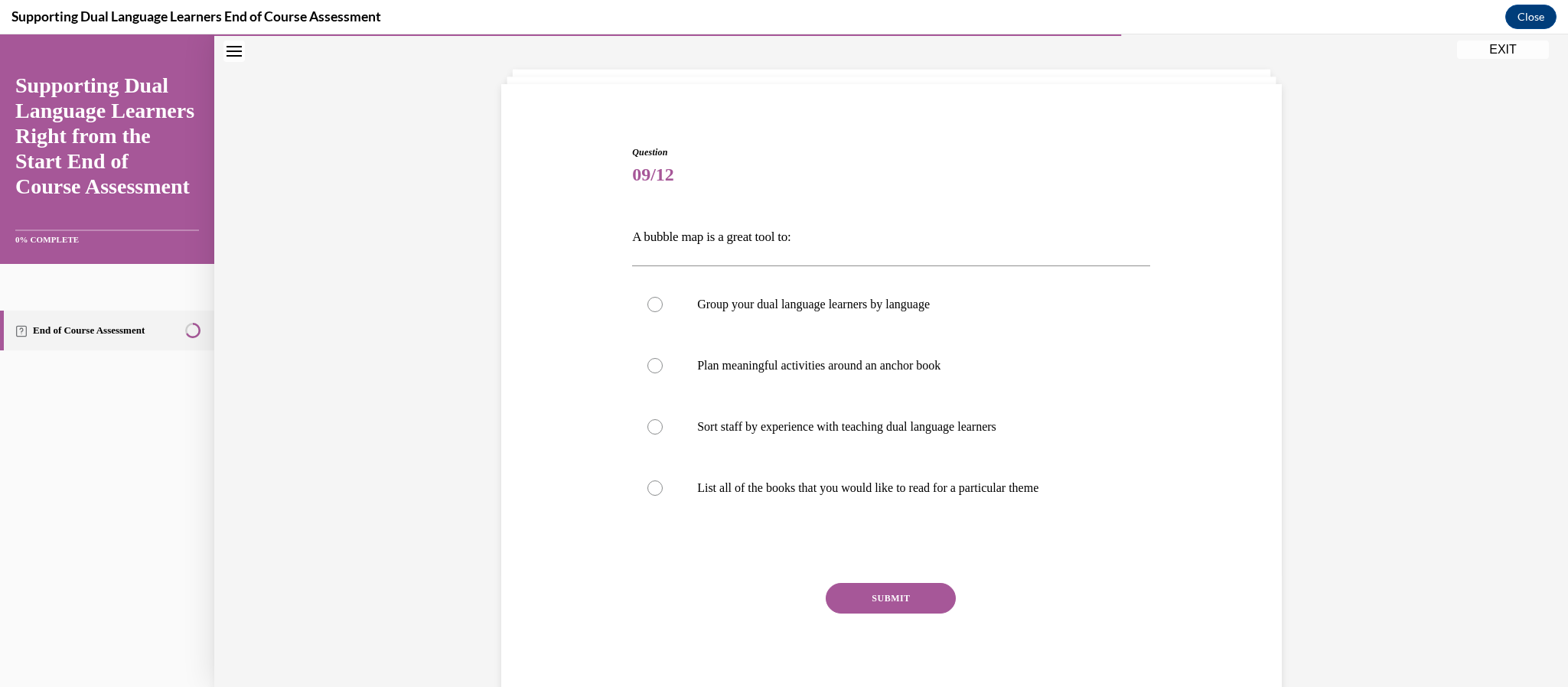
scroll to position [46, 0]
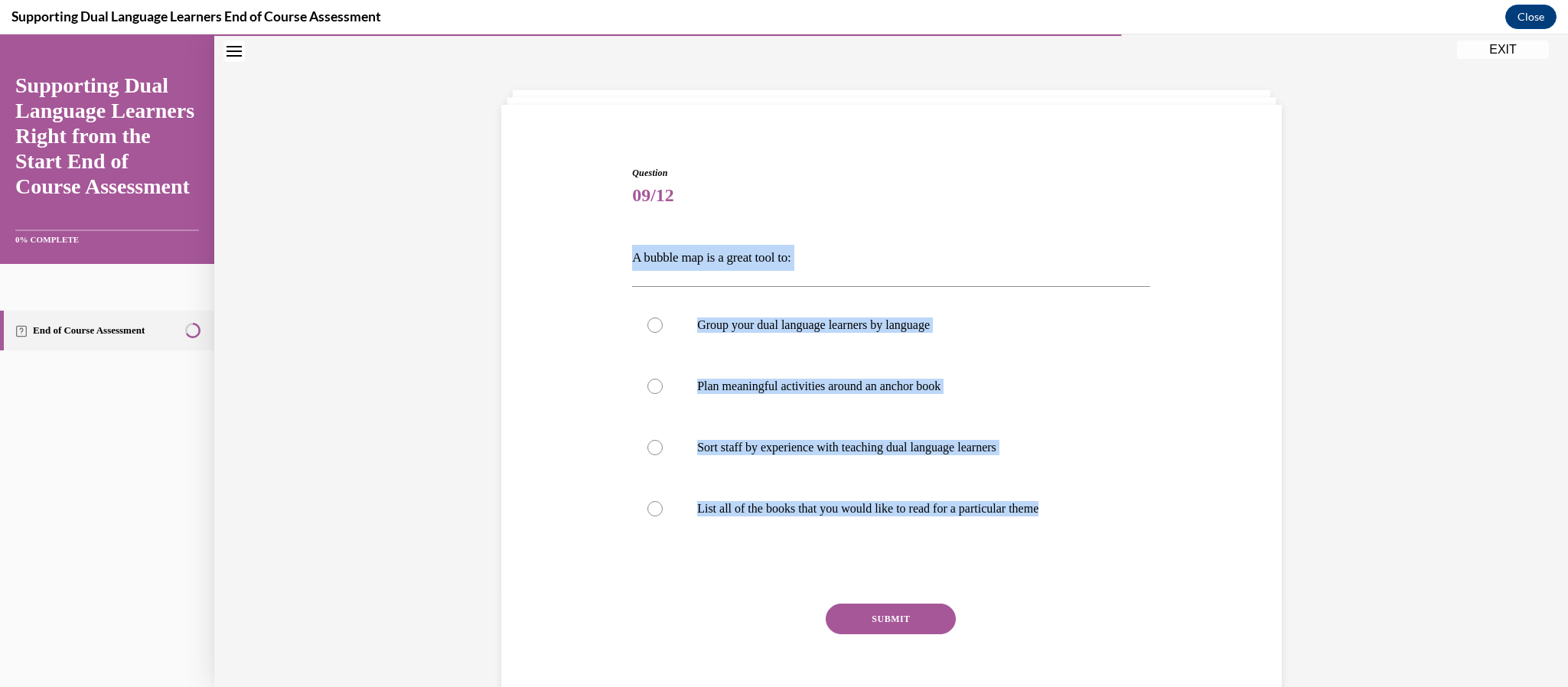
drag, startPoint x: 1071, startPoint y: 512, endPoint x: 630, endPoint y: 257, distance: 509.4
click at [630, 257] on div "Question 09/12 A bubble map is a great tool to: Group your dual language learne…" at bounding box center [891, 436] width 526 height 587
copy div "A bubble map is a great tool to: Group your dual language learners by language …"
click at [693, 383] on label "Plan meaningful activities around an anchor book" at bounding box center [891, 386] width 518 height 61
click at [663, 383] on input "Plan meaningful activities around an anchor book" at bounding box center [655, 387] width 15 height 15
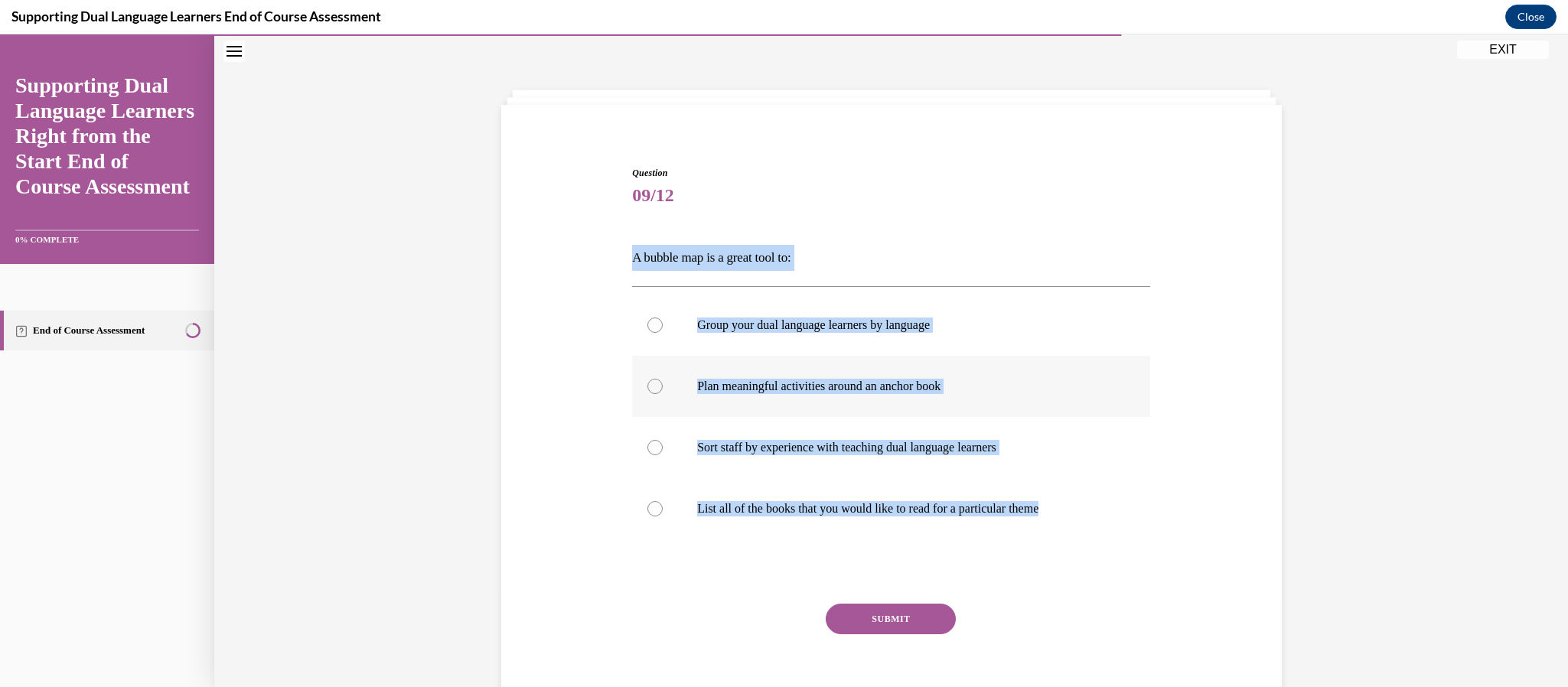
radio input "true"
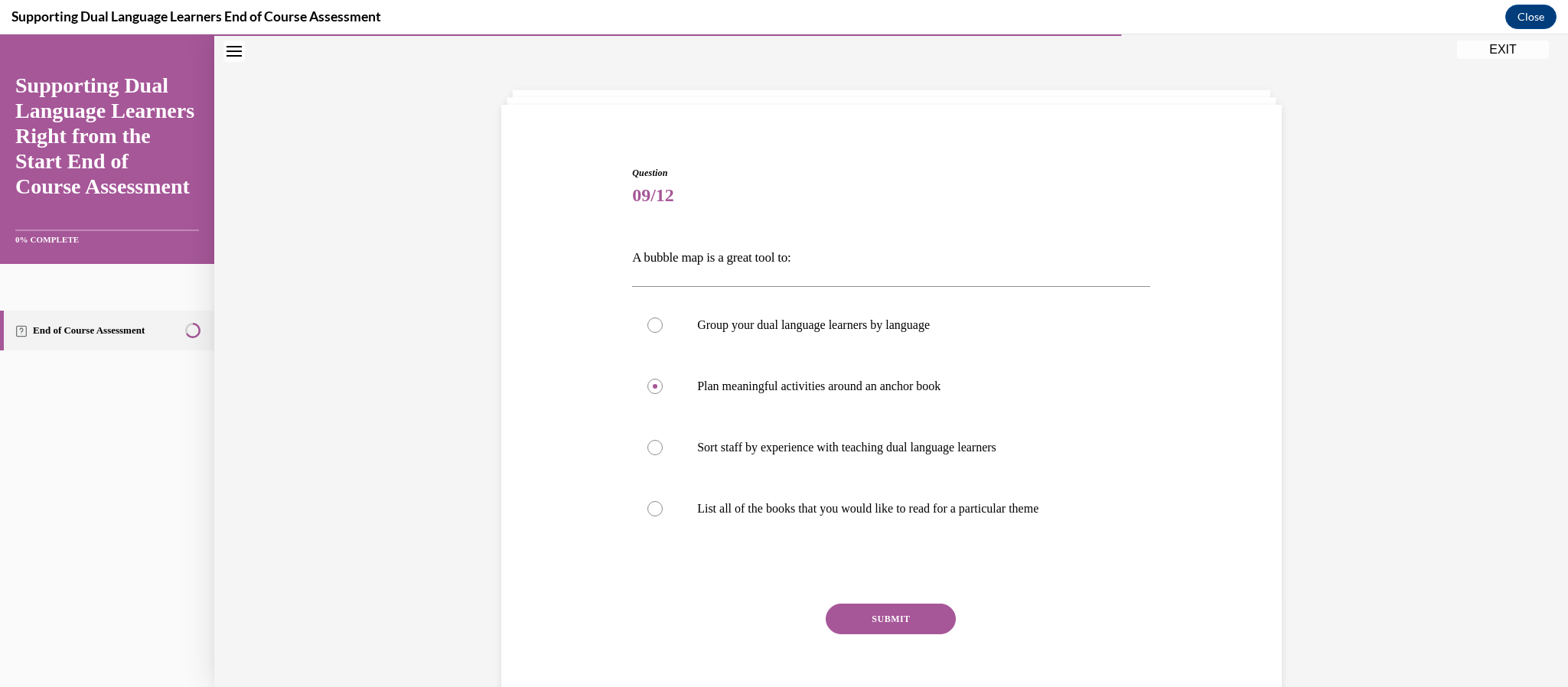
click at [904, 623] on button "SUBMIT" at bounding box center [891, 619] width 130 height 31
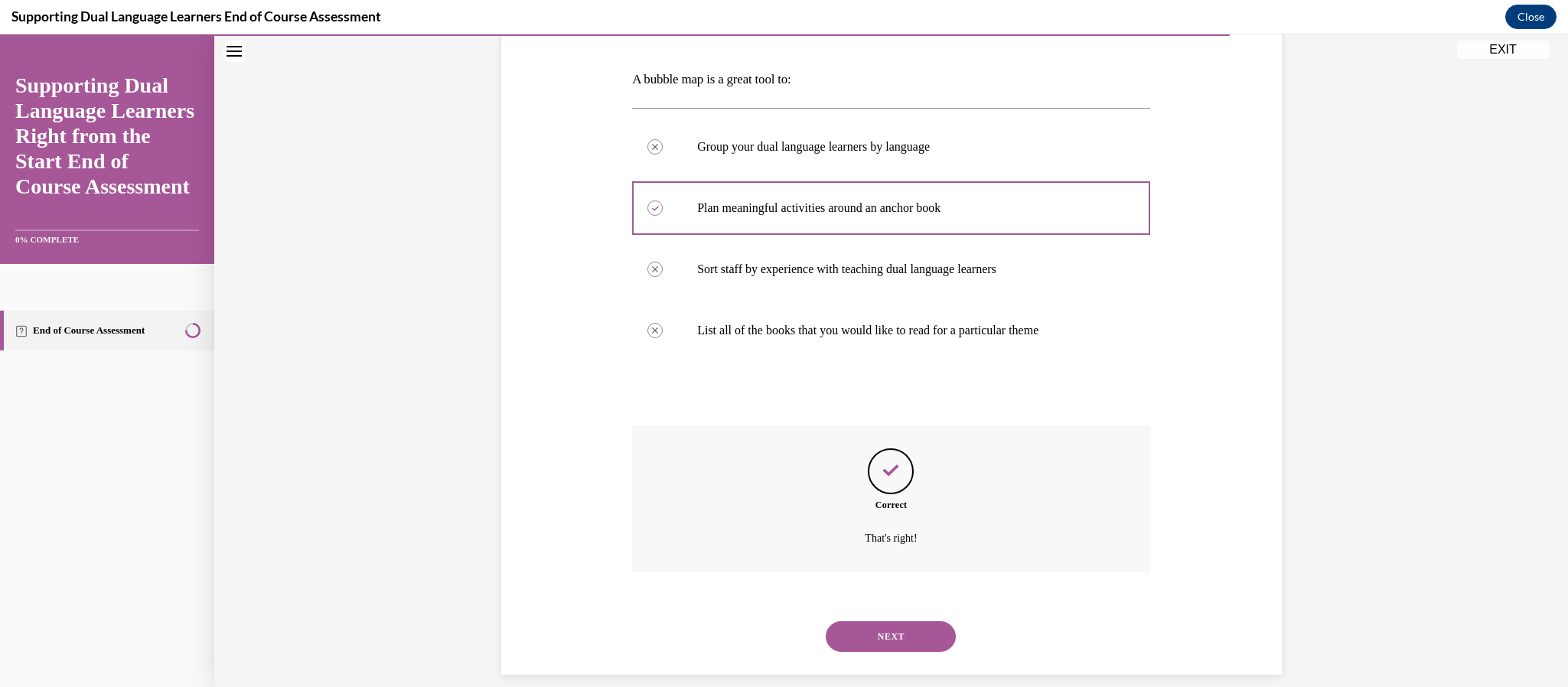
scroll to position [243, 0]
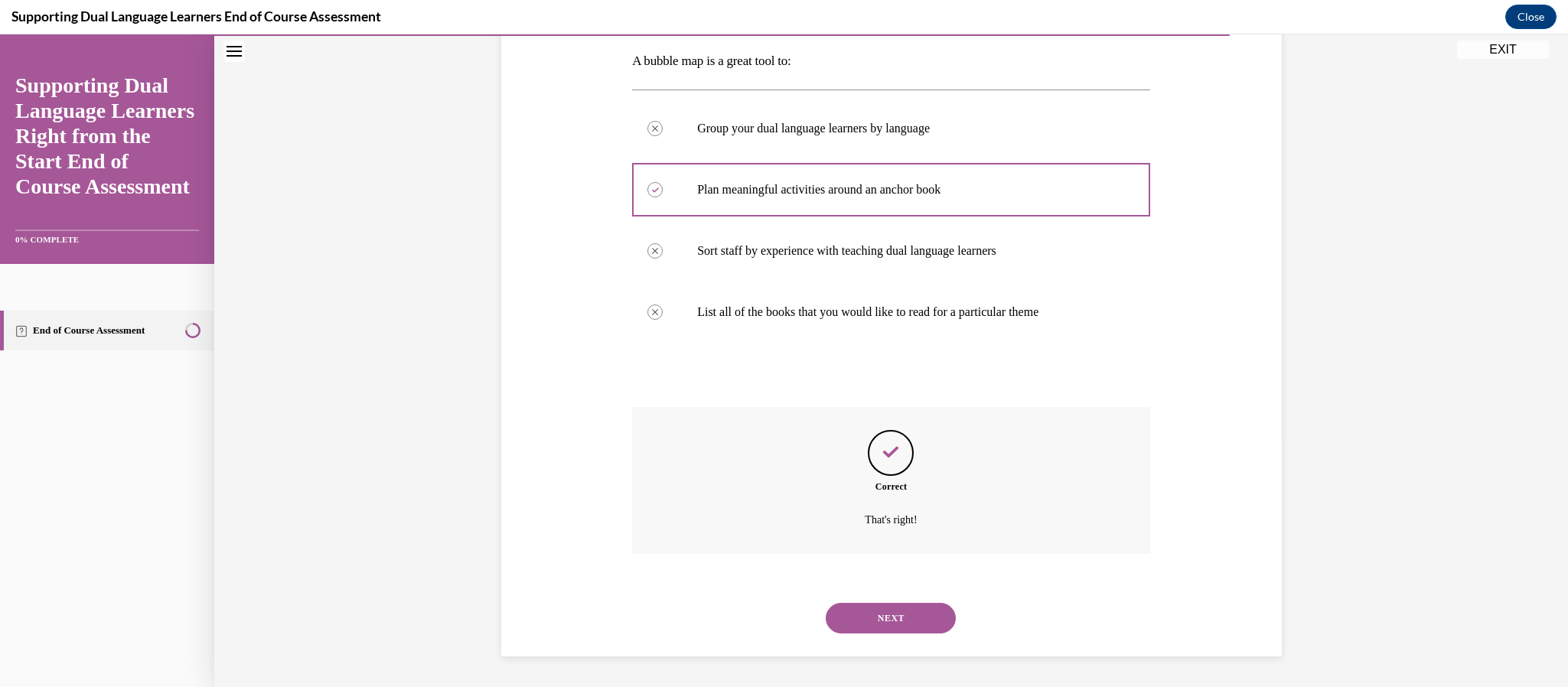
click at [900, 623] on button "NEXT" at bounding box center [891, 618] width 130 height 31
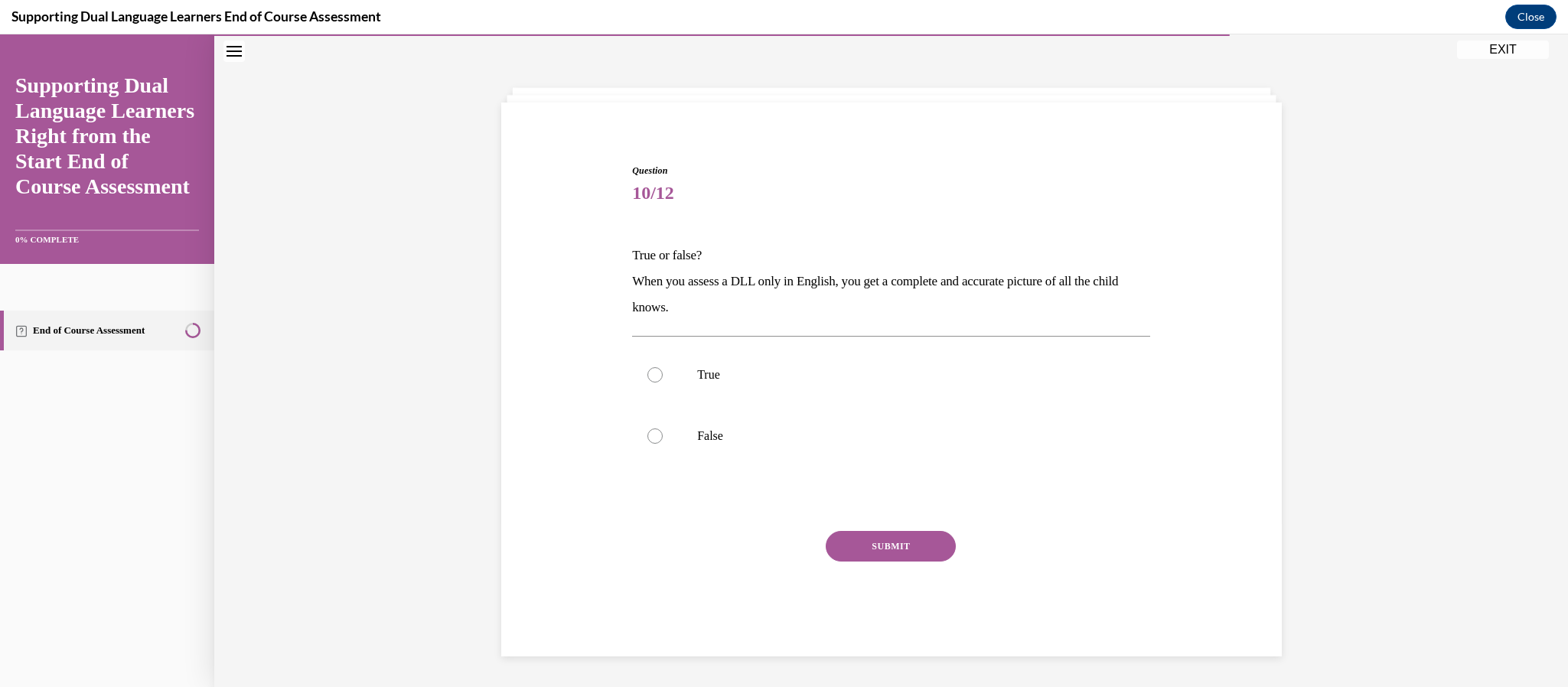
scroll to position [46, 0]
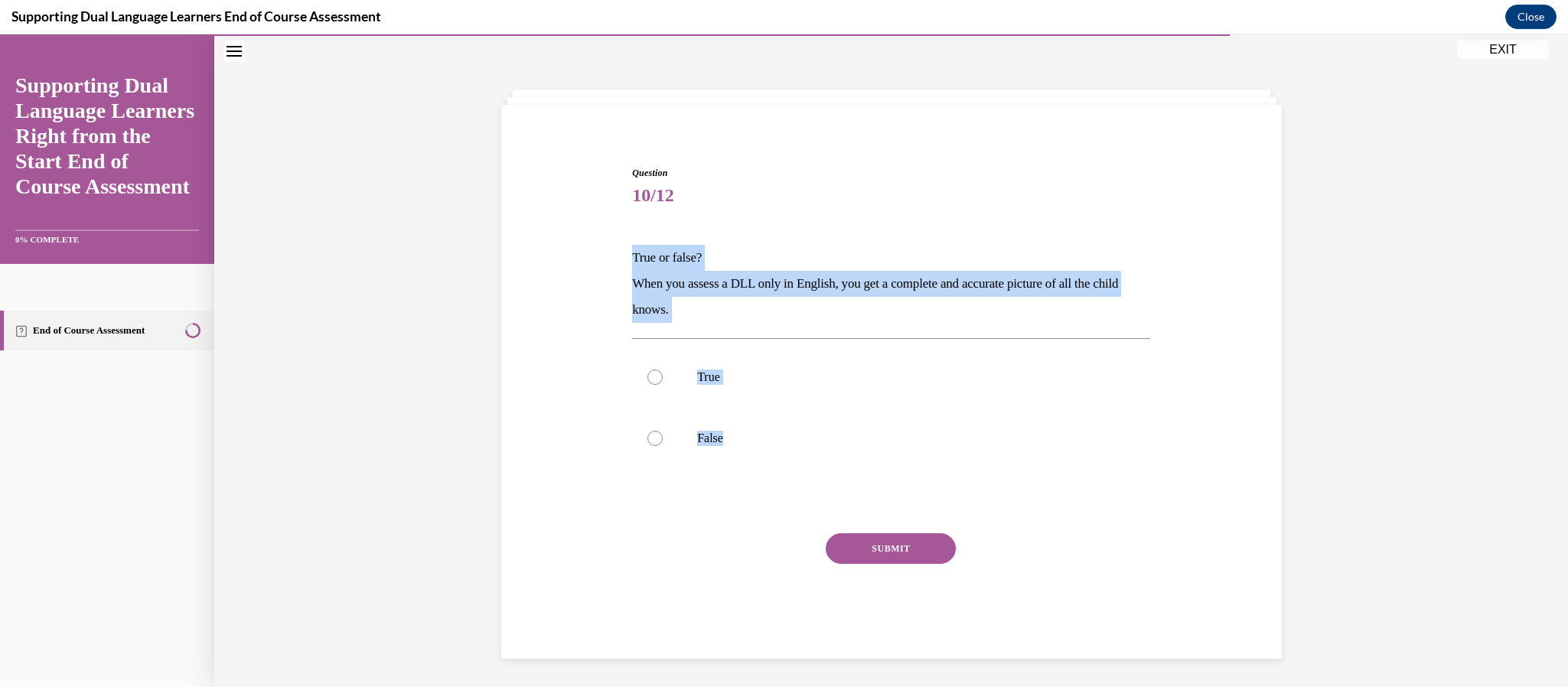
drag, startPoint x: 736, startPoint y: 437, endPoint x: 627, endPoint y: 262, distance: 206.2
click at [628, 262] on div "Question 10/12 True or false? When you assess a DLL only in English, you get a …" at bounding box center [891, 400] width 526 height 516
copy div "True or false? When you assess a DLL only in English, you get a complete and ac…"
click at [703, 441] on p "False" at bounding box center [905, 439] width 415 height 15
click at [663, 441] on input "False" at bounding box center [655, 439] width 15 height 15
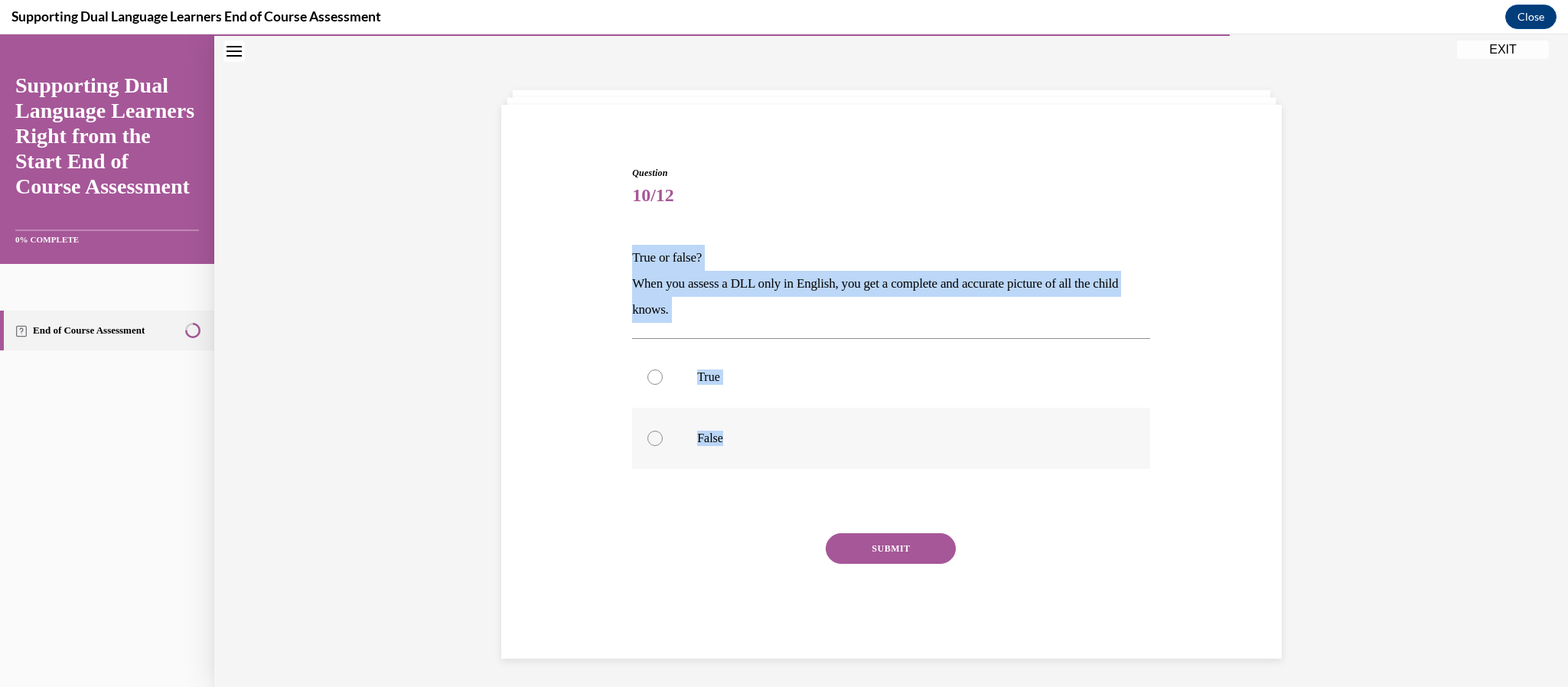
radio input "true"
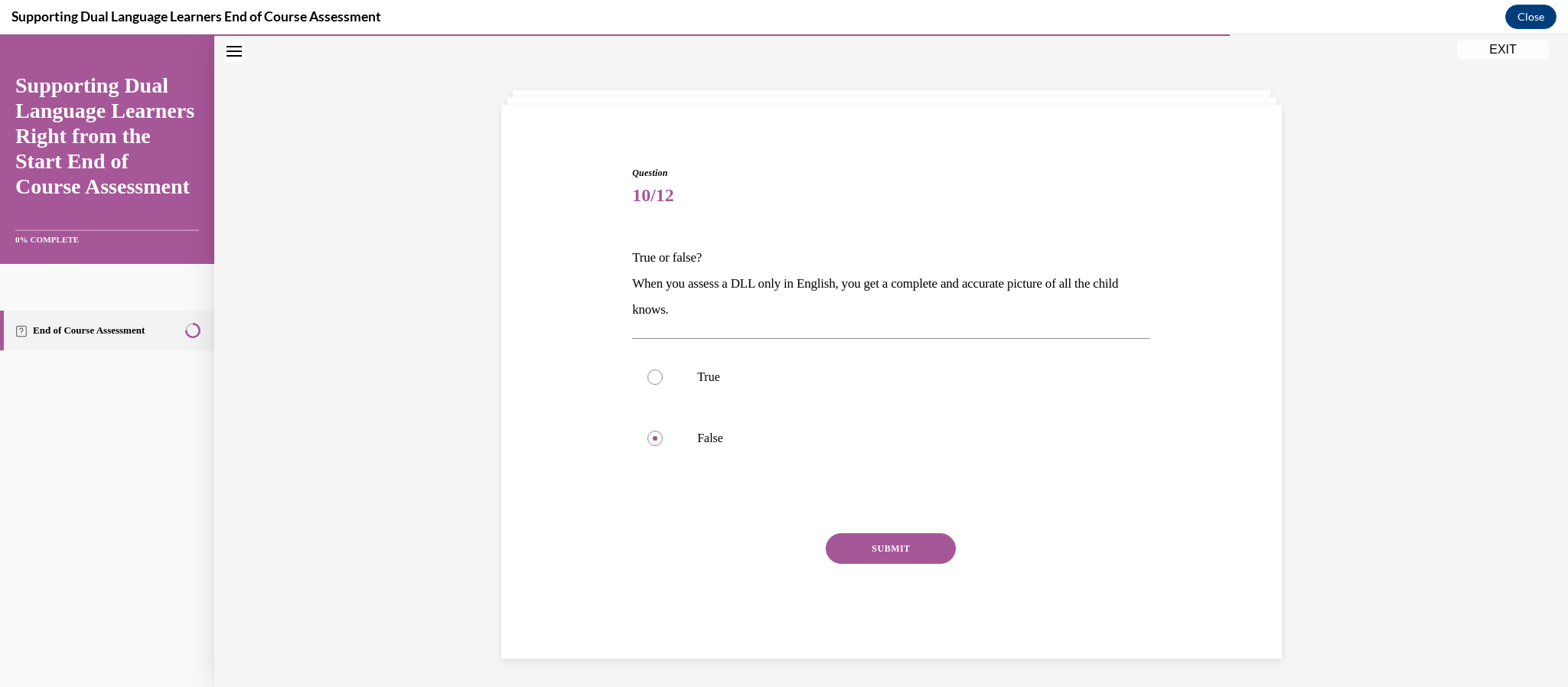
click at [906, 548] on button "SUBMIT" at bounding box center [891, 549] width 130 height 31
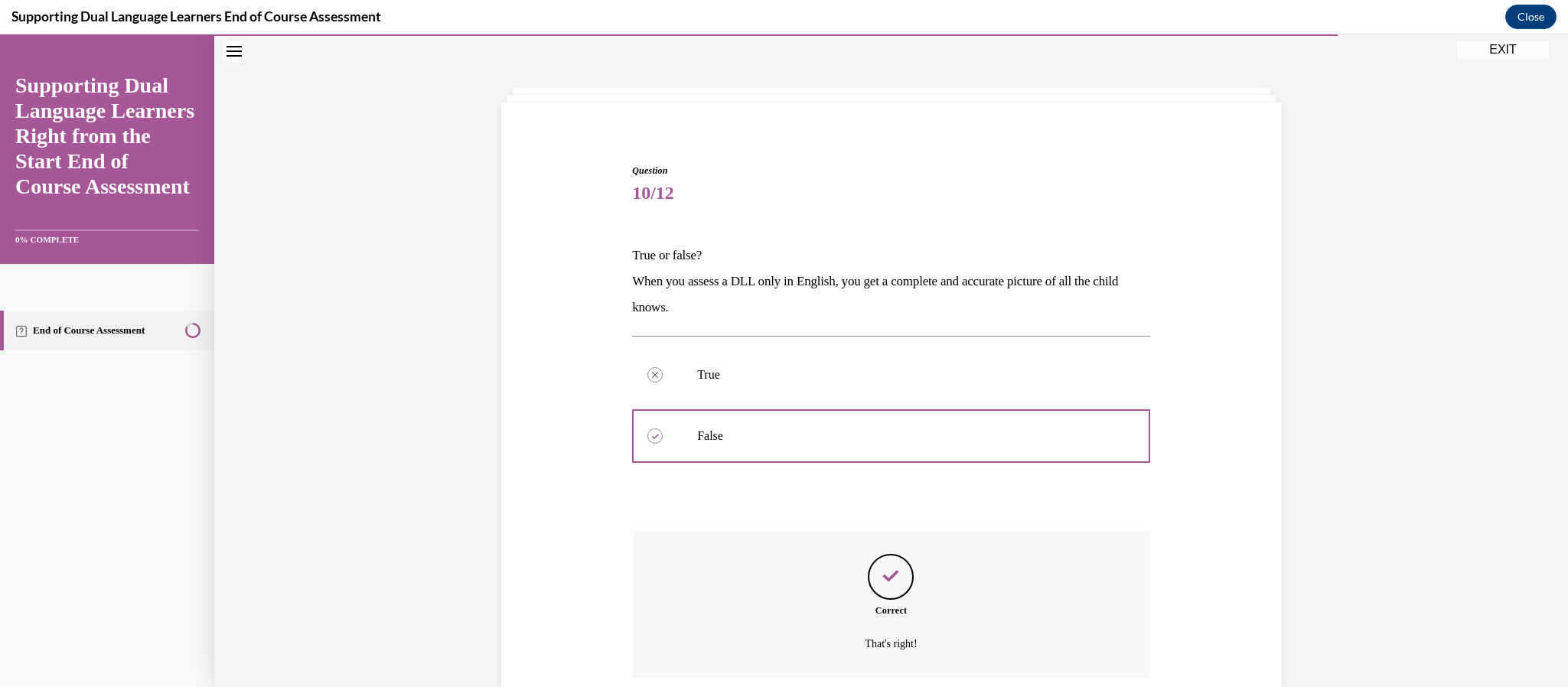
scroll to position [172, 0]
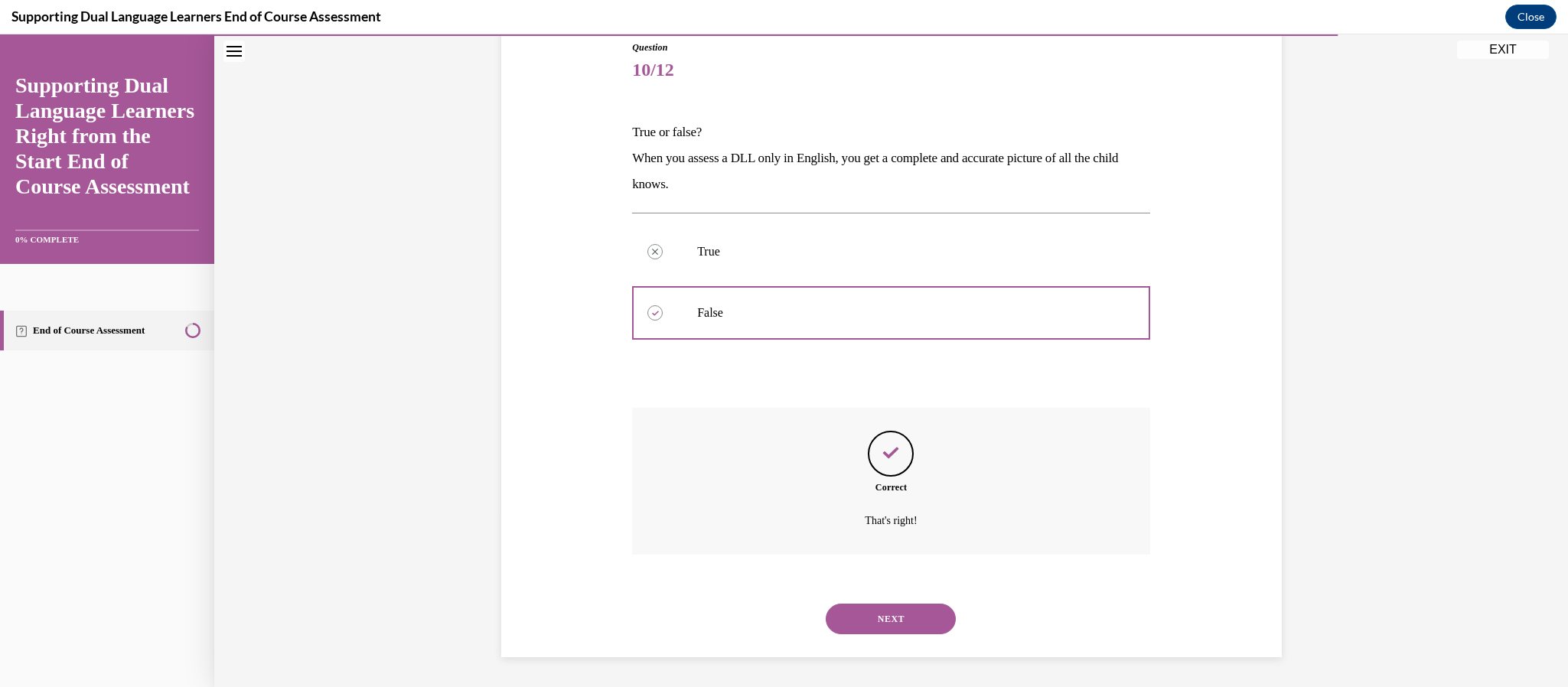
click at [898, 605] on button "NEXT" at bounding box center [891, 619] width 130 height 31
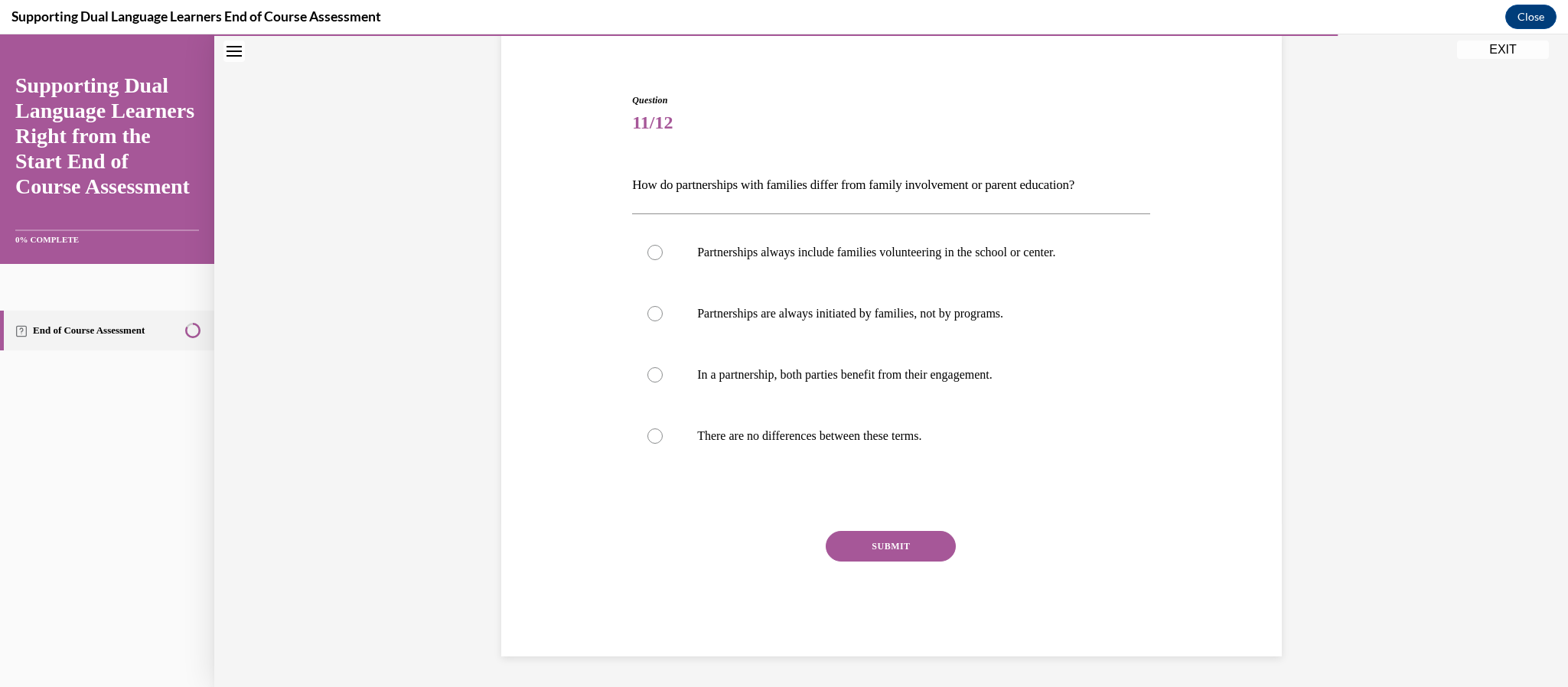
scroll to position [46, 0]
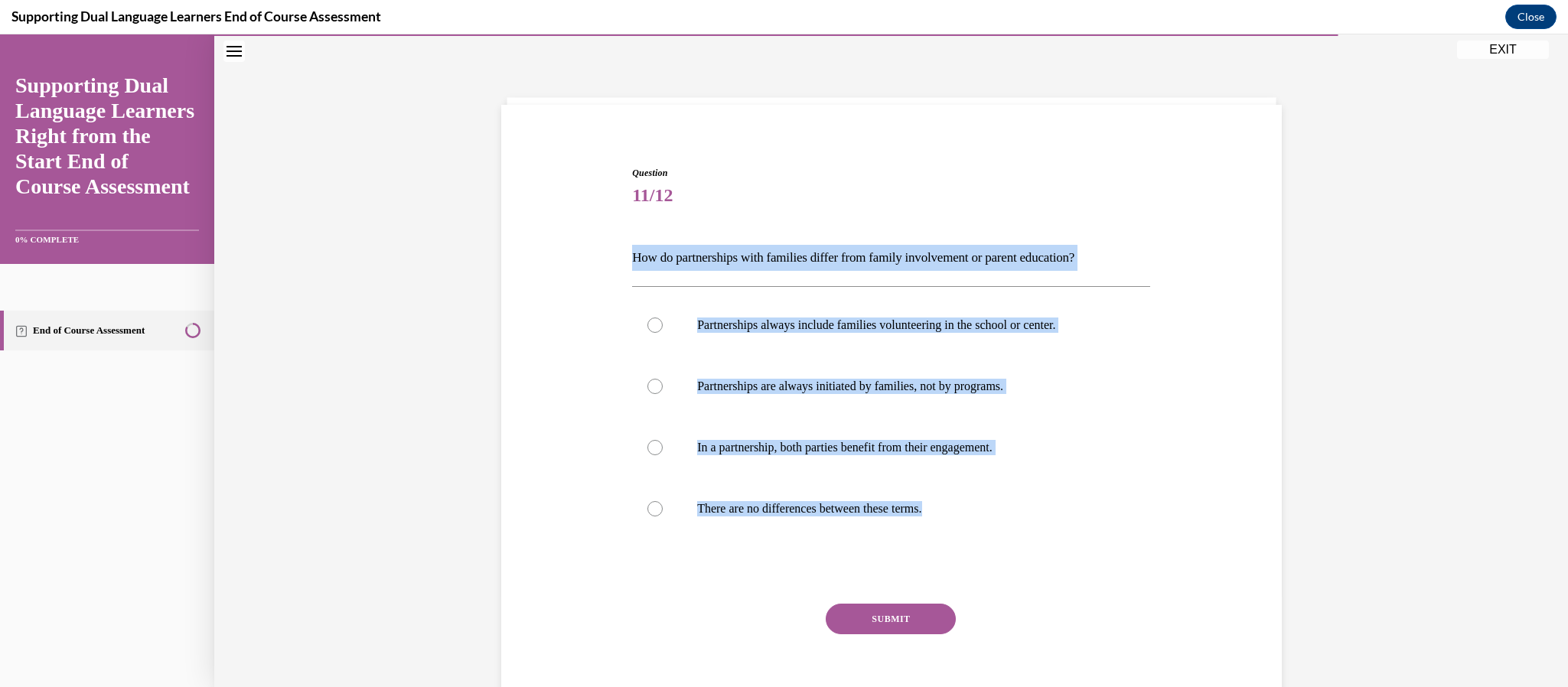
drag, startPoint x: 962, startPoint y: 520, endPoint x: 635, endPoint y: 254, distance: 421.5
click at [635, 254] on div "Question 11/12 How do partnerships with families differ from family involvement…" at bounding box center [891, 448] width 518 height 563
copy div "How do partnerships with families differ from family involvement or parent educ…"
click at [883, 441] on p "In a partnership, both parties benefit from their engagement." at bounding box center [905, 448] width 415 height 15
click at [663, 441] on input "In a partnership, both parties benefit from their engagement." at bounding box center [655, 448] width 15 height 15
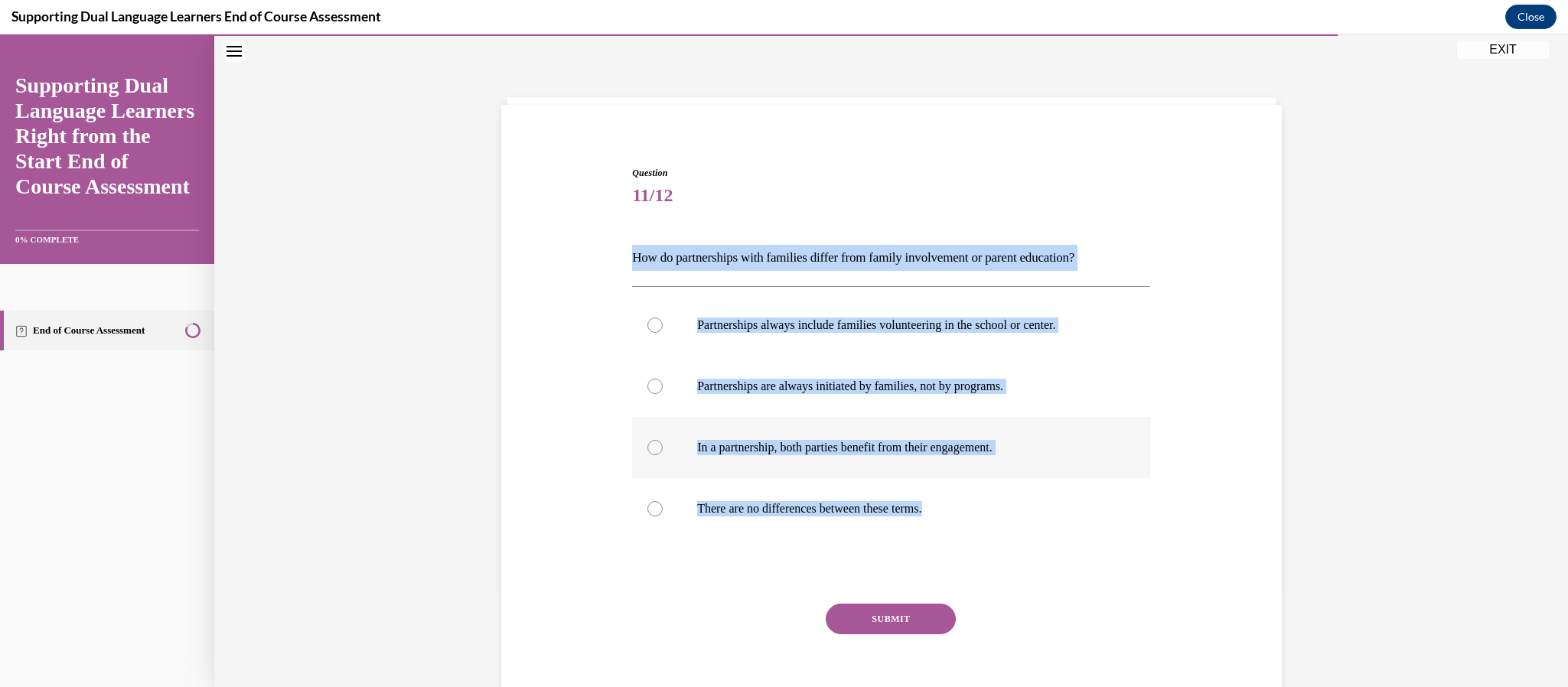
radio input "true"
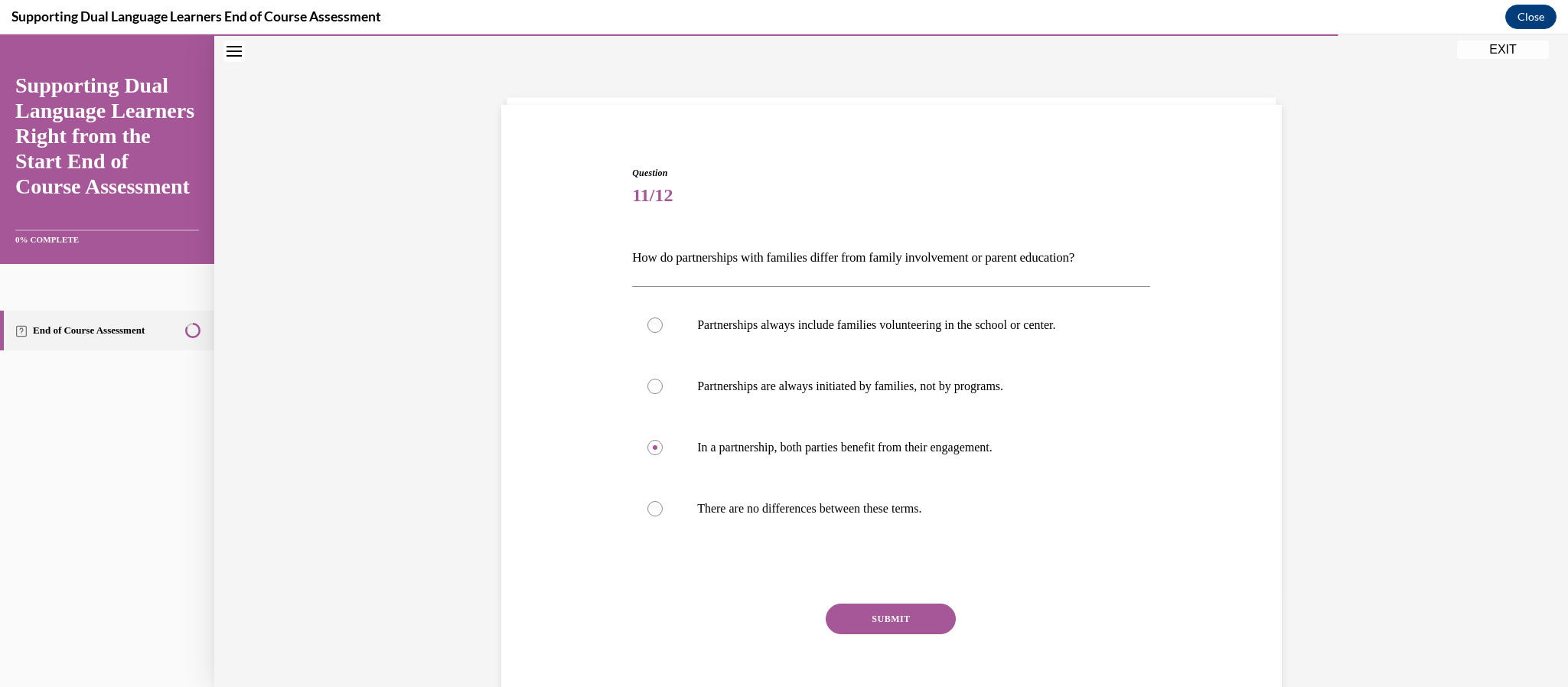
click at [922, 617] on button "SUBMIT" at bounding box center [891, 619] width 130 height 31
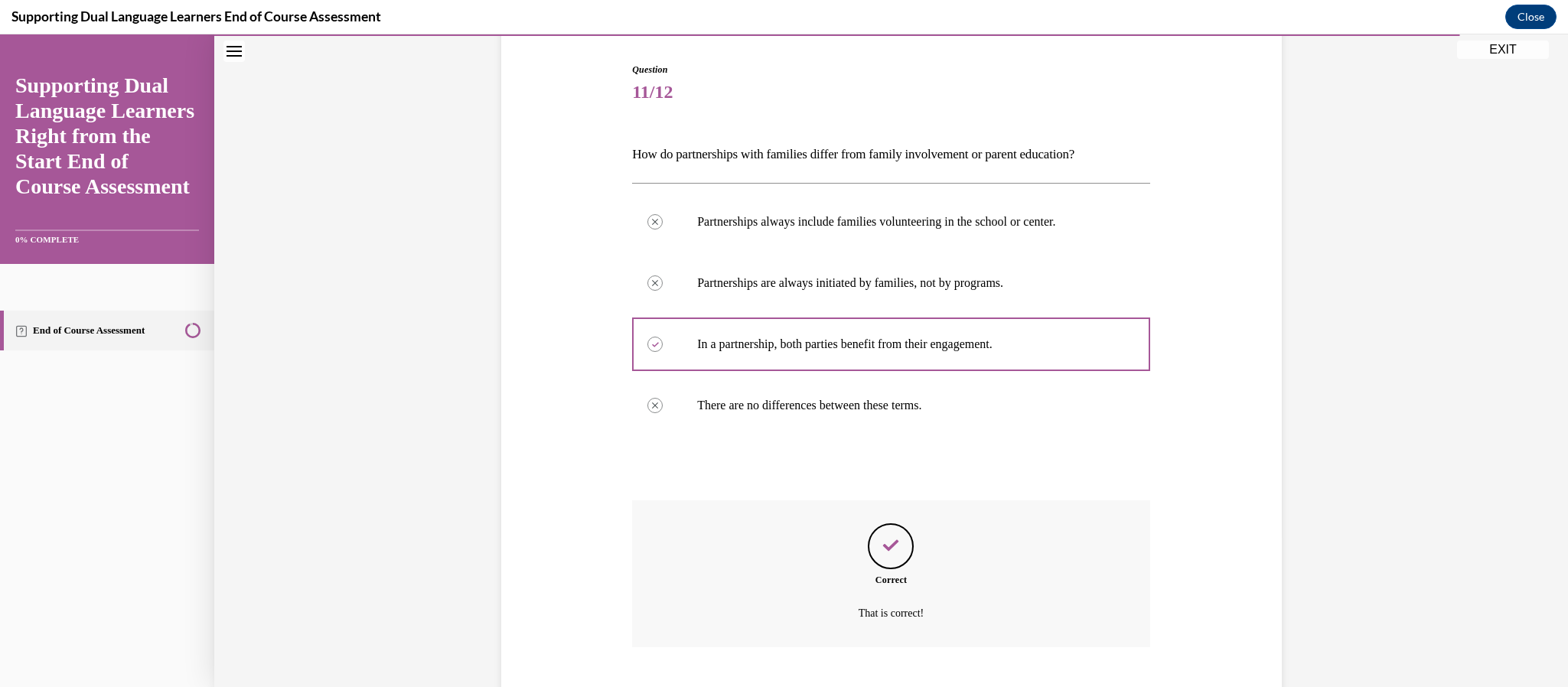
scroll to position [243, 0]
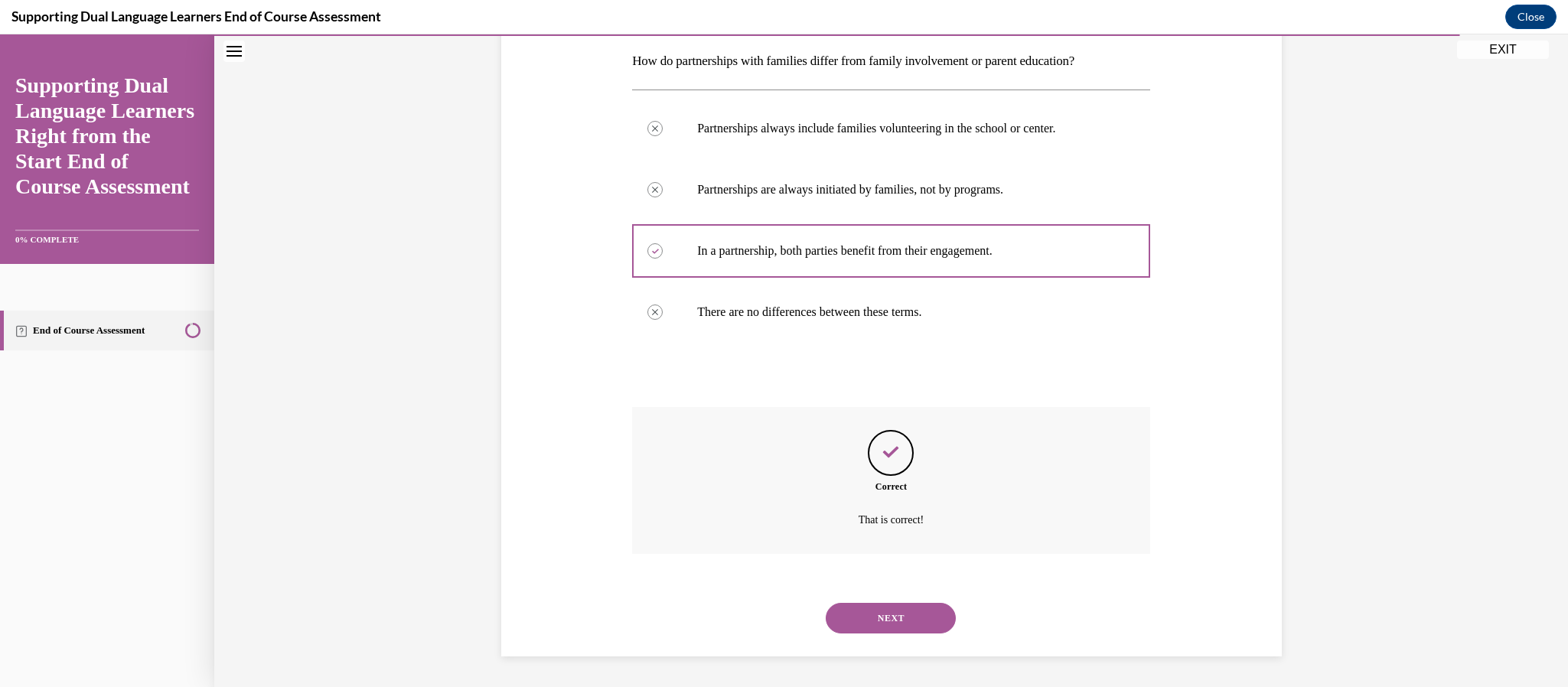
click at [889, 620] on button "NEXT" at bounding box center [891, 618] width 130 height 31
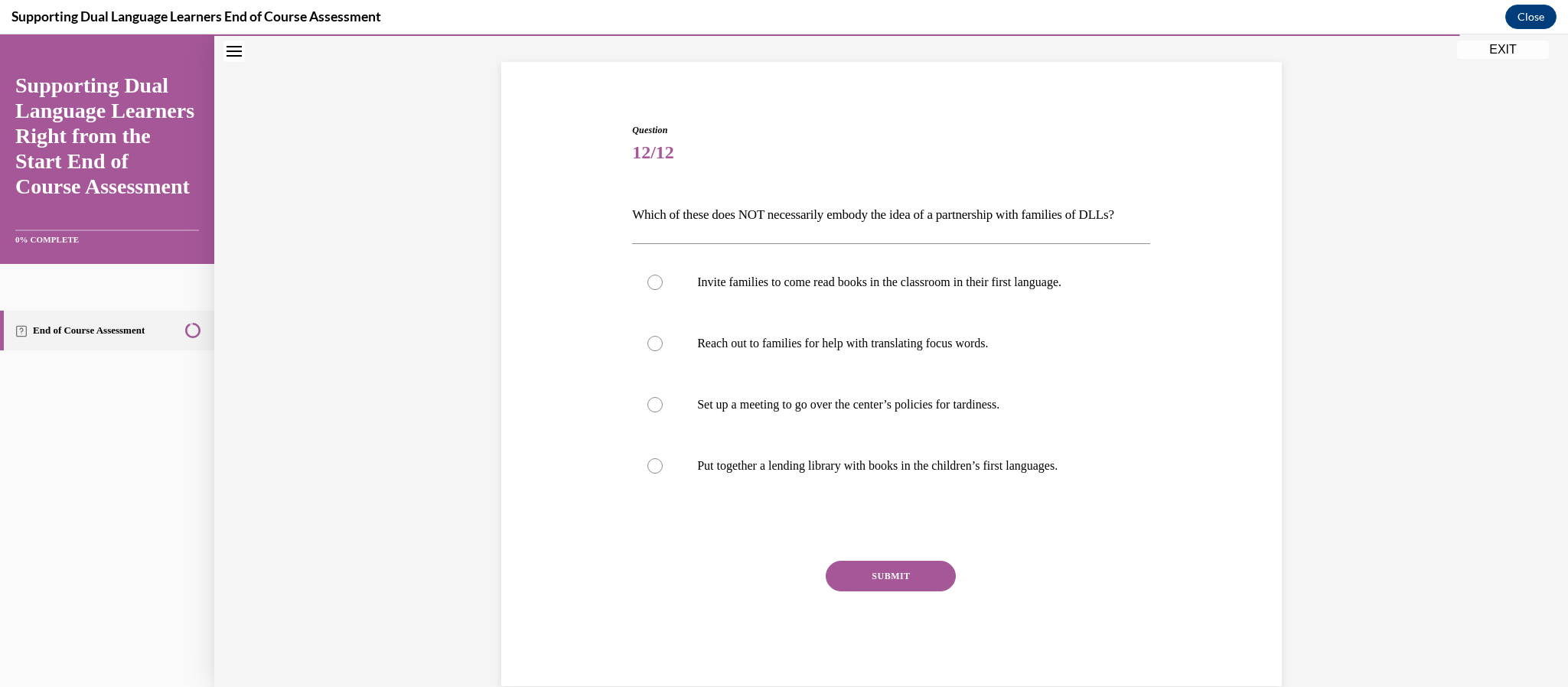
scroll to position [46, 0]
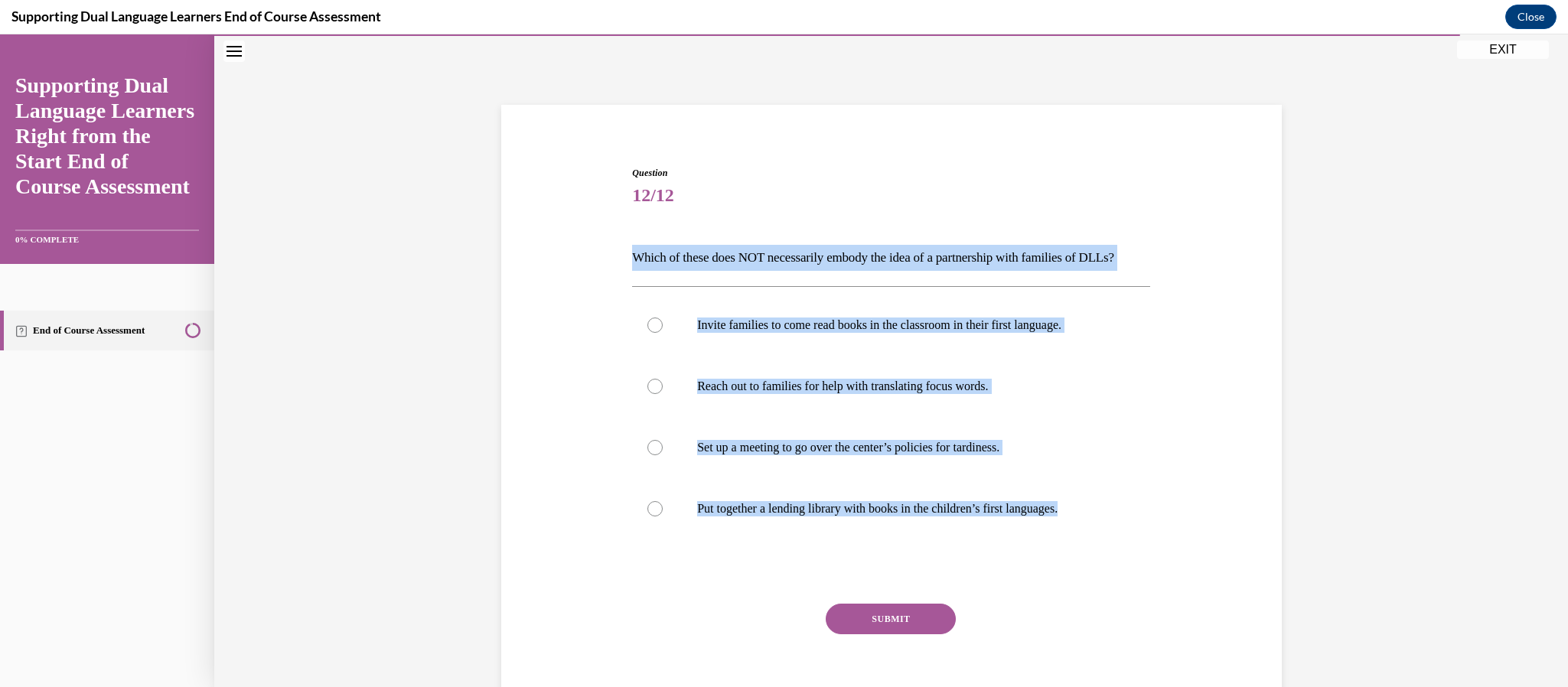
drag, startPoint x: 1094, startPoint y: 536, endPoint x: 631, endPoint y: 264, distance: 537.0
click at [632, 264] on div "Question 12/12 Which of these does NOT necessarily embody the idea of a partner…" at bounding box center [891, 448] width 518 height 563
click at [820, 455] on p "Set up a meeting to go over the center’s policies for tardiness." at bounding box center [905, 448] width 415 height 15
click at [663, 455] on input "Set up a meeting to go over the center’s policies for tardiness." at bounding box center [655, 448] width 15 height 15
radio input "true"
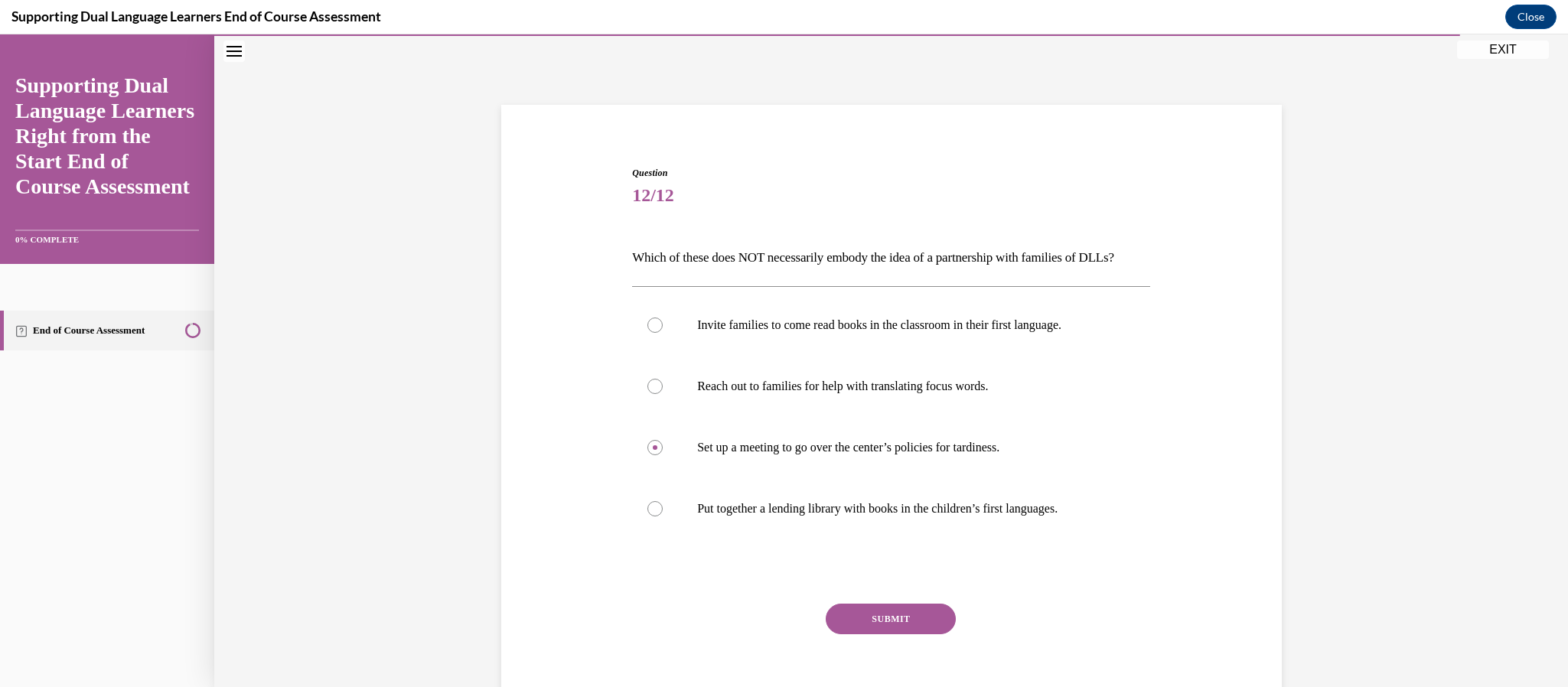
click at [894, 635] on button "SUBMIT" at bounding box center [891, 619] width 130 height 31
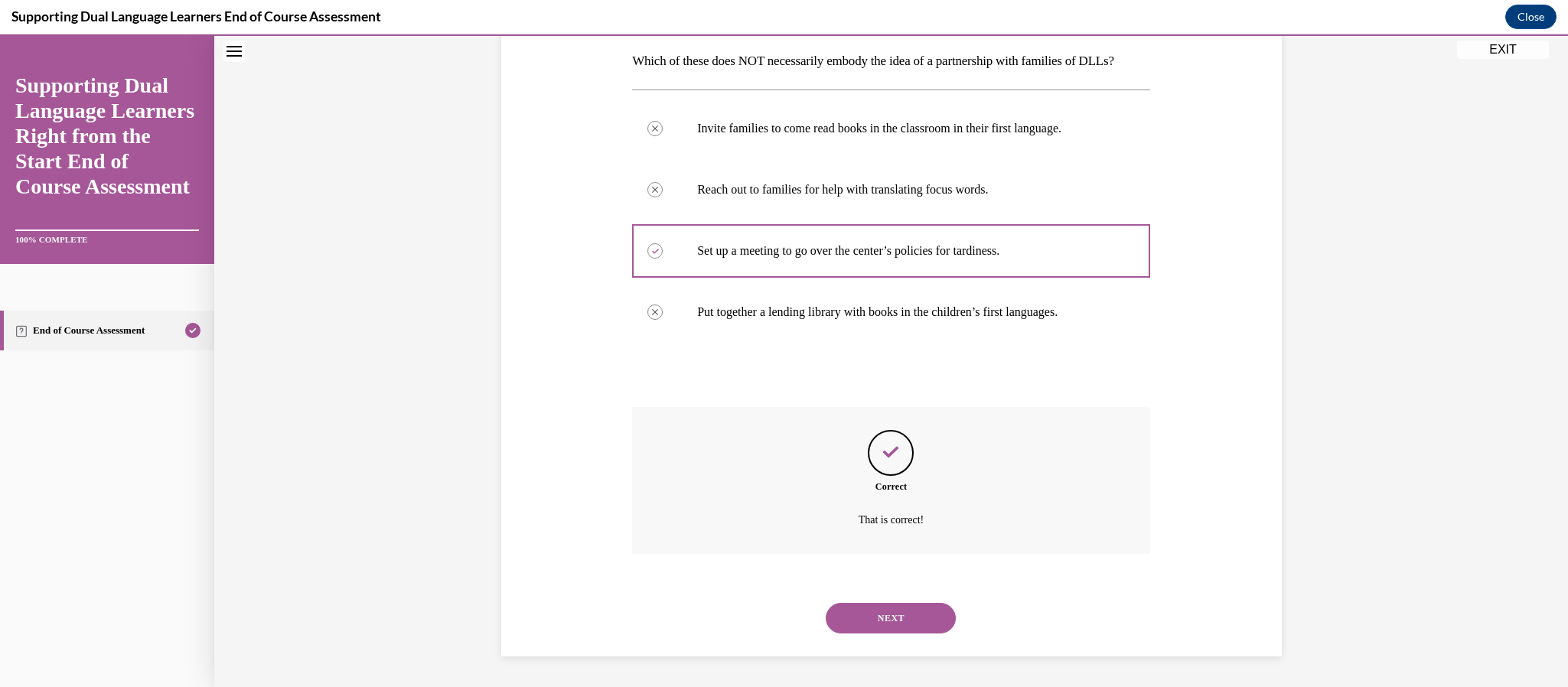
scroll to position [268, 0]
click at [908, 618] on button "NEXT" at bounding box center [891, 618] width 130 height 31
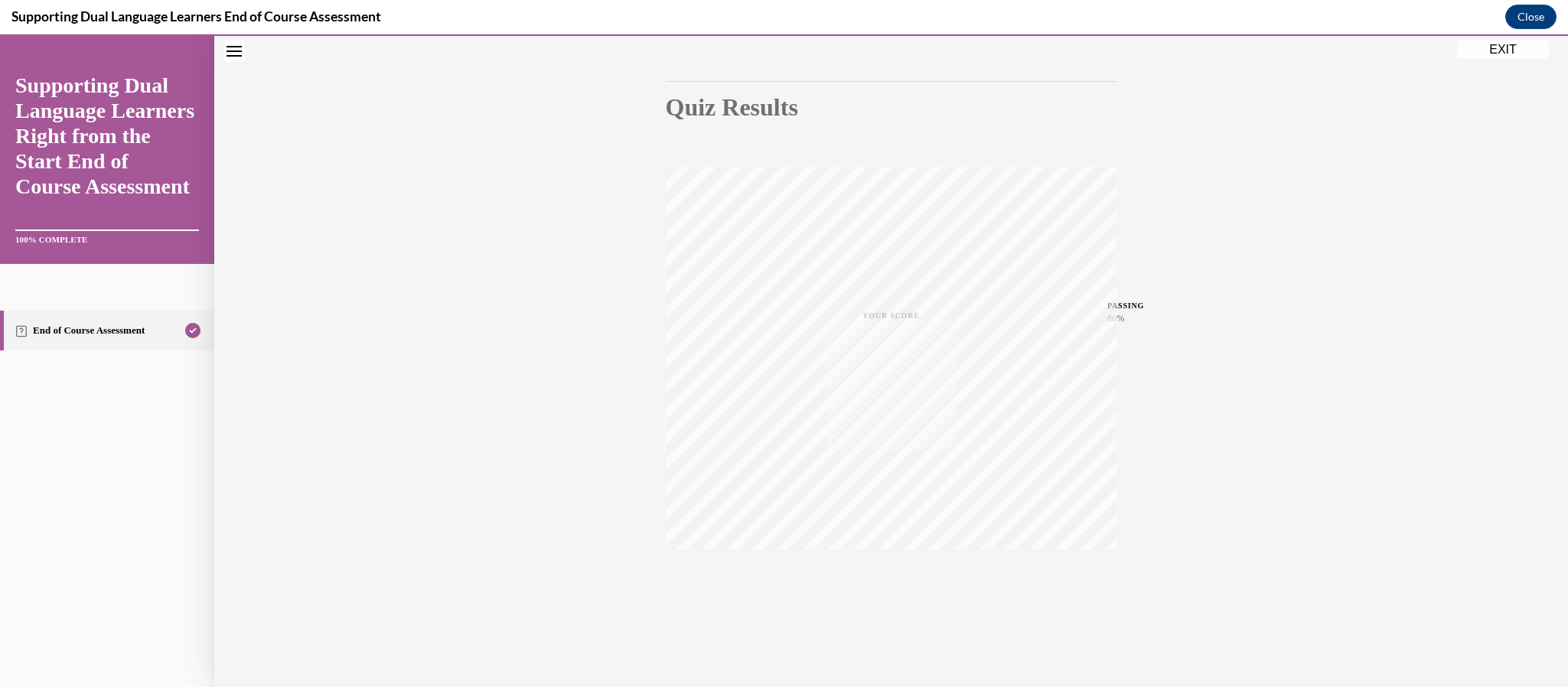
scroll to position [131, 0]
click at [1499, 54] on button "EXIT" at bounding box center [1502, 49] width 92 height 18
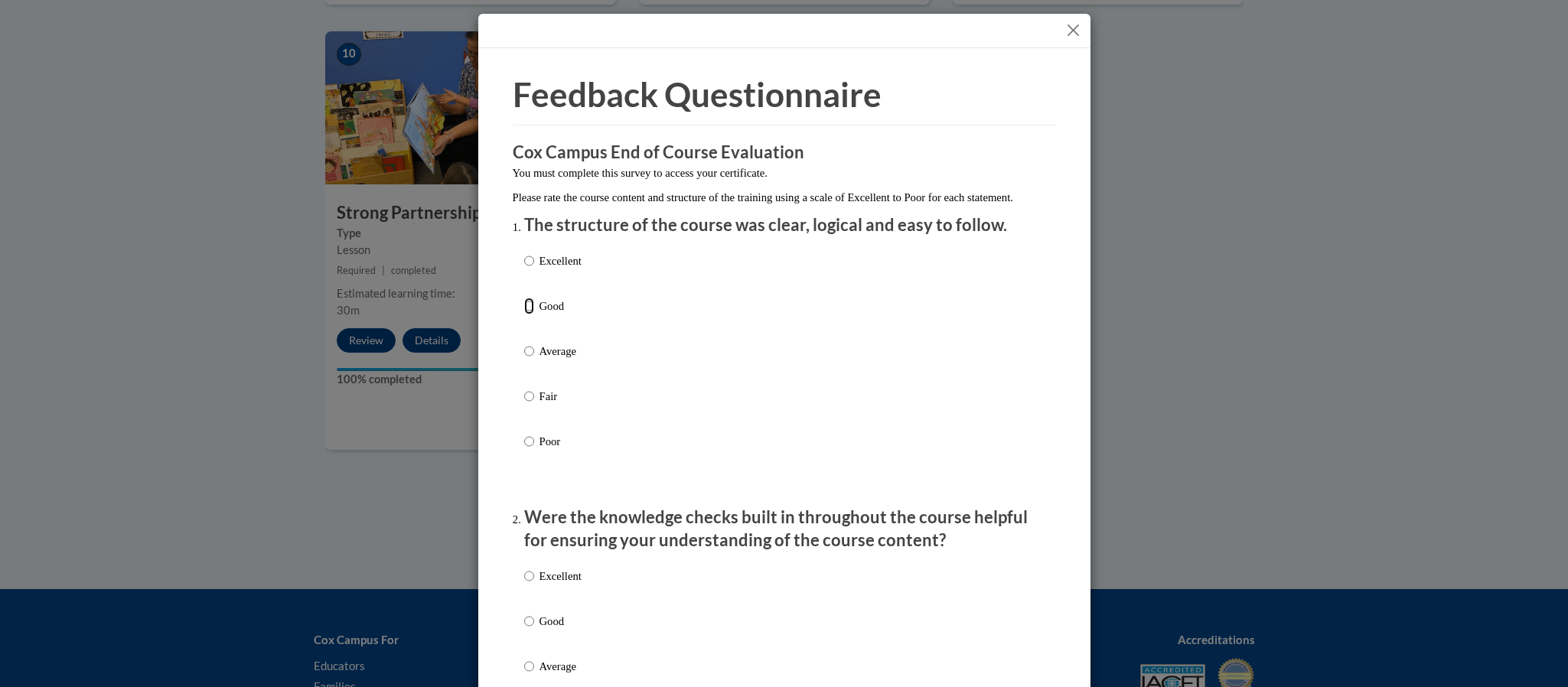
click at [528, 315] on input "Good" at bounding box center [529, 306] width 10 height 16
radio input "true"
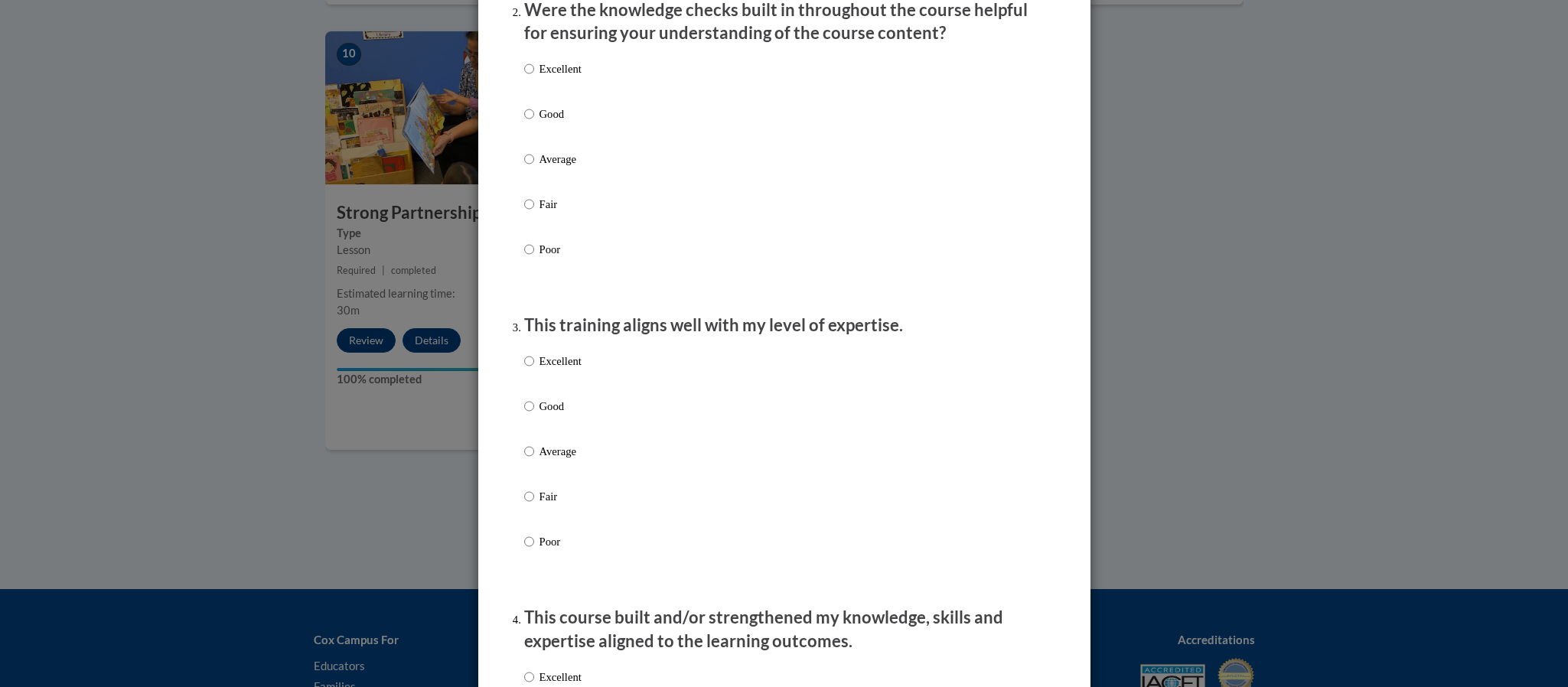
scroll to position [509, 0]
click at [526, 121] on input "Good" at bounding box center [529, 111] width 10 height 16
radio input "true"
click at [528, 457] on input "Average" at bounding box center [529, 449] width 10 height 16
radio input "true"
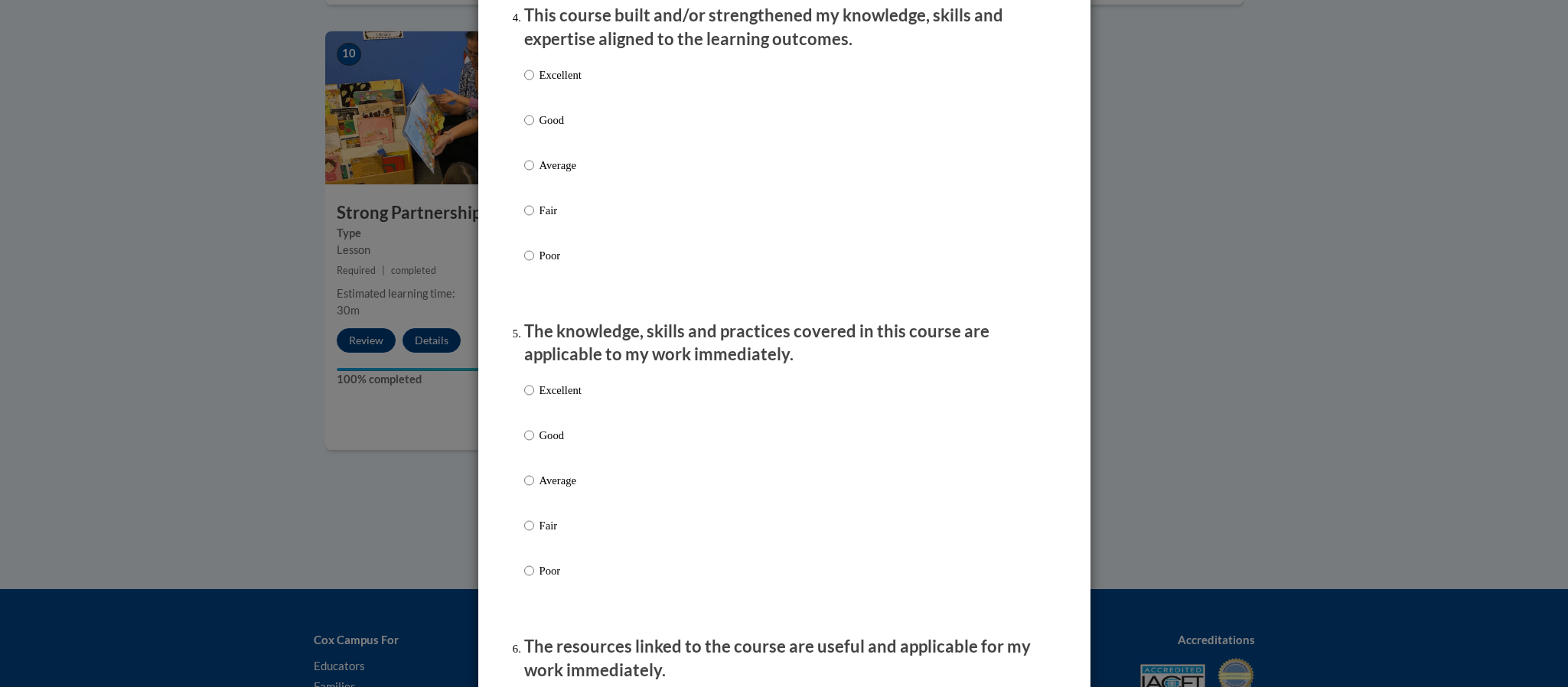
scroll to position [1112, 0]
click at [531, 172] on input "Average" at bounding box center [529, 163] width 10 height 16
radio input "true"
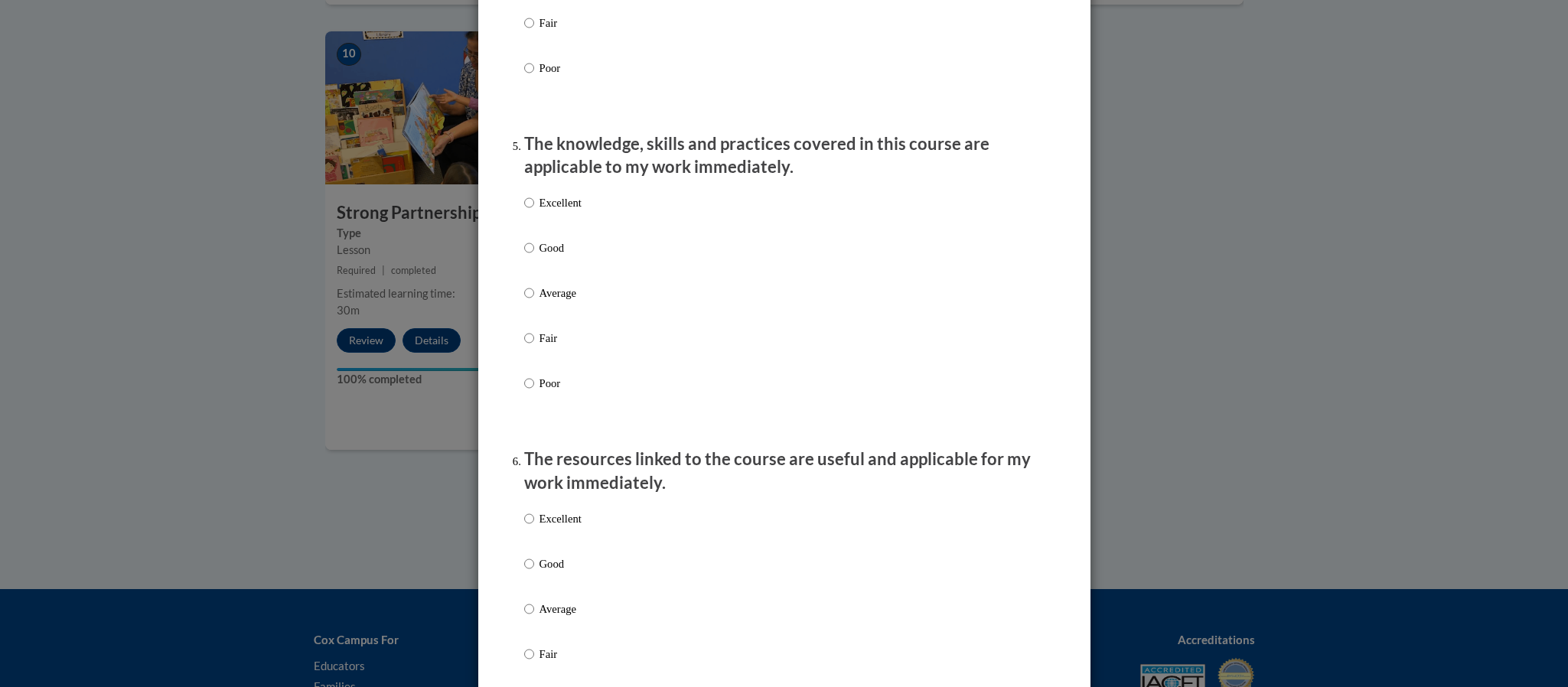
scroll to position [1339, 0]
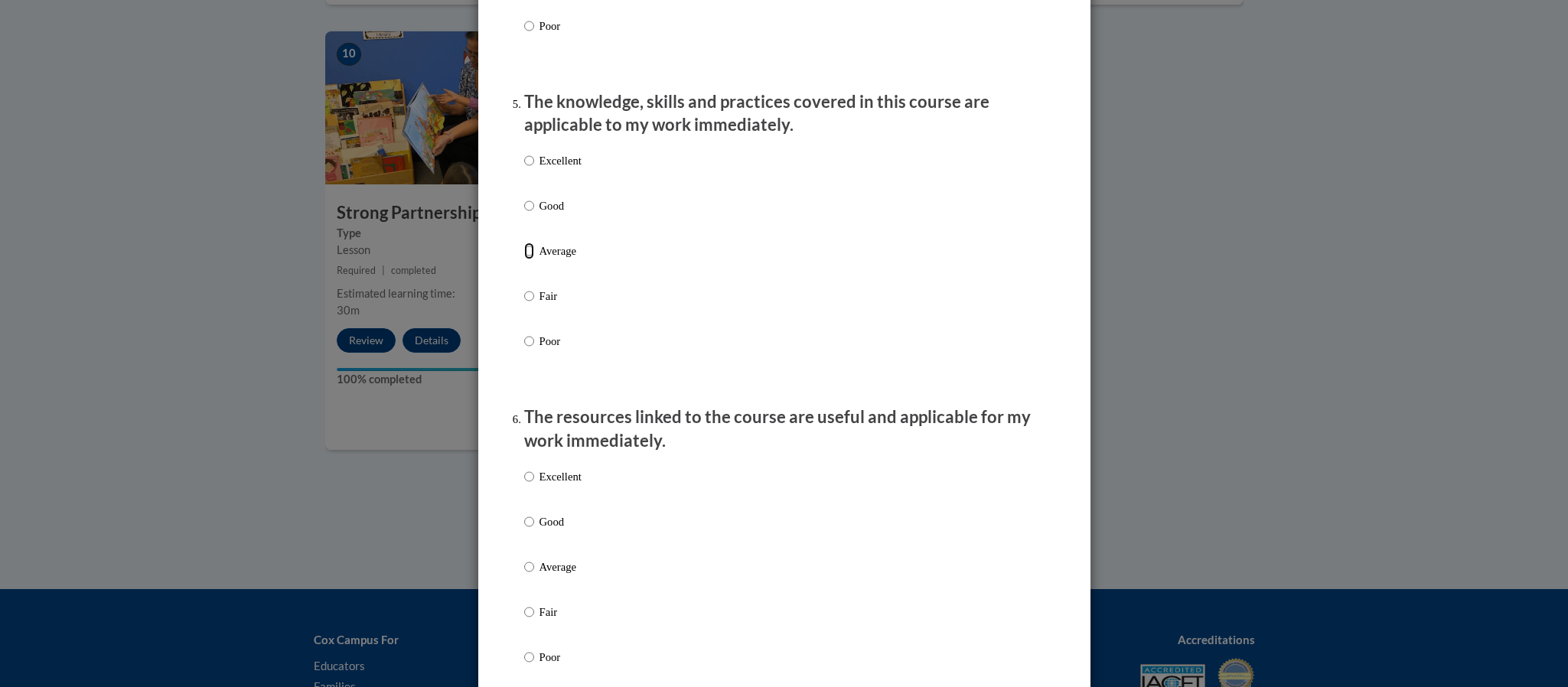
click at [528, 260] on input "Average" at bounding box center [529, 250] width 10 height 16
radio input "true"
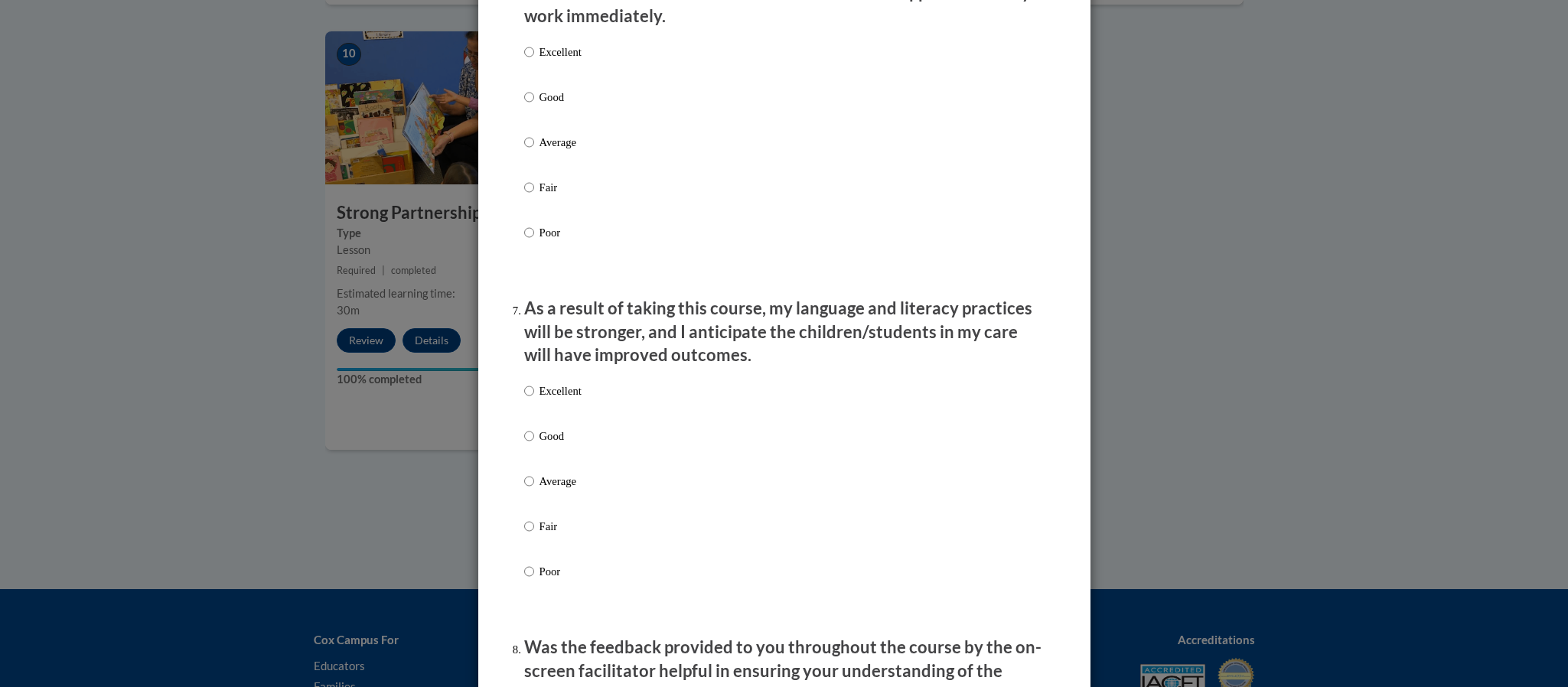
scroll to position [1767, 0]
click at [526, 149] on input "Average" at bounding box center [529, 139] width 10 height 16
radio input "true"
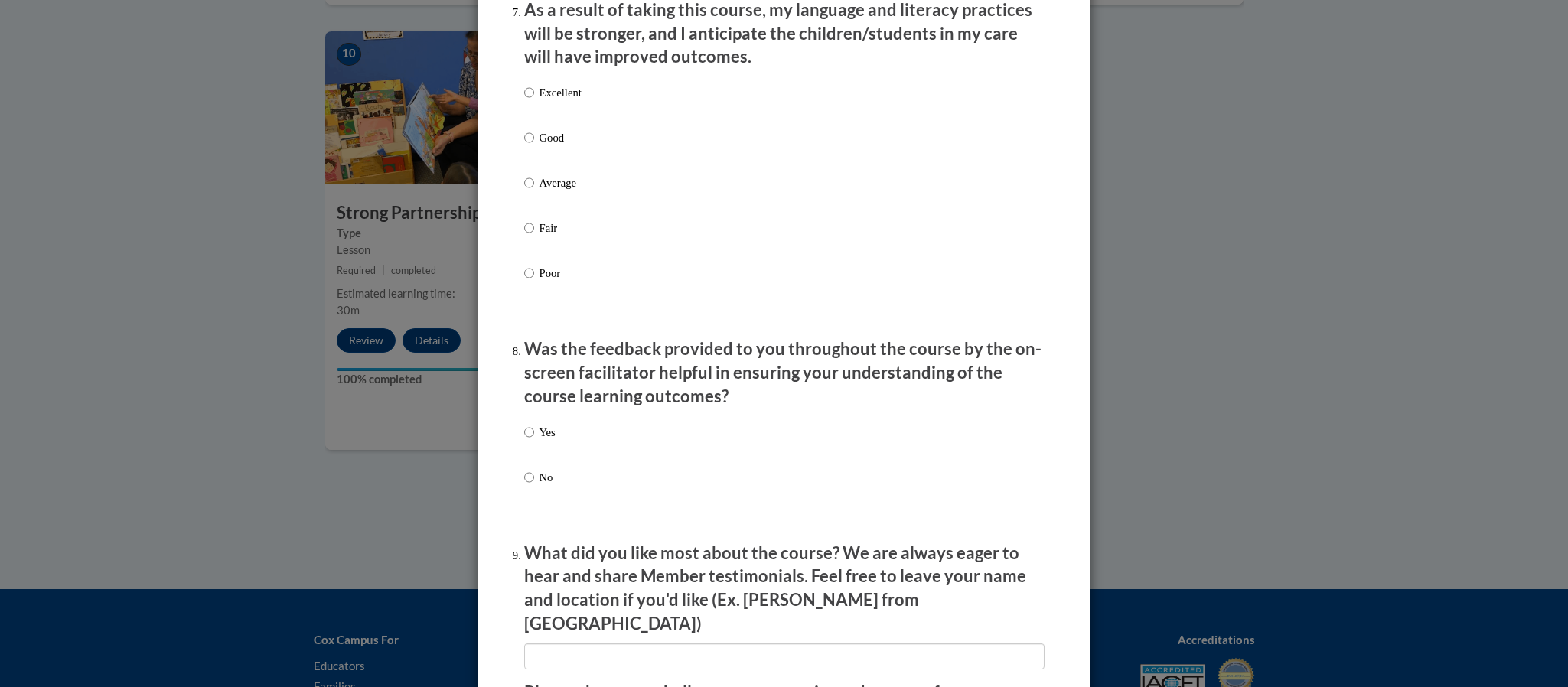
scroll to position [2081, 0]
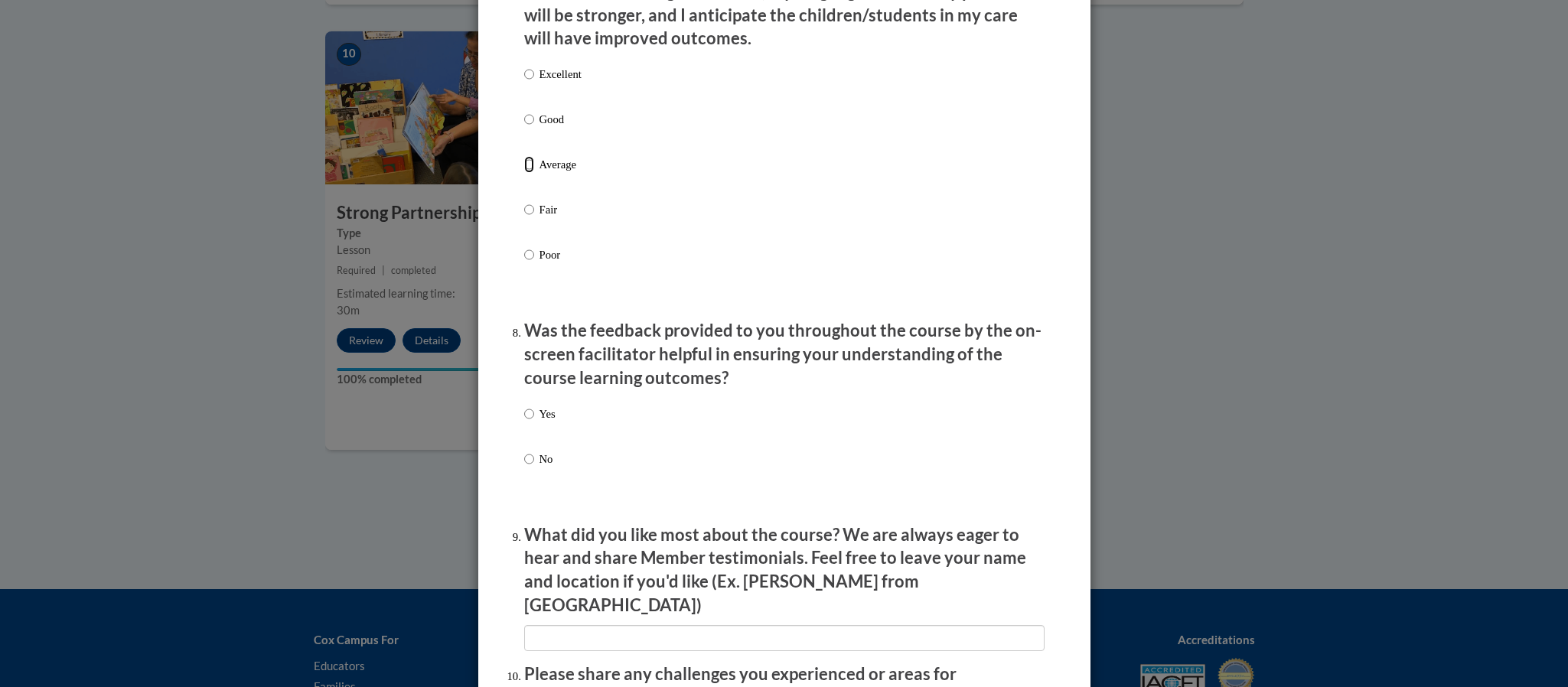
click at [528, 173] on input "Average" at bounding box center [529, 164] width 10 height 16
radio input "true"
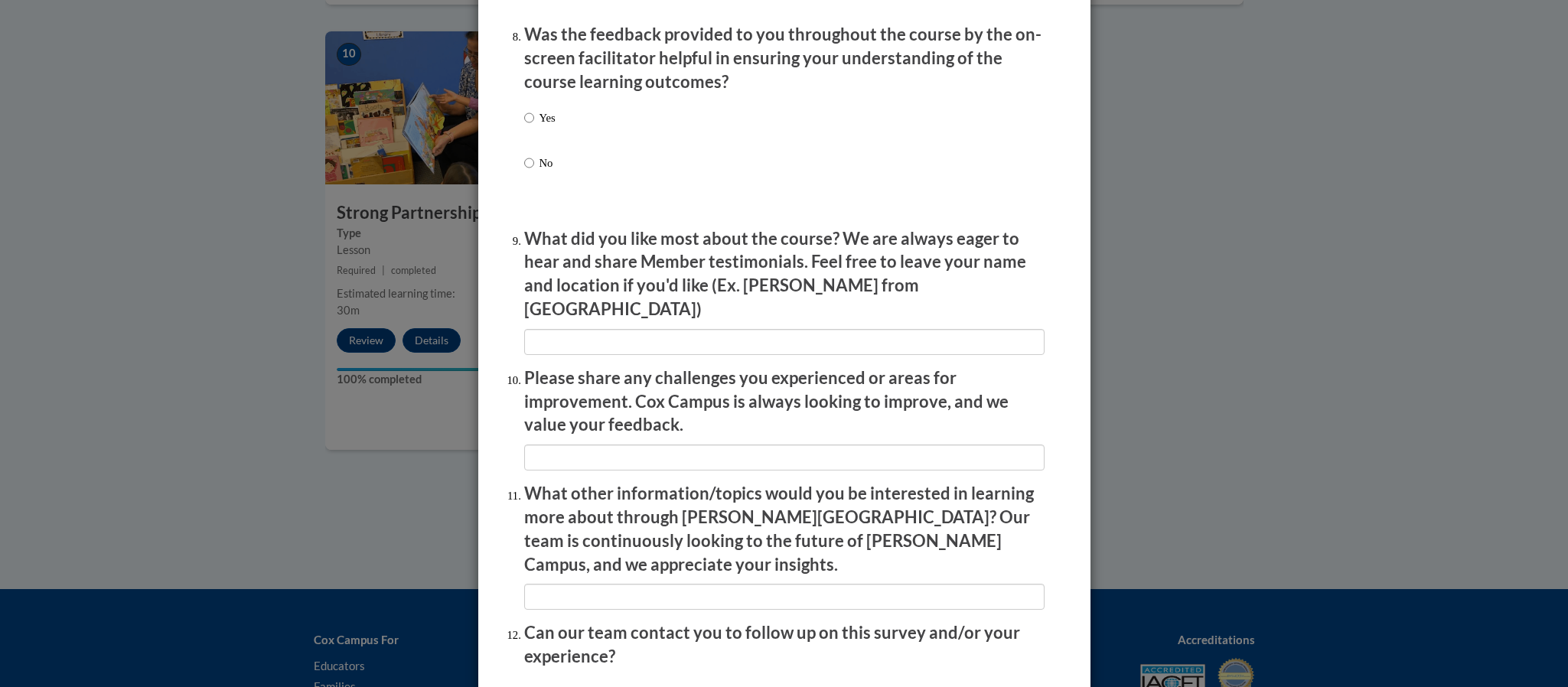
scroll to position [2378, 0]
click at [529, 124] on input "Yes" at bounding box center [529, 116] width 10 height 16
radio input "true"
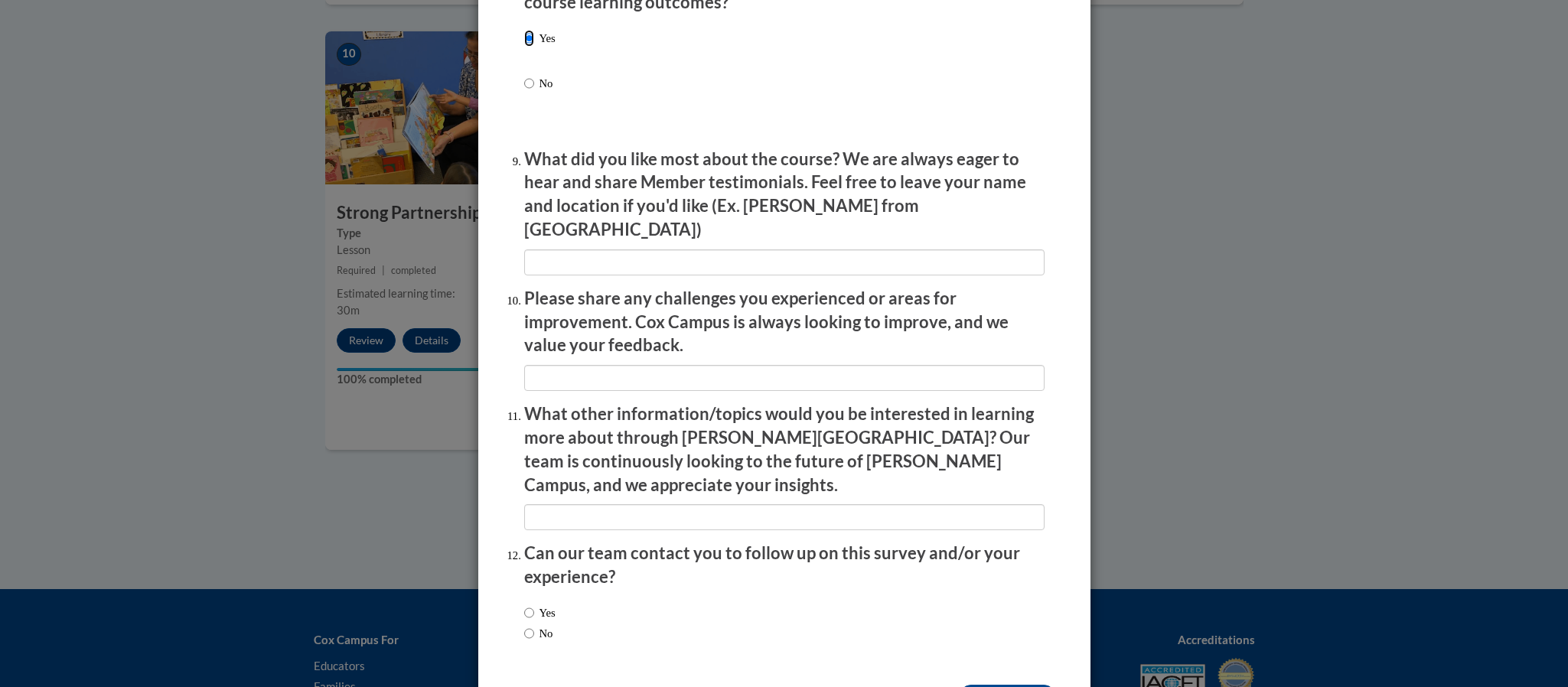
scroll to position [2494, 0]
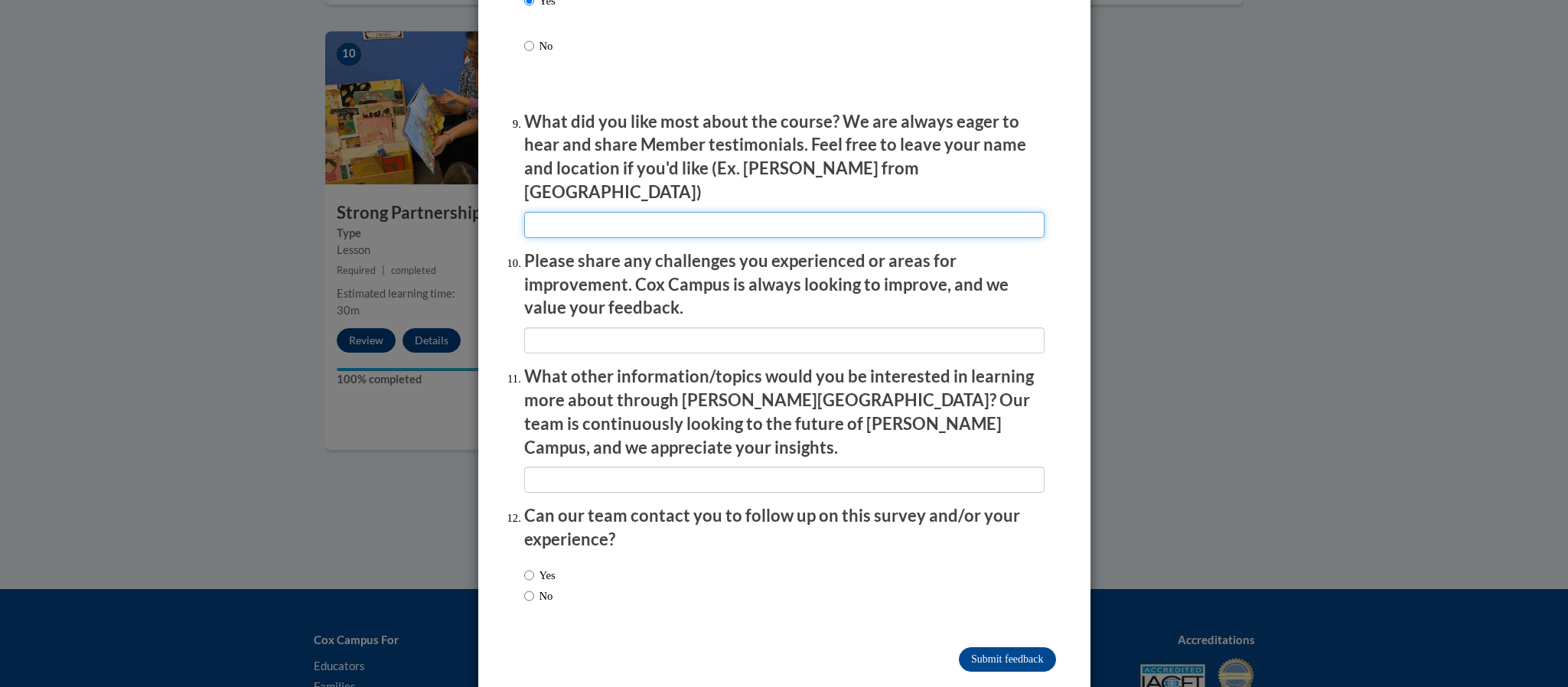
click at [557, 216] on input "textbox" at bounding box center [784, 225] width 520 height 26
type input "NA"
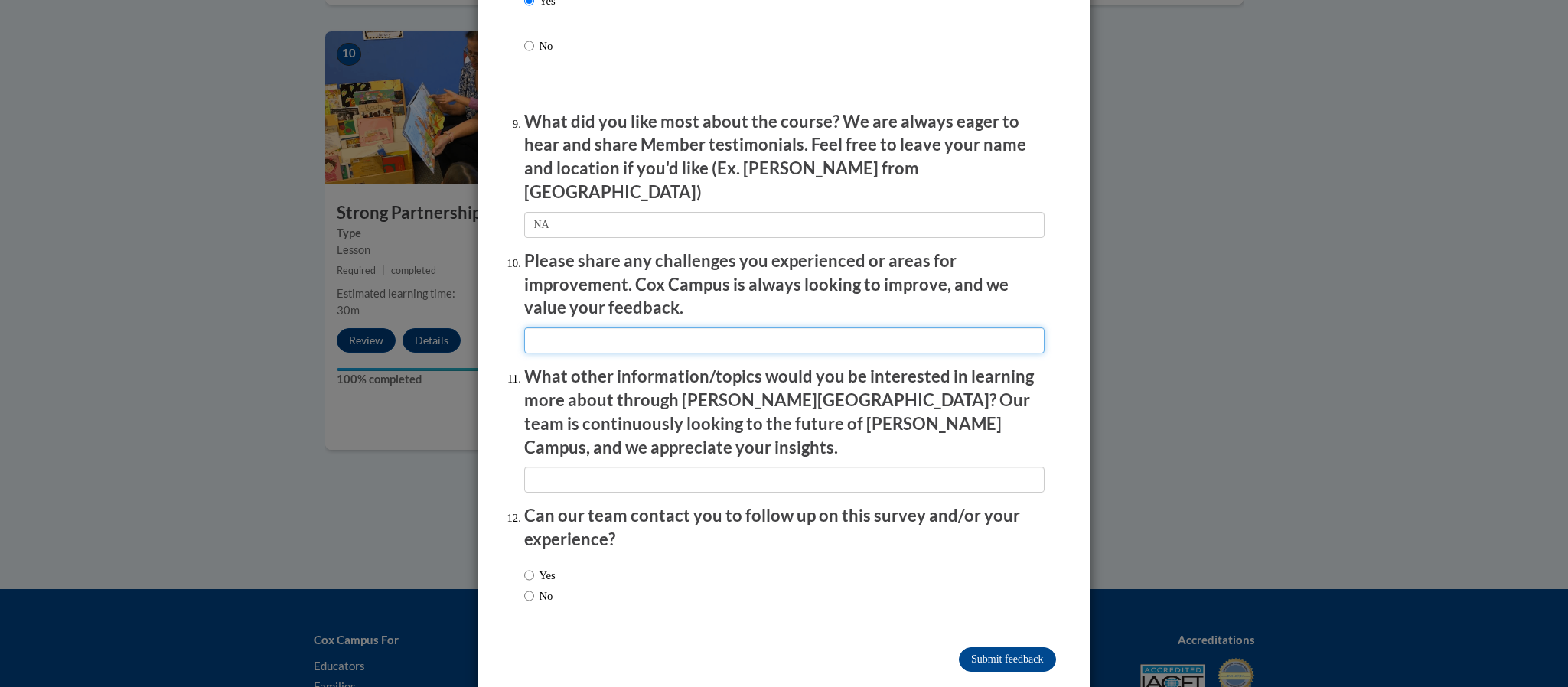
click at [551, 335] on input "textbox" at bounding box center [784, 341] width 520 height 26
type input "NA"
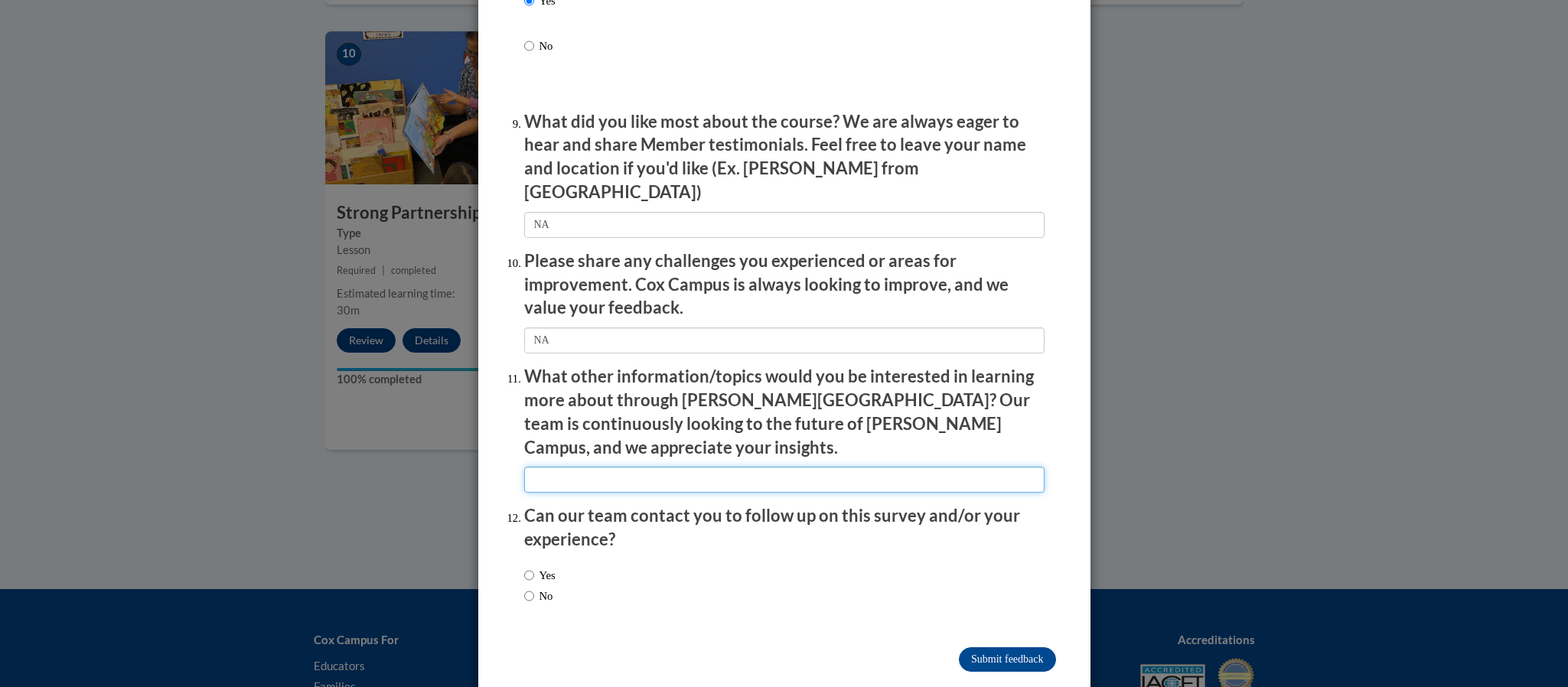
click at [559, 467] on input "textbox" at bounding box center [784, 480] width 520 height 26
type input "NA"
click at [532, 588] on input "No" at bounding box center [529, 595] width 10 height 16
radio input "true"
click at [1001, 647] on input "Submit feedback" at bounding box center [1007, 659] width 96 height 24
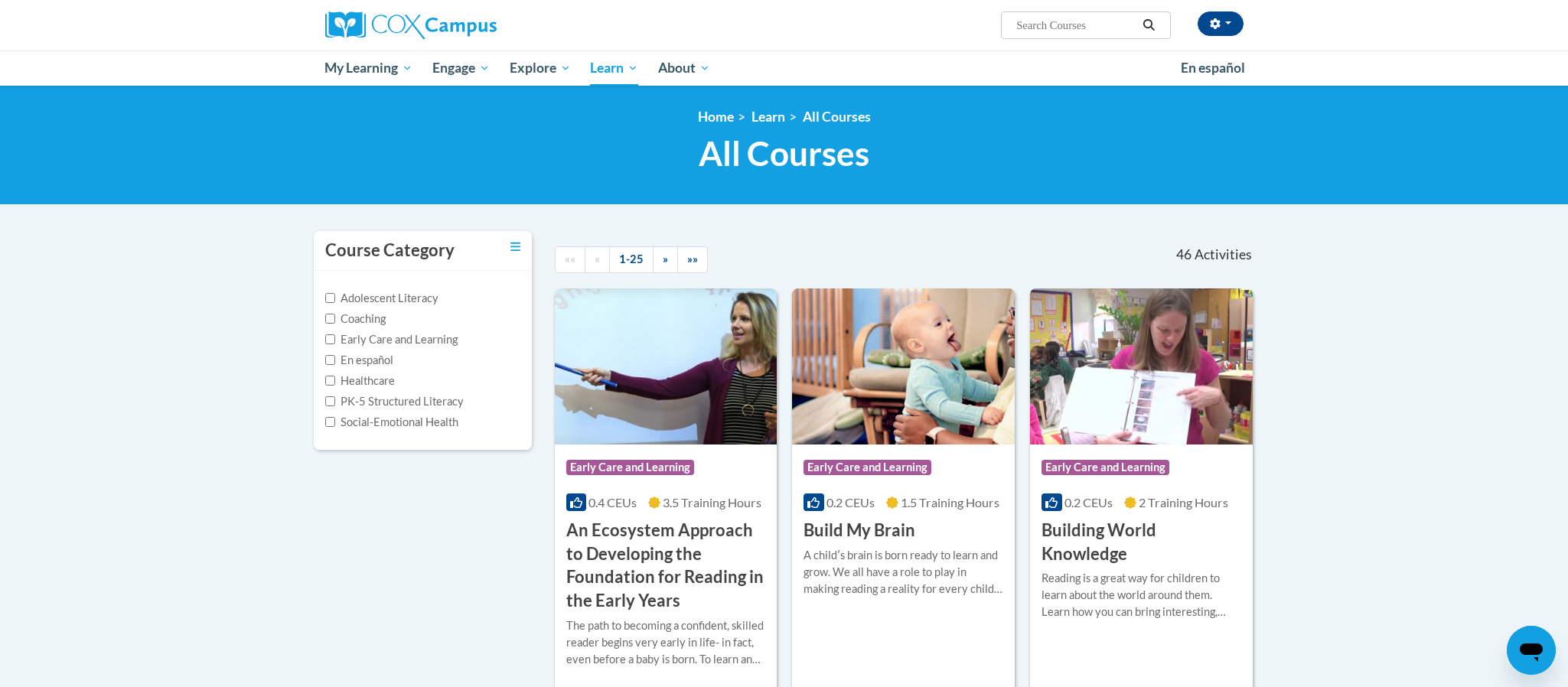
click at [1015, 24] on input "Search..." at bounding box center [1076, 25] width 123 height 18
type input "Monitoring Children's Progress in Language and Literacy in the early years"
click at [1150, 24] on icon "Search" at bounding box center [1149, 25] width 14 height 12
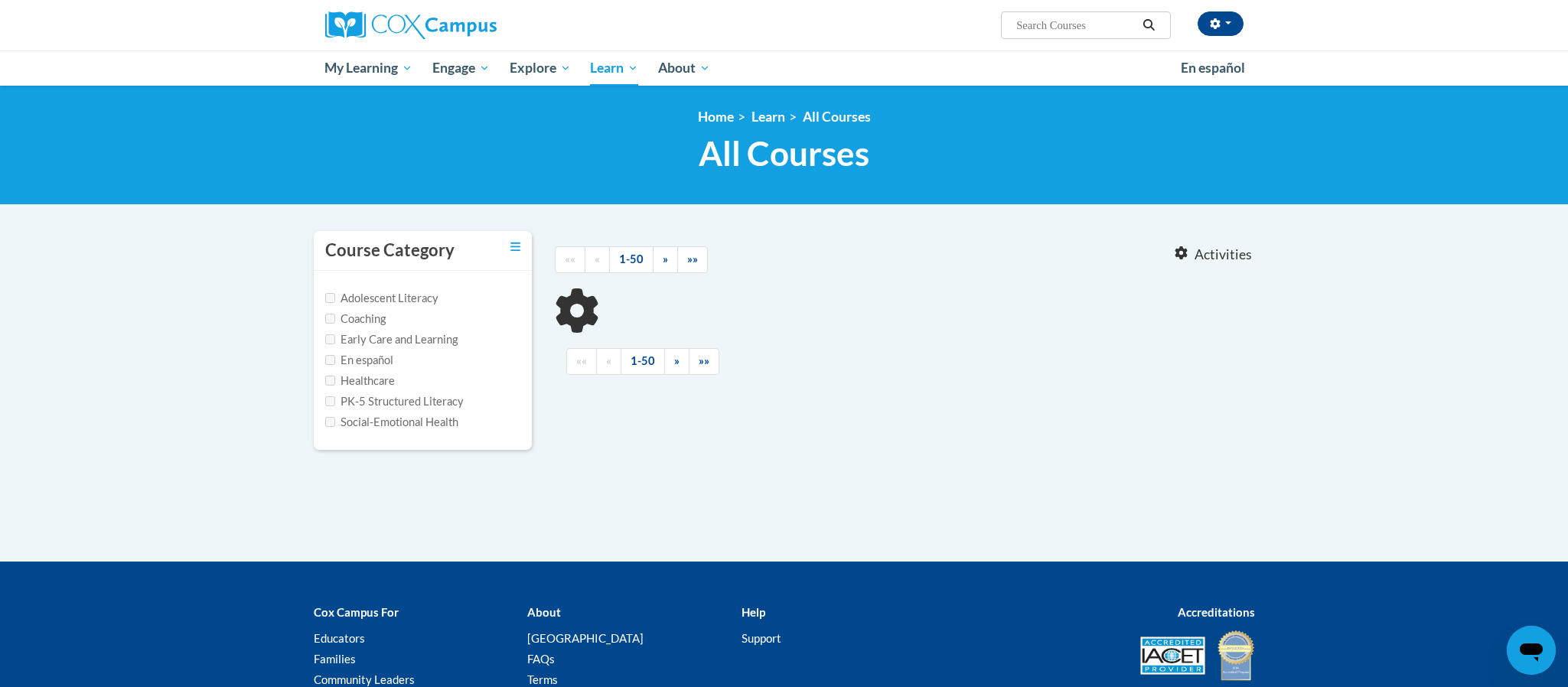
type input "Monitoring Children's Progress in Language and Literacy in the early years"
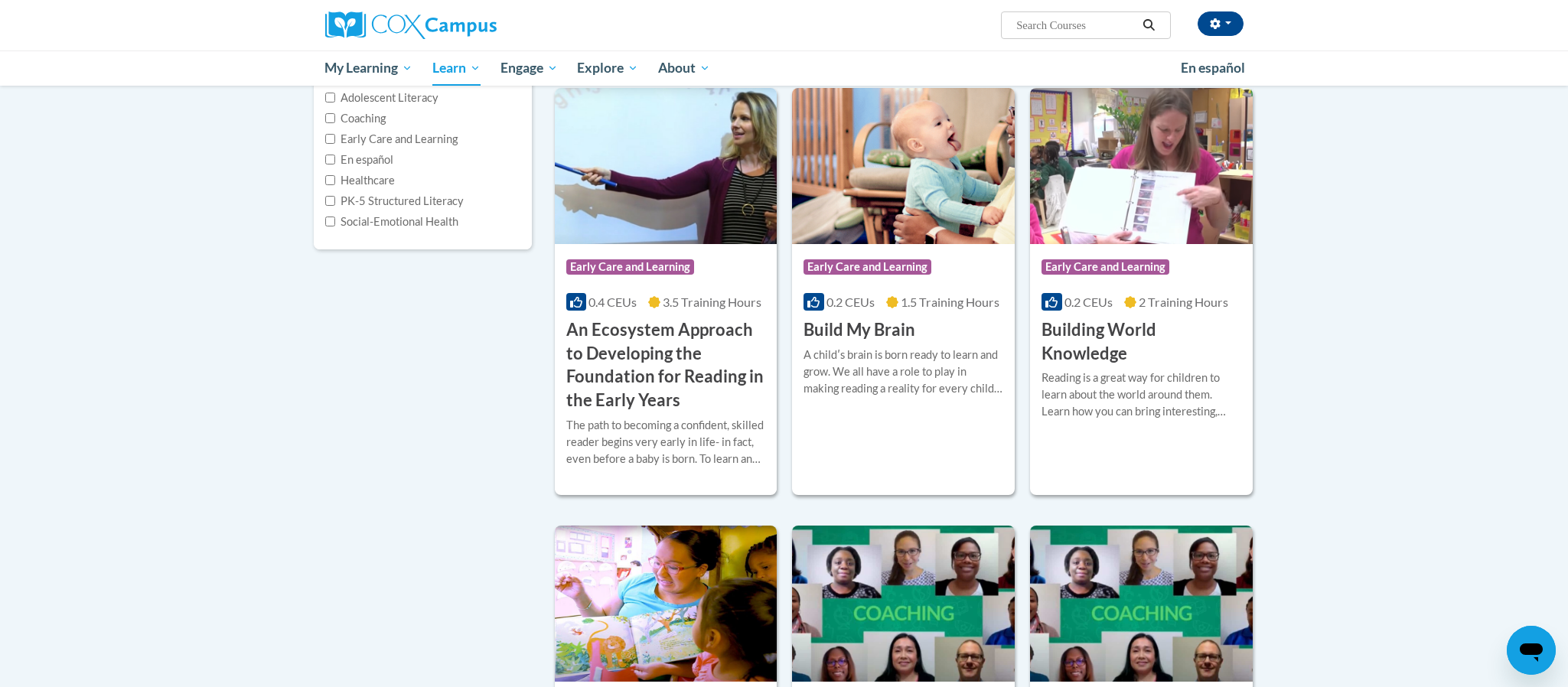
scroll to position [202, 0]
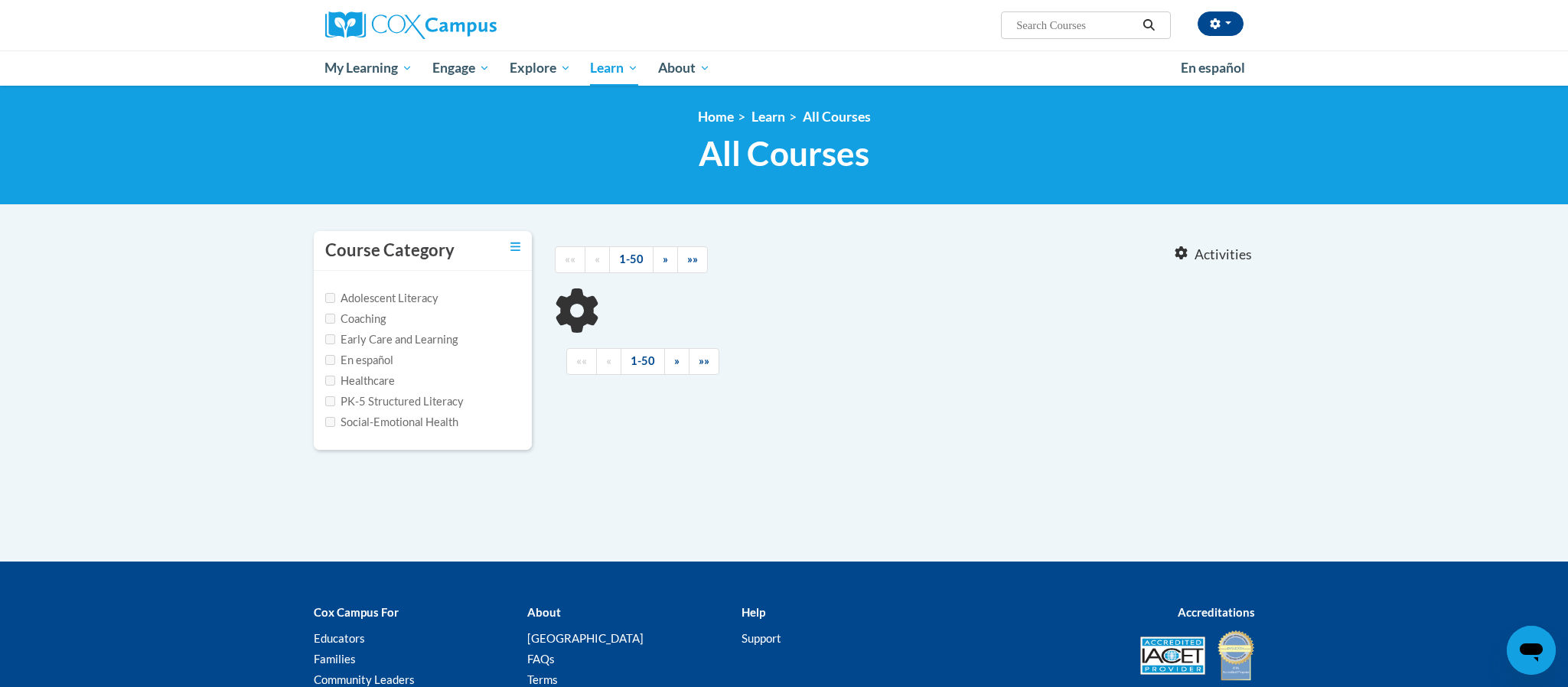
type input "Monitoring Children"s Progress in Language and Literacy"
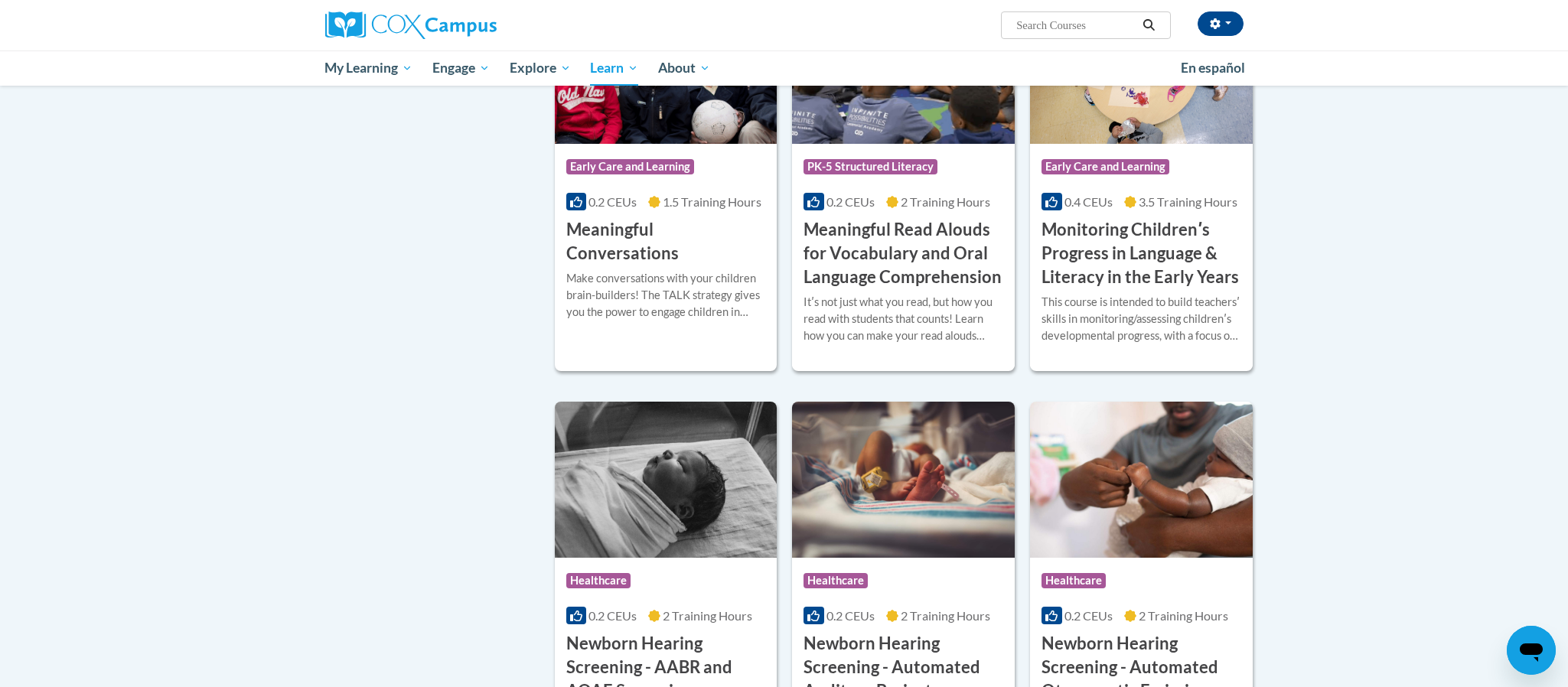
scroll to position [2323, 0]
click at [1176, 267] on h3 "Monitoring Childrenʹs Progress in Language & Literacy in the Early Years" at bounding box center [1142, 254] width 200 height 70
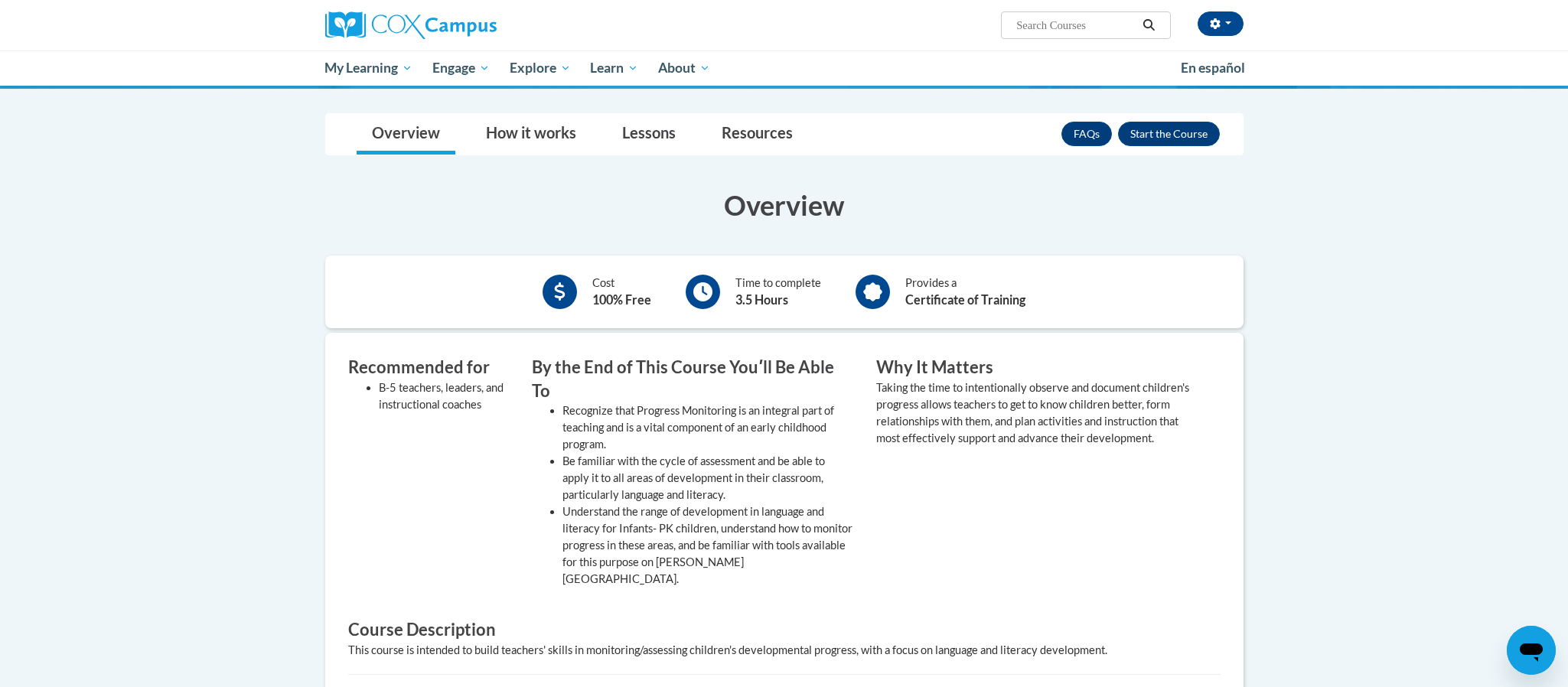
click at [1366, 457] on body "[PERSON_NAME] ([GEOGRAPHIC_DATA]/New_York UTC-04:00) My Profile Inbox My Transc…" at bounding box center [784, 492] width 1568 height 1508
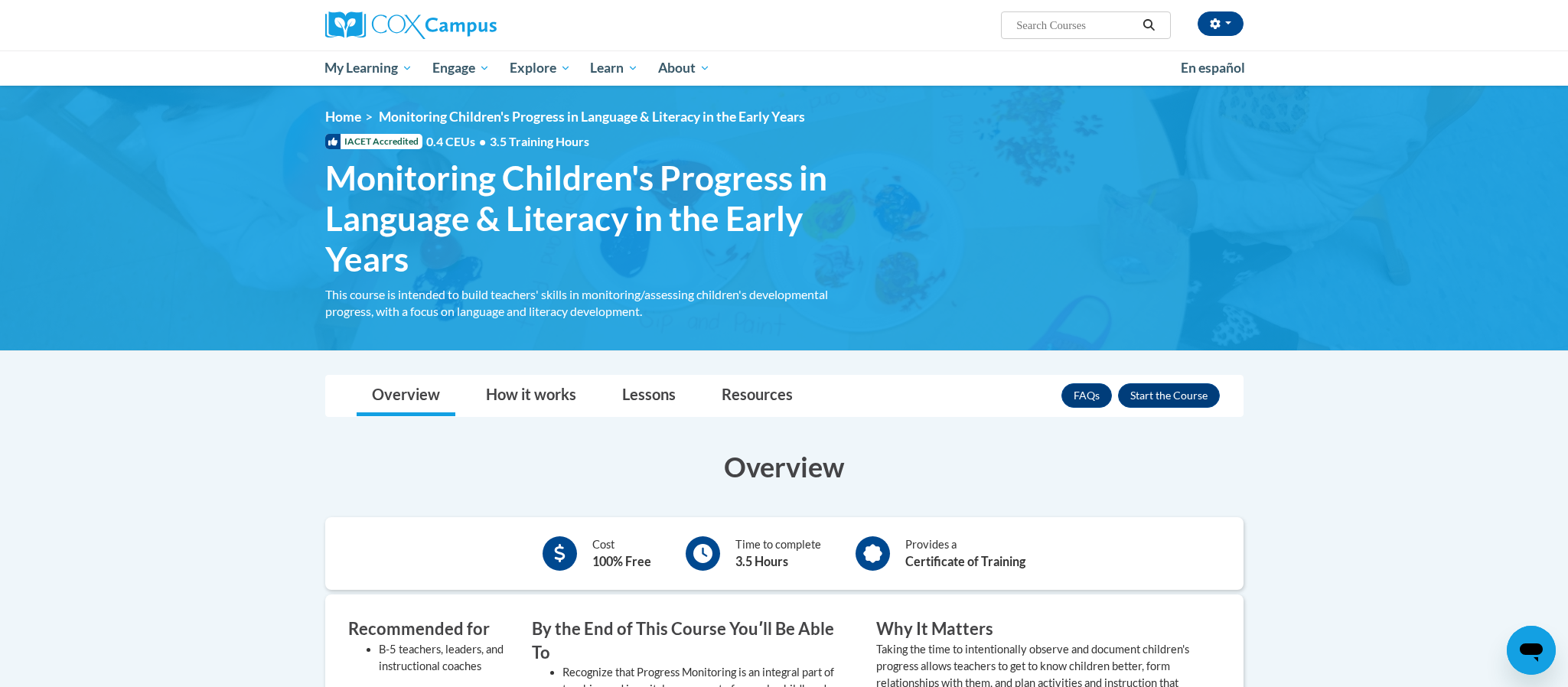
click at [647, 398] on link "Lessons" at bounding box center [648, 396] width 84 height 41
